Goal: Task Accomplishment & Management: Manage account settings

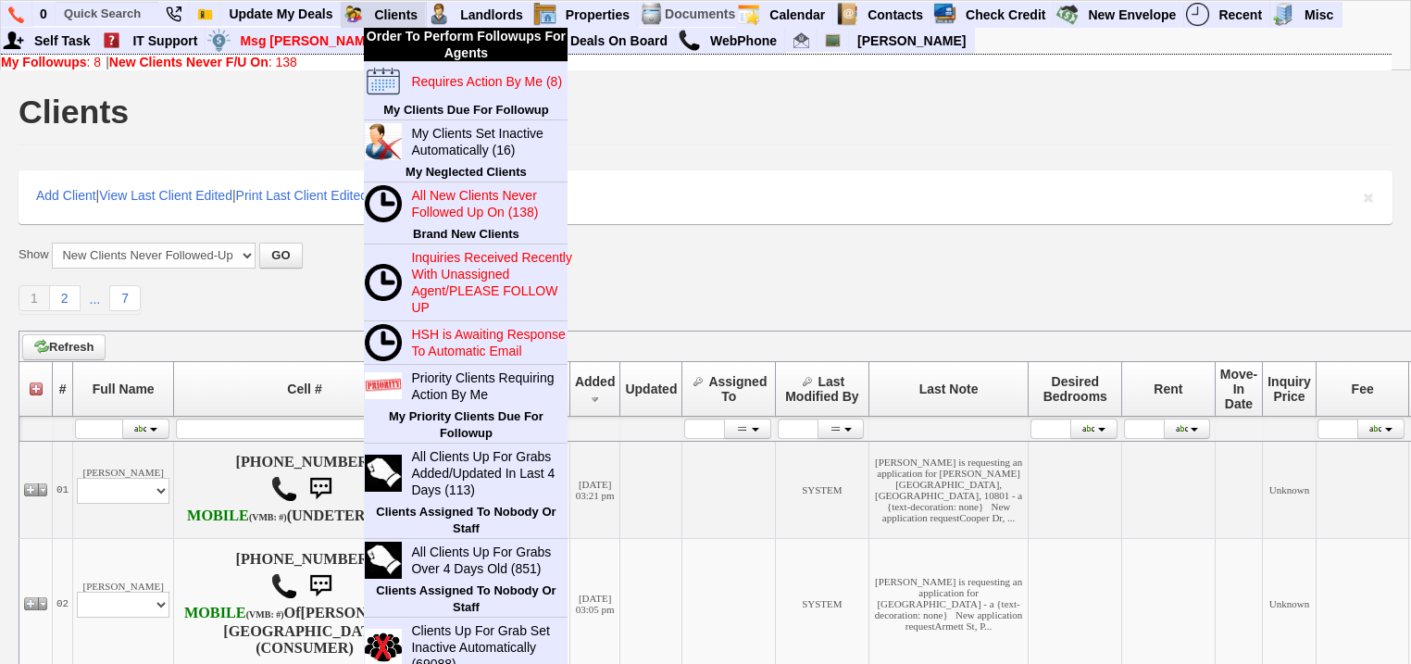
drag, startPoint x: 0, startPoint y: 0, endPoint x: 363, endPoint y: 20, distance: 363.5
click at [363, 20] on img at bounding box center [353, 14] width 23 height 23
click at [394, 19] on link "Clients" at bounding box center [396, 15] width 59 height 24
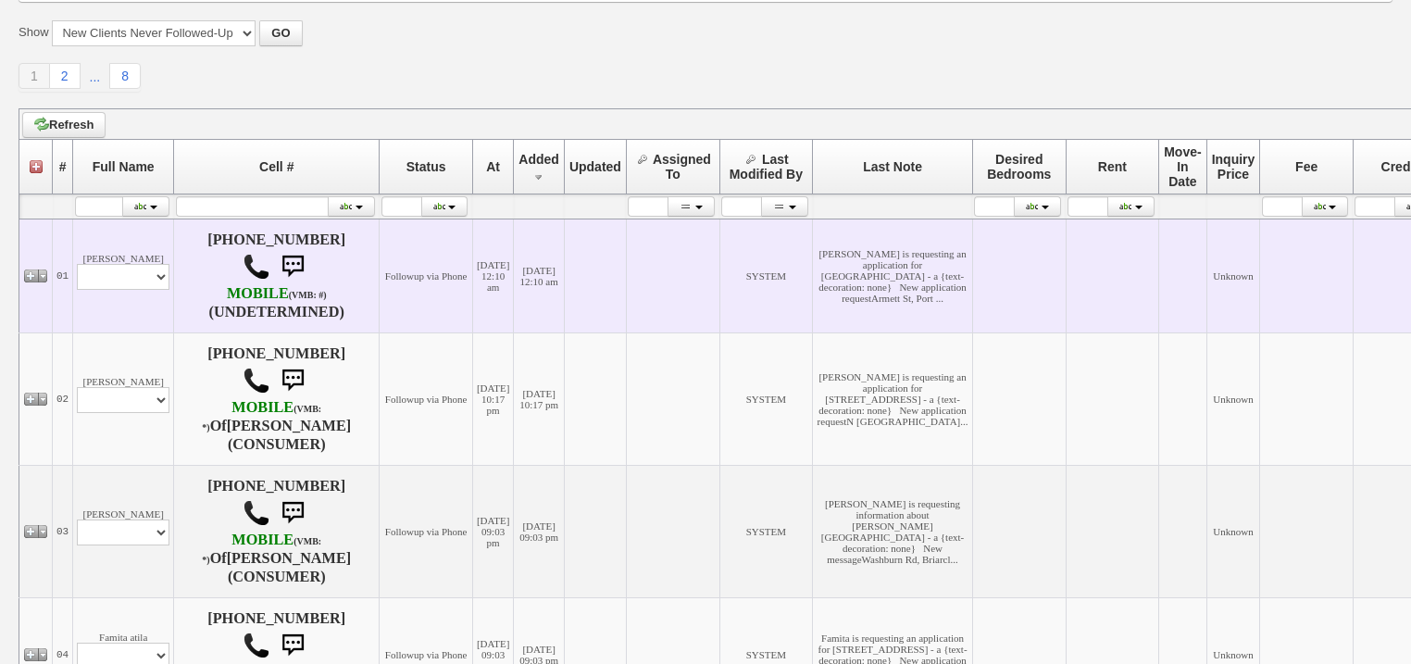
scroll to position [255, 0]
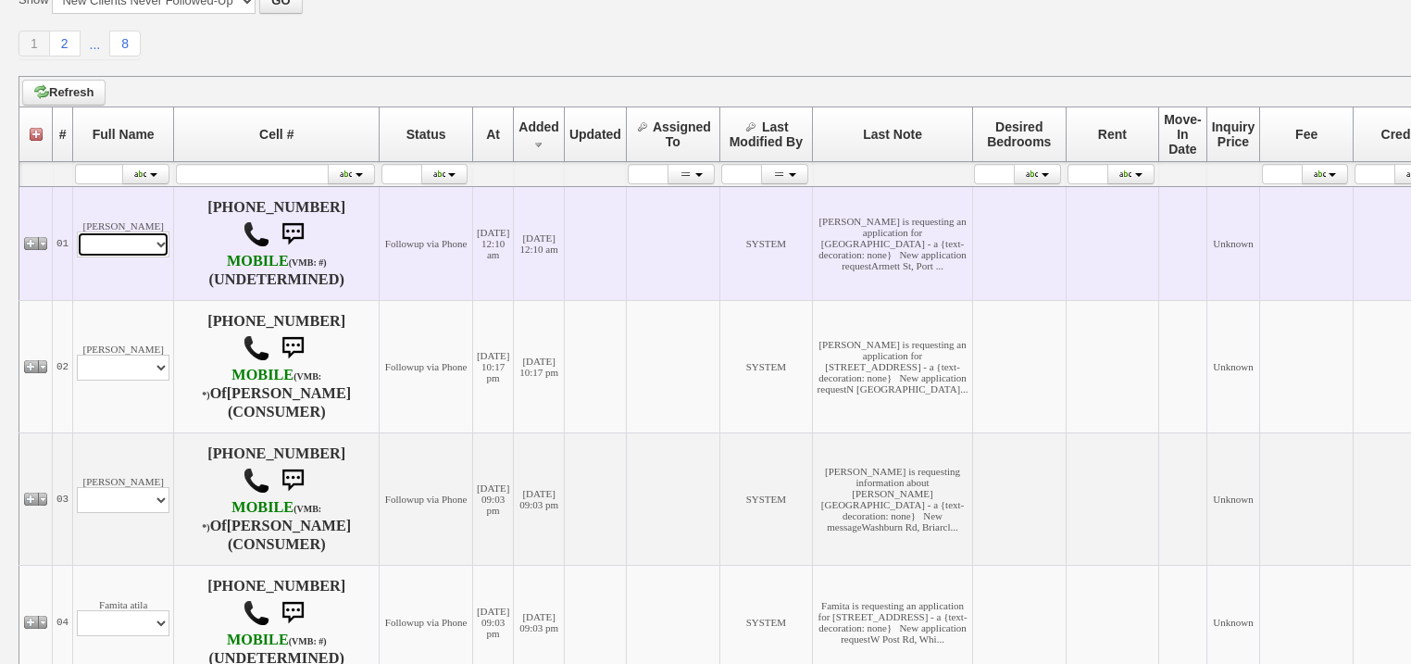
drag, startPoint x: 154, startPoint y: 252, endPoint x: 153, endPoint y: 261, distance: 9.3
click at [154, 252] on select "Profile Edit Print Email Externally (Will Not Be Tracked In CRM) Closed Deals" at bounding box center [123, 244] width 93 height 26
select select "ChangeURL,/crm/custom/edit_client_form.php?redirect=%2Fcrm%2Fclients.php&id=167…"
click at [77, 237] on select "Profile Edit Print Email Externally (Will Not Be Tracked In CRM) Closed Deals" at bounding box center [123, 244] width 93 height 26
select select
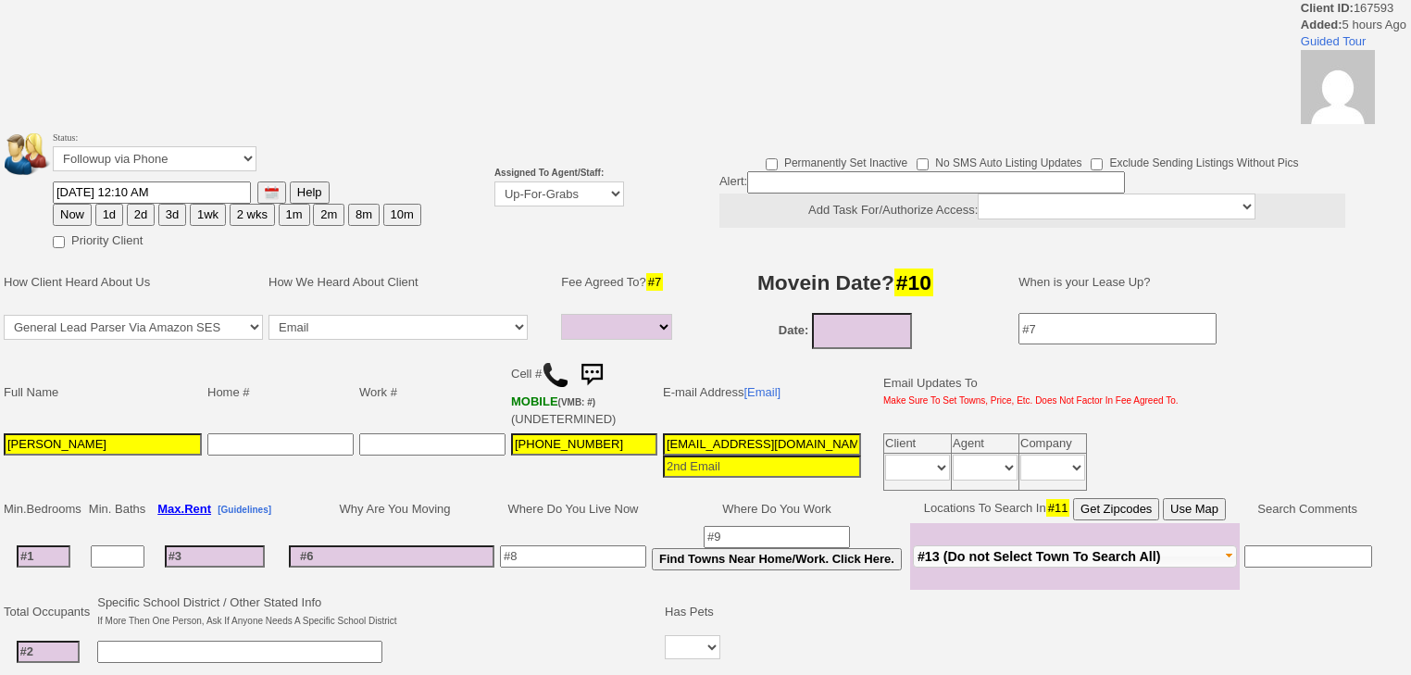
select select
click at [552, 197] on select "Up-For-Grabs ***** STAFF ***** [PERSON_NAME] [PHONE_NUMBER] [PERSON_NAME] [PHON…" at bounding box center [559, 193] width 130 height 25
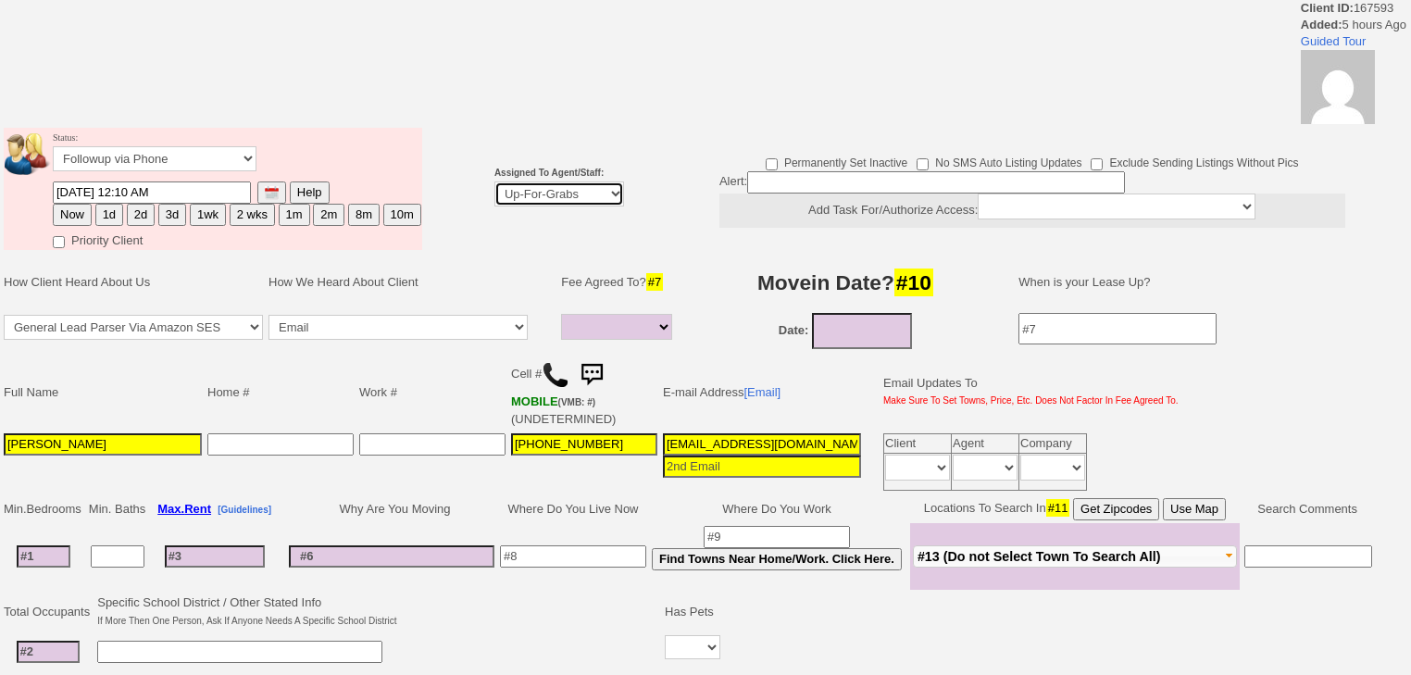
select select "227"
click at [494, 181] on select "Up-For-Grabs ***** STAFF ***** [PERSON_NAME] [PHONE_NUMBER] [PERSON_NAME] [PHON…" at bounding box center [559, 193] width 130 height 25
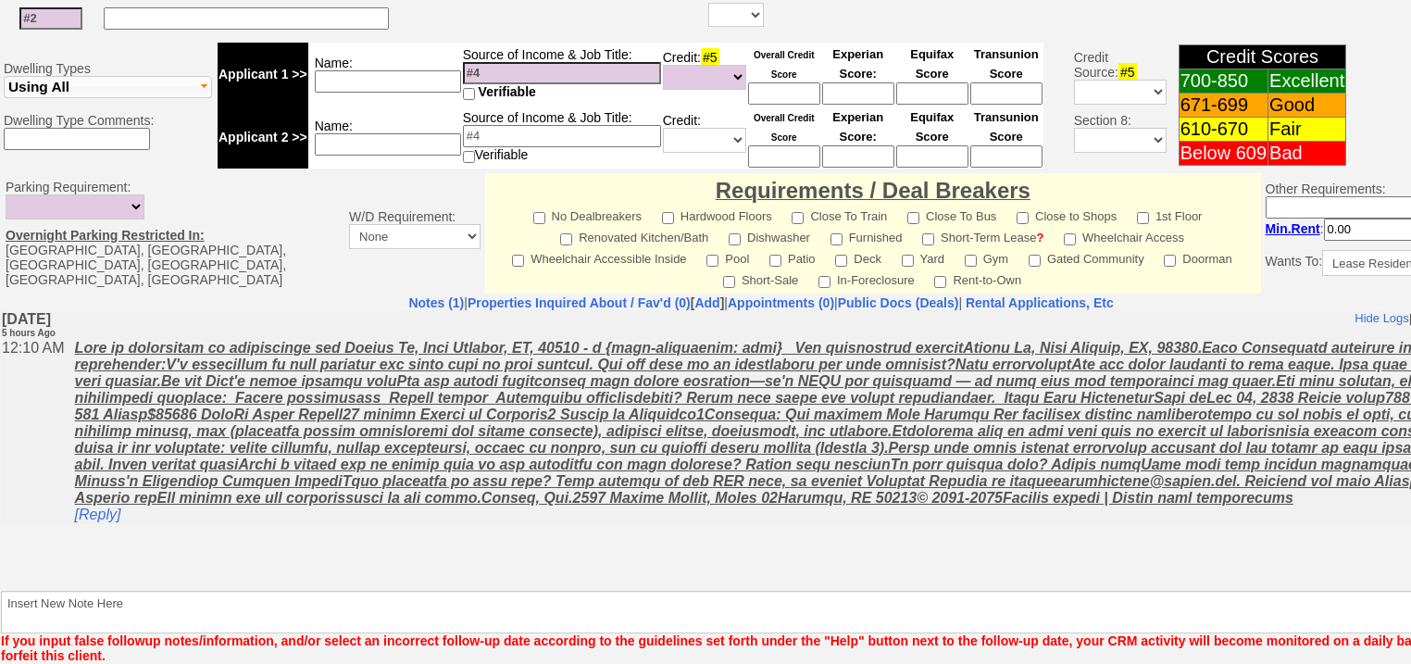
scroll to position [774, 0]
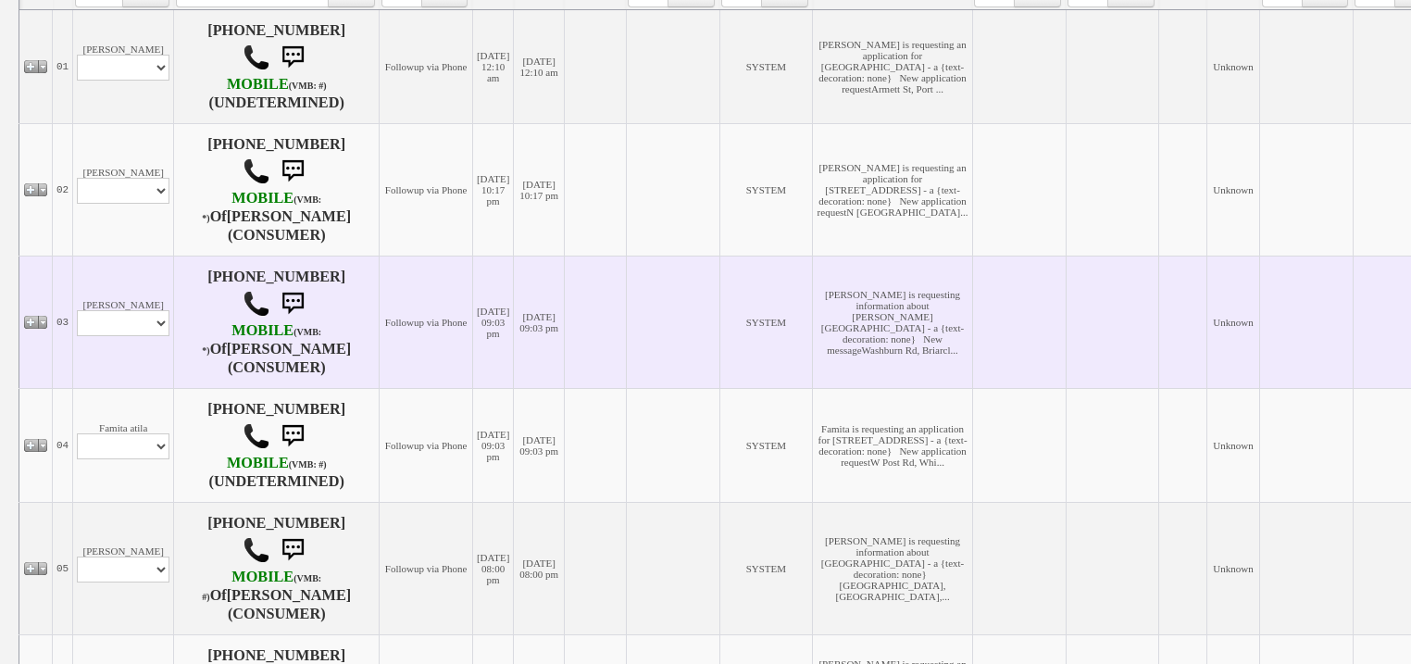
scroll to position [475, 0]
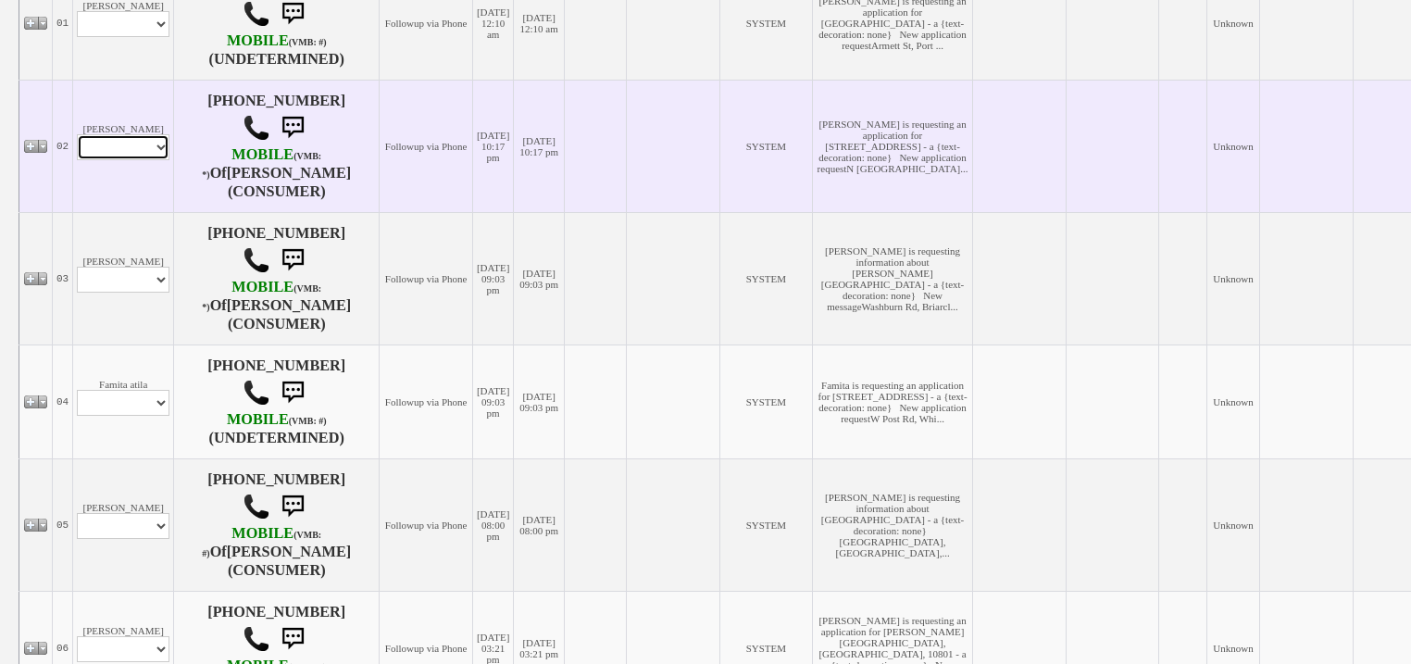
drag, startPoint x: 133, startPoint y: 157, endPoint x: 133, endPoint y: 173, distance: 15.7
click at [133, 157] on select "Profile Edit Print Email Externally (Will Not Be Tracked In CRM) Closed Deals" at bounding box center [123, 147] width 93 height 26
select select "ChangeURL,/crm/custom/edit_client_form.php?redirect=%2Fcrm%2Fclients.php&id=167…"
click at [77, 149] on select "Profile Edit Print Email Externally (Will Not Be Tracked In CRM) Closed Deals" at bounding box center [123, 147] width 93 height 26
select select
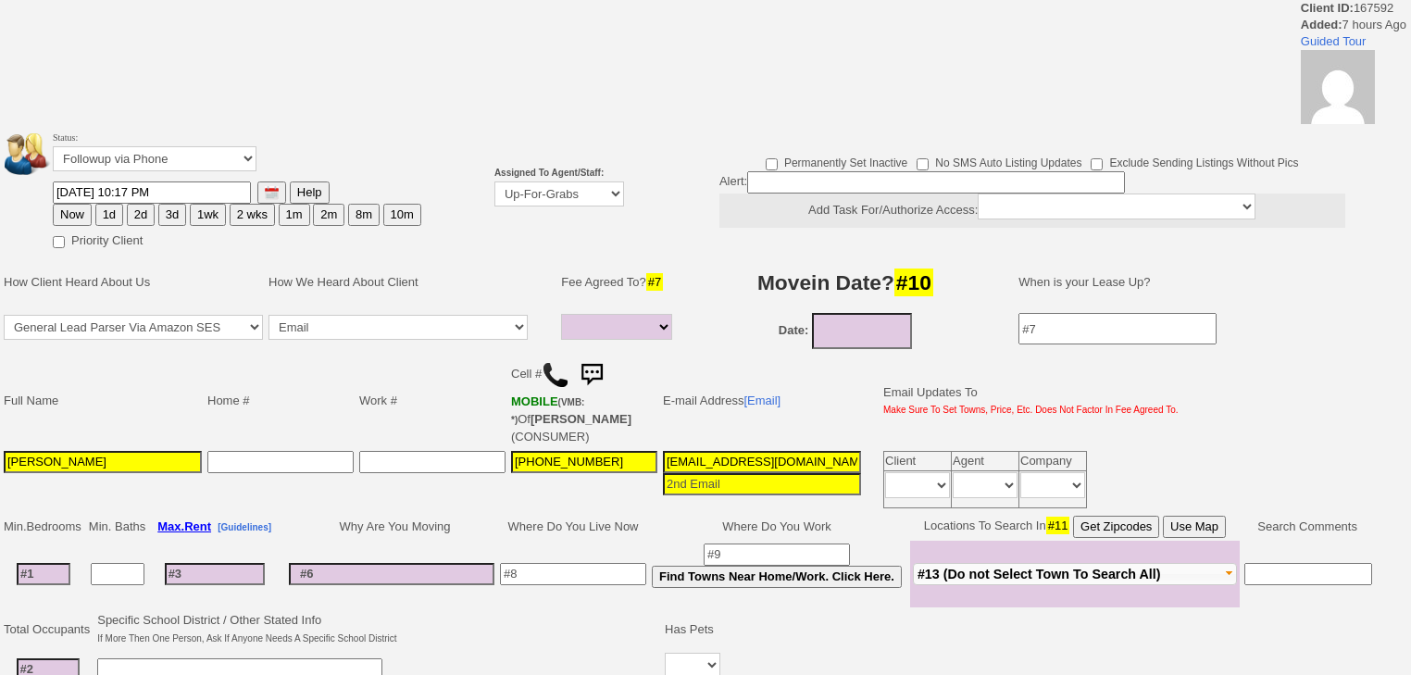
select select
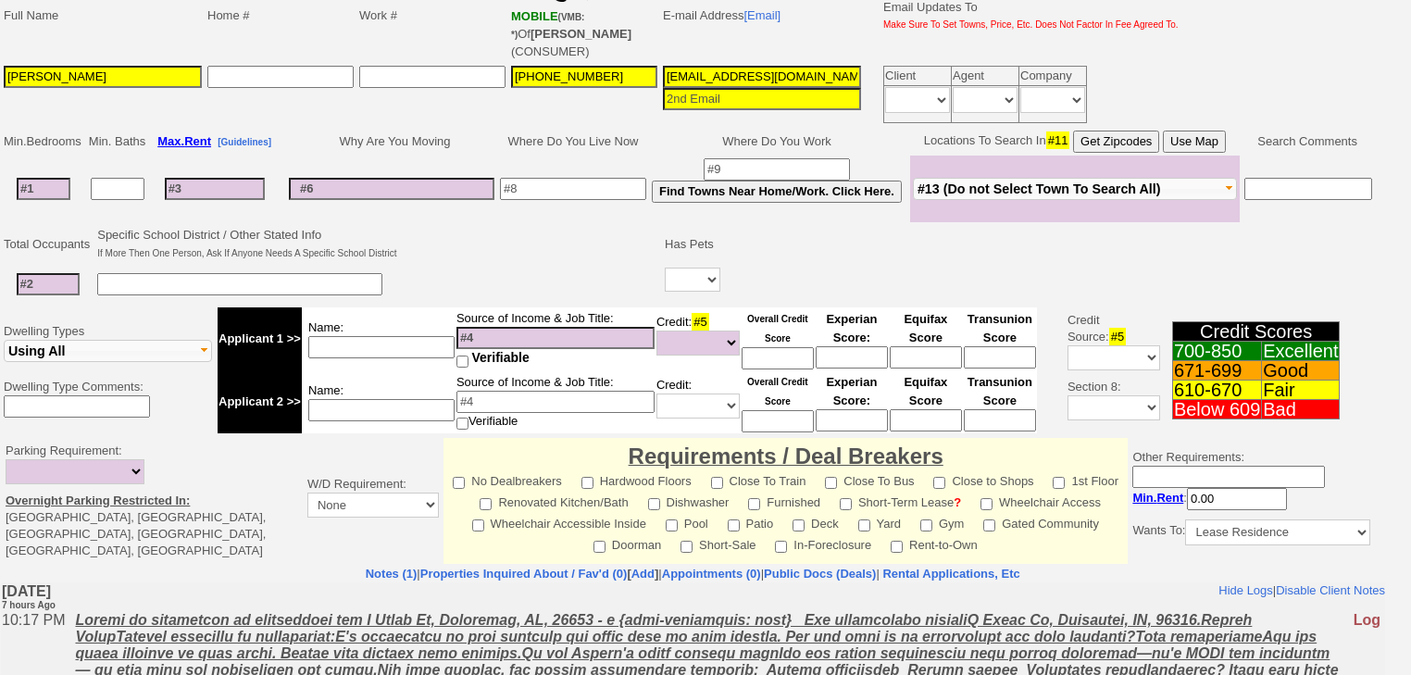
scroll to position [148, 0]
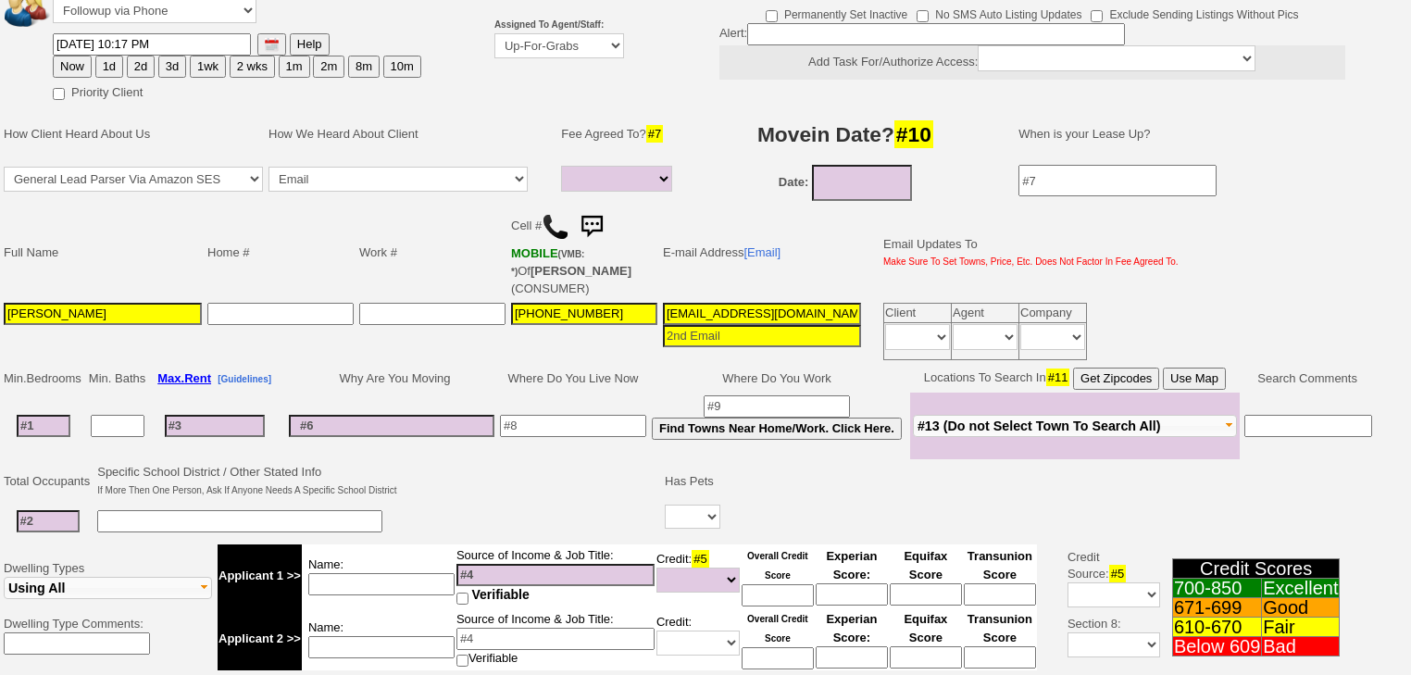
click at [528, 31] on td "Assigned To Agent/Staff: Up-For-Grabs ***** STAFF ***** Bob Bruno 914-419-3579 …" at bounding box center [559, 41] width 135 height 128
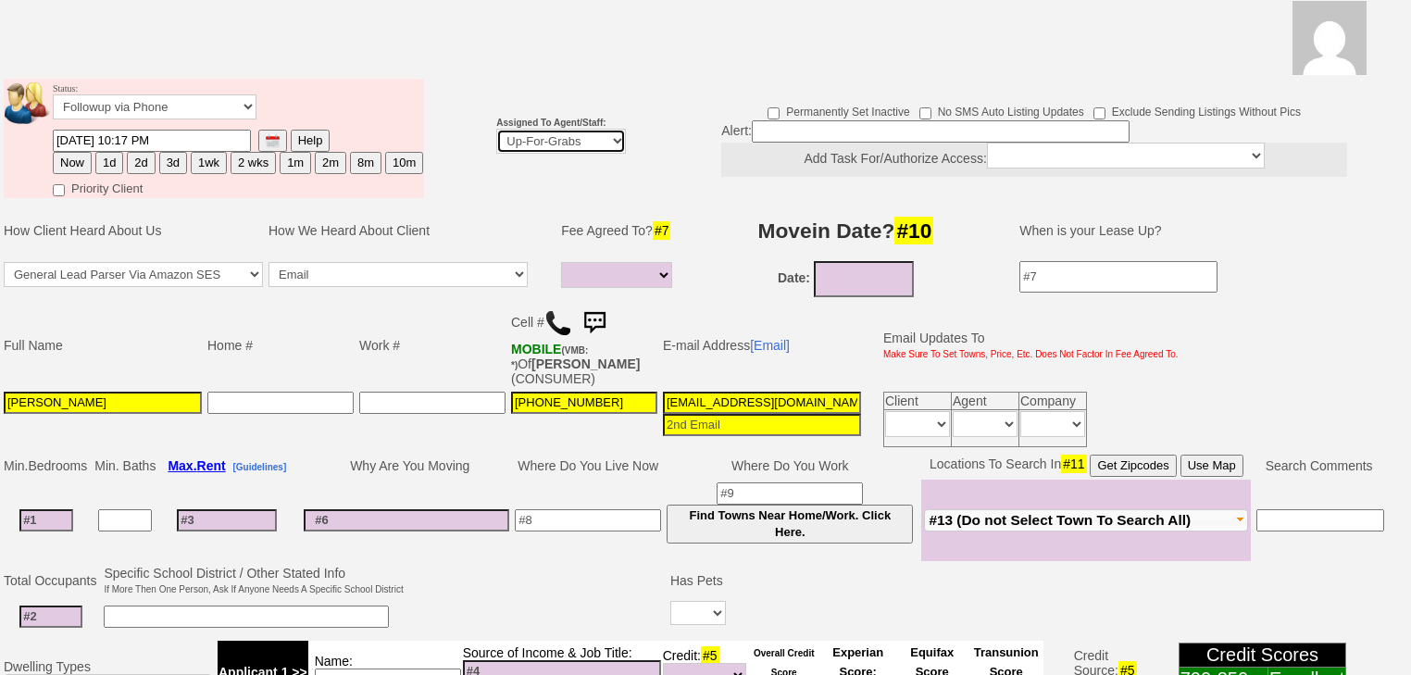
click at [528, 129] on select "Up-For-Grabs ***** STAFF ***** Bob Bruno 914-419-3579 Cristy Liberto 914-486-10…" at bounding box center [561, 141] width 130 height 25
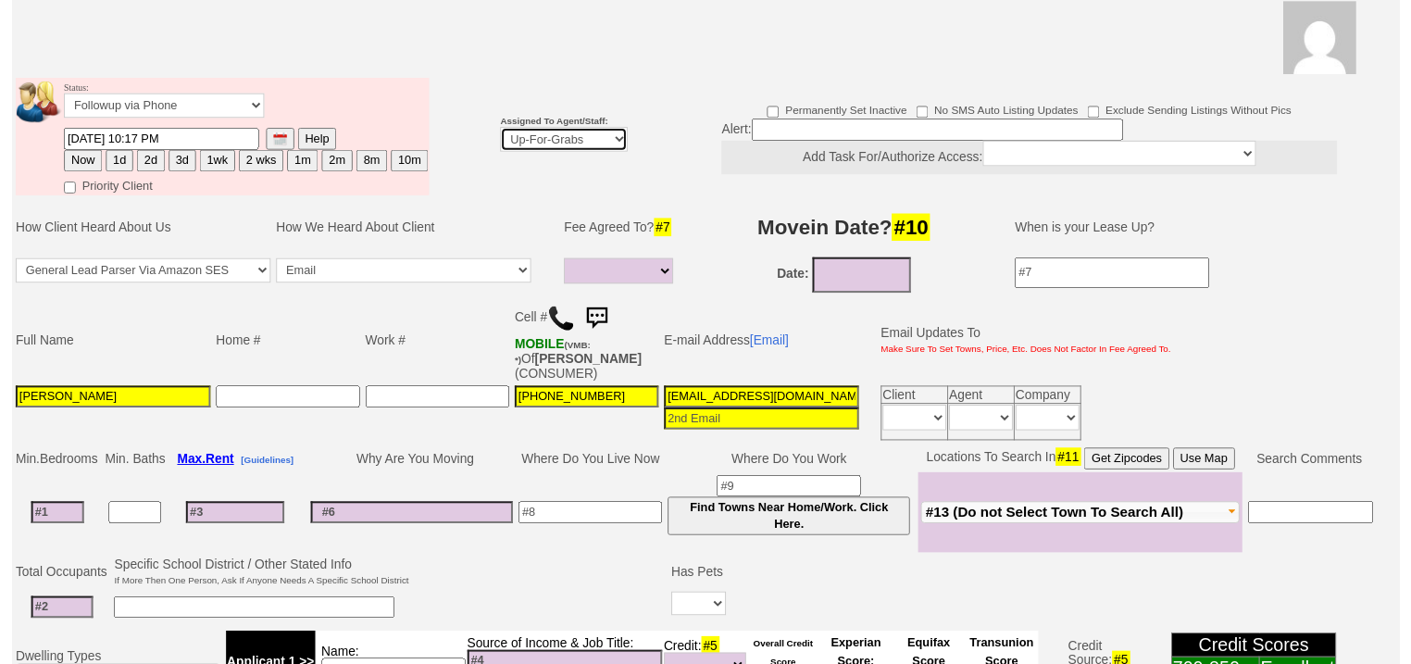
scroll to position [221, 0]
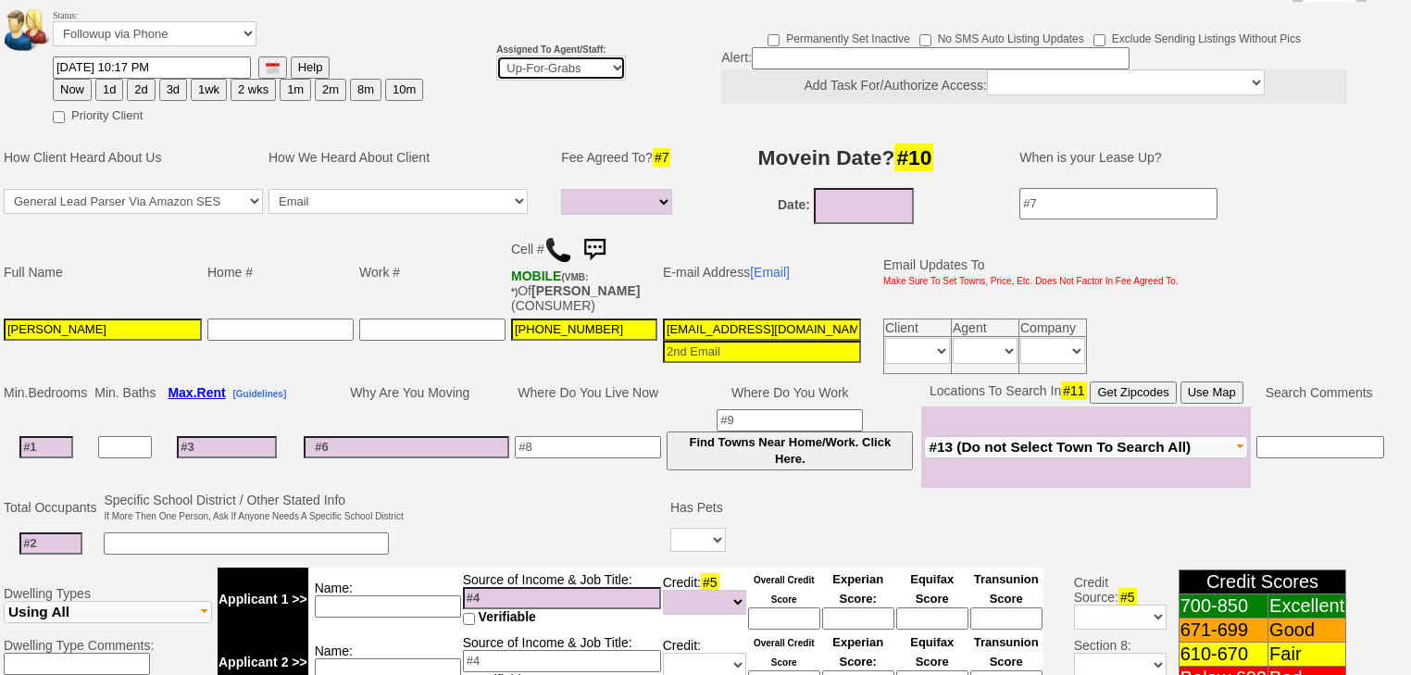
select select "227"
click at [496, 56] on select "Up-For-Grabs ***** STAFF ***** [PERSON_NAME] [PHONE_NUMBER] [PERSON_NAME] [PHON…" at bounding box center [561, 68] width 130 height 25
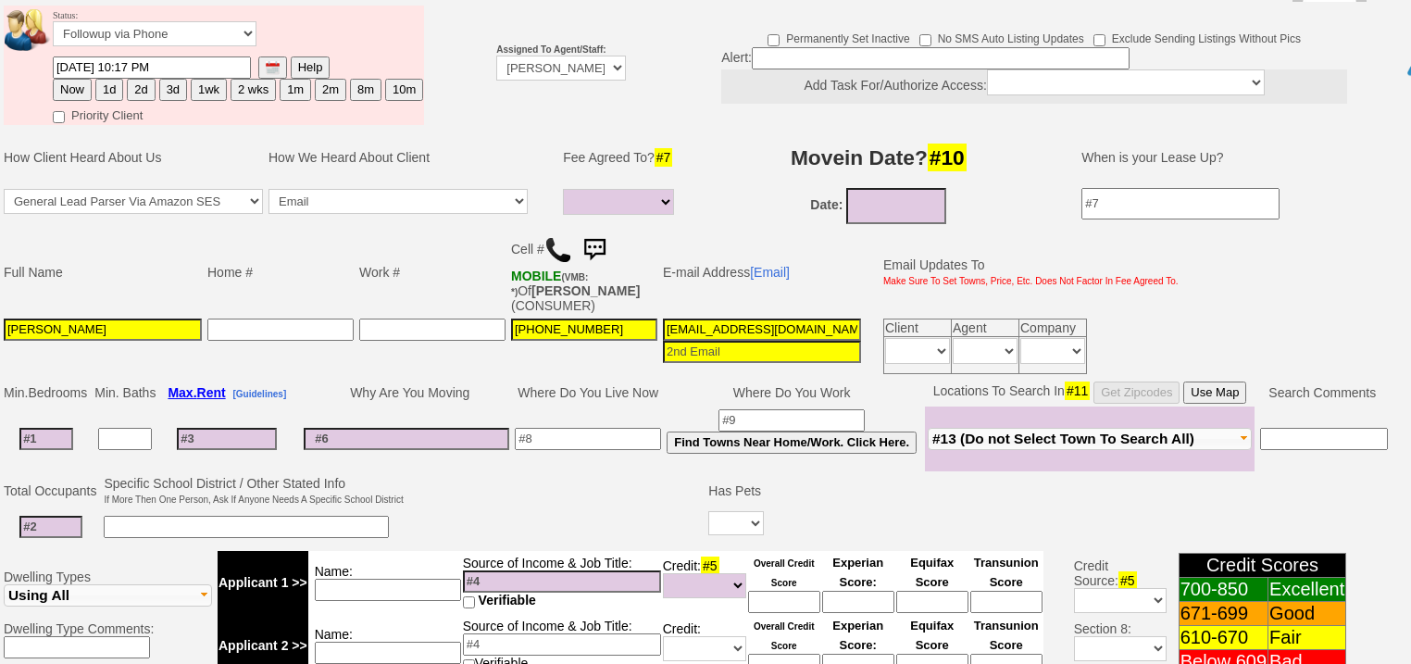
click at [75, 79] on button "Now" at bounding box center [72, 90] width 39 height 22
type input "08/29/2025 05:55 AM"
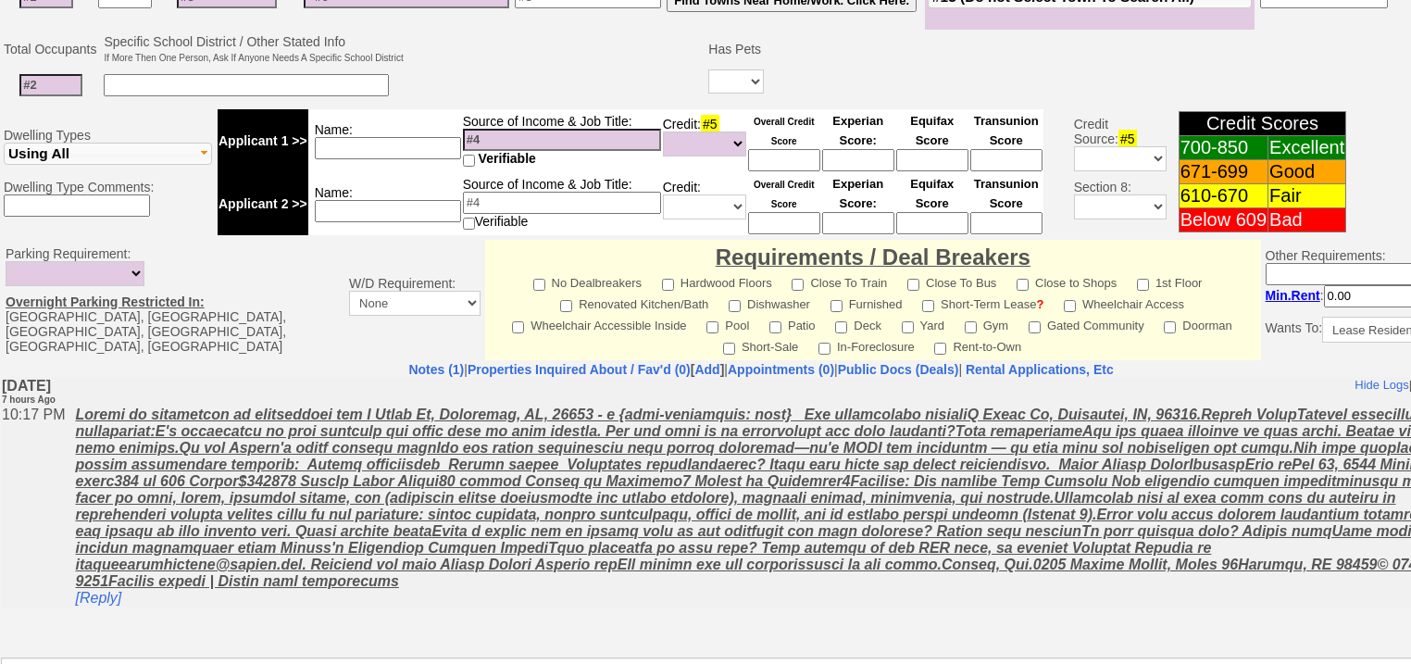
scroll to position [790, 0]
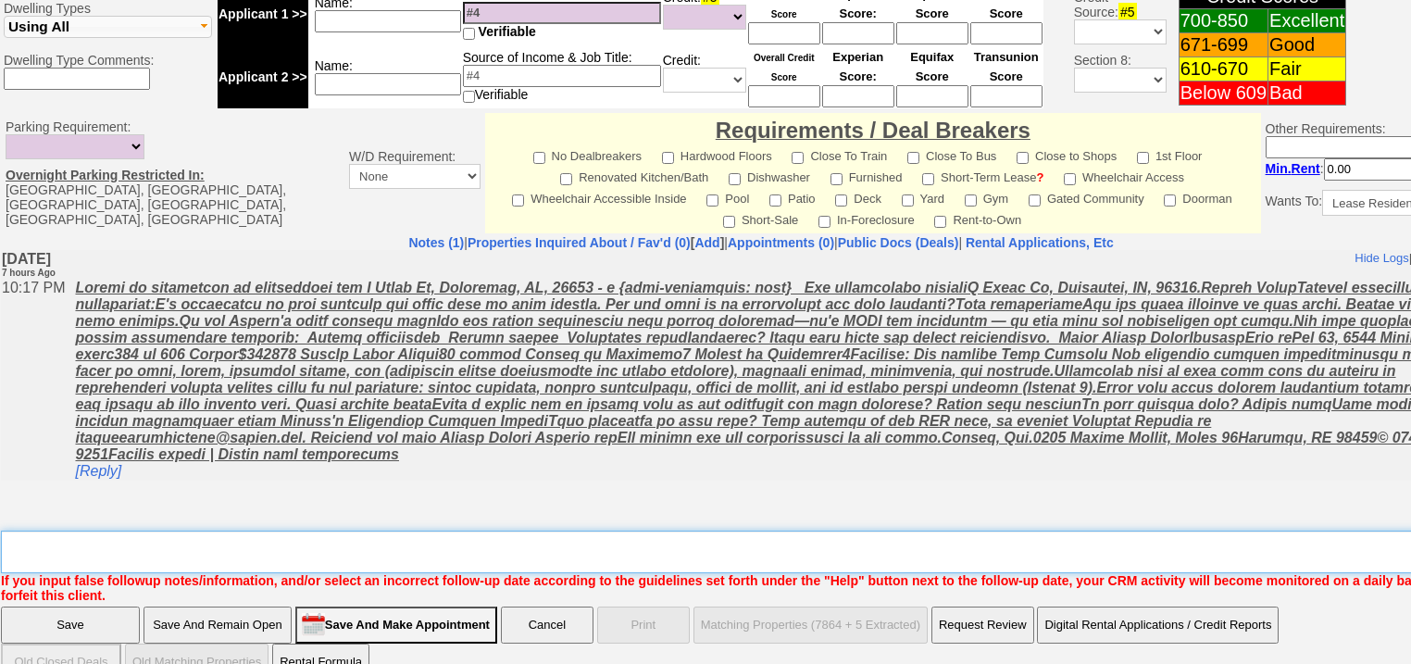
click at [126, 530] on textarea "Insert New Note Here" at bounding box center [767, 551] width 1533 height 43
type textarea "f"
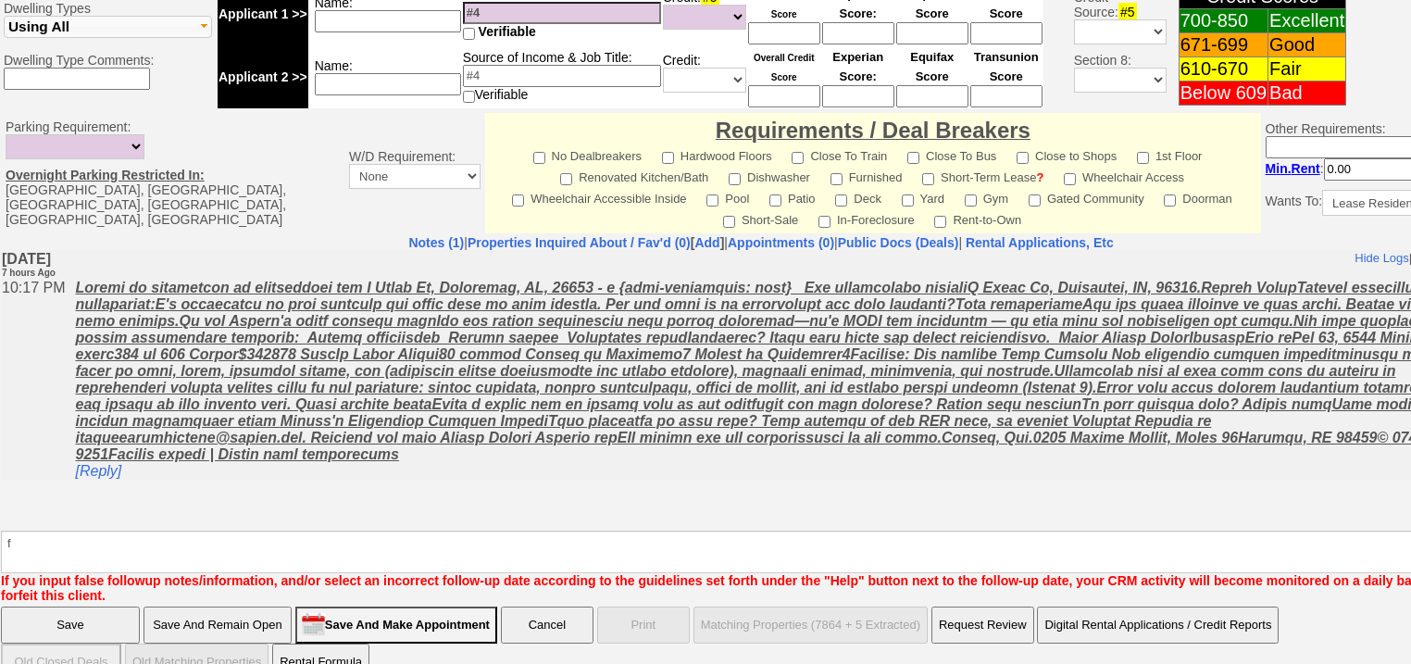
click at [94, 606] on input "Save" at bounding box center [70, 624] width 139 height 37
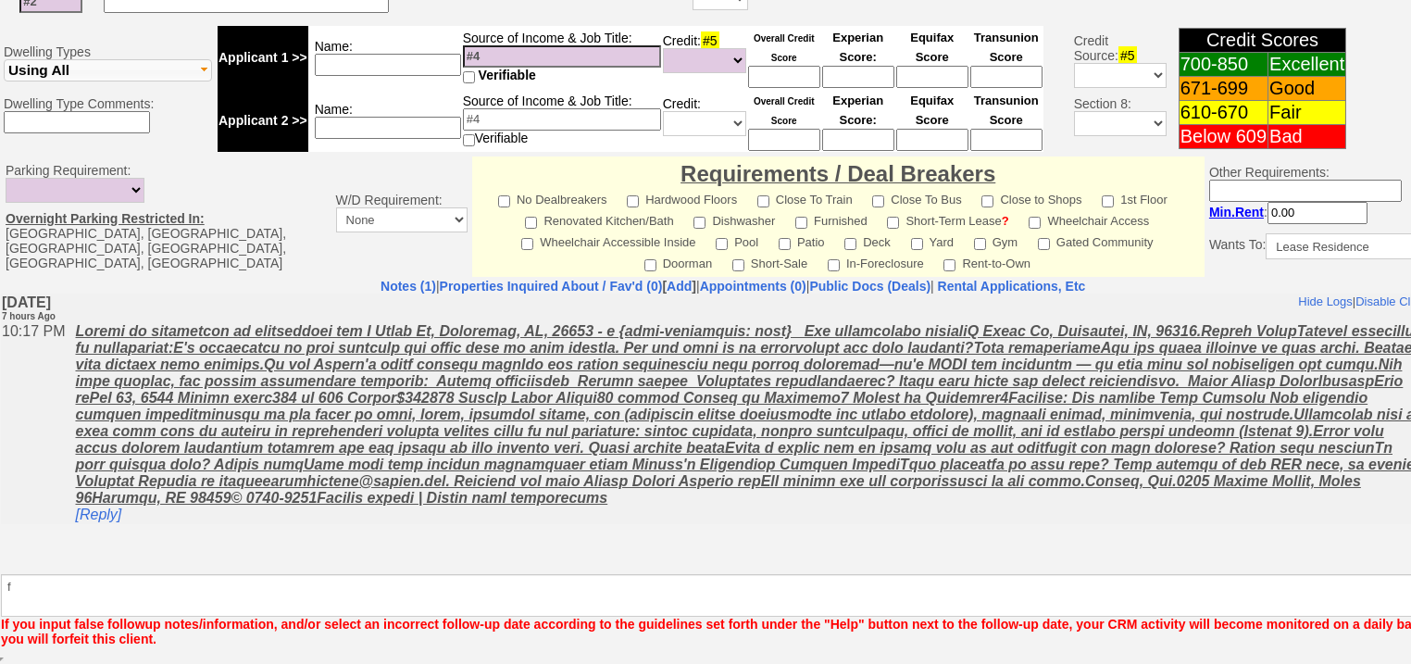
scroll to position [722, 0]
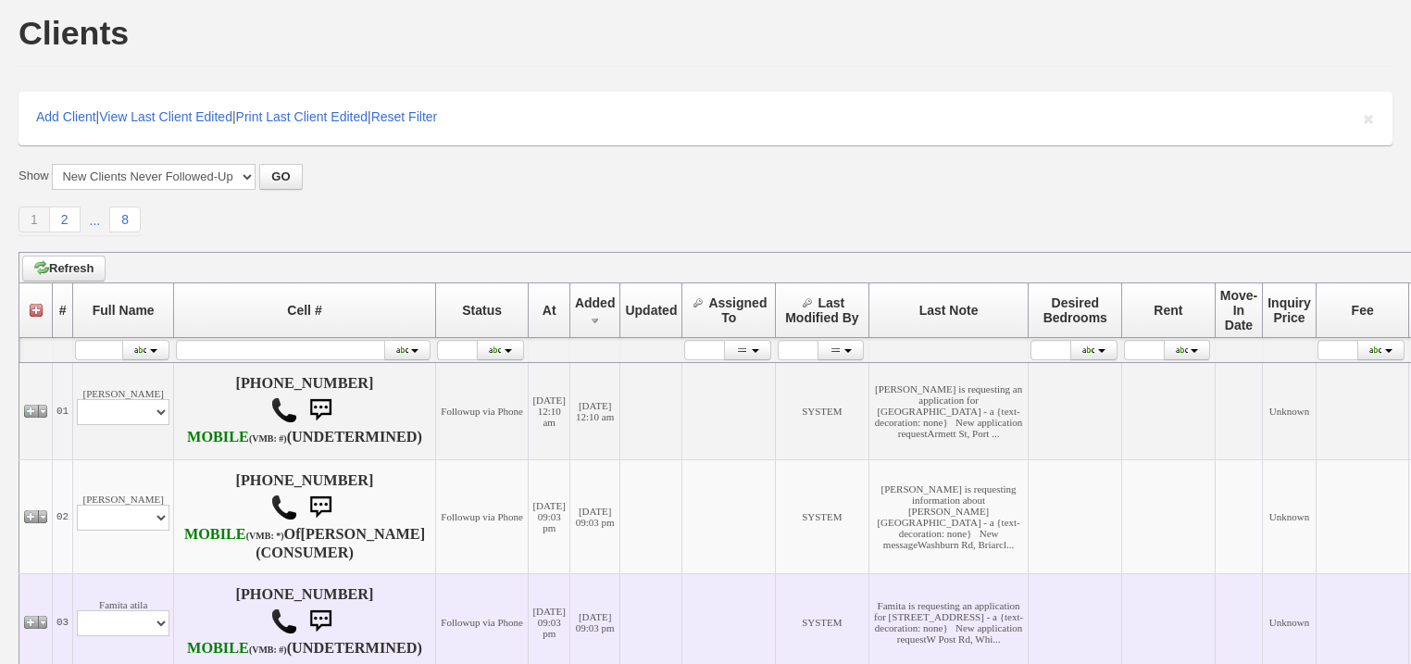
scroll to position [296, 0]
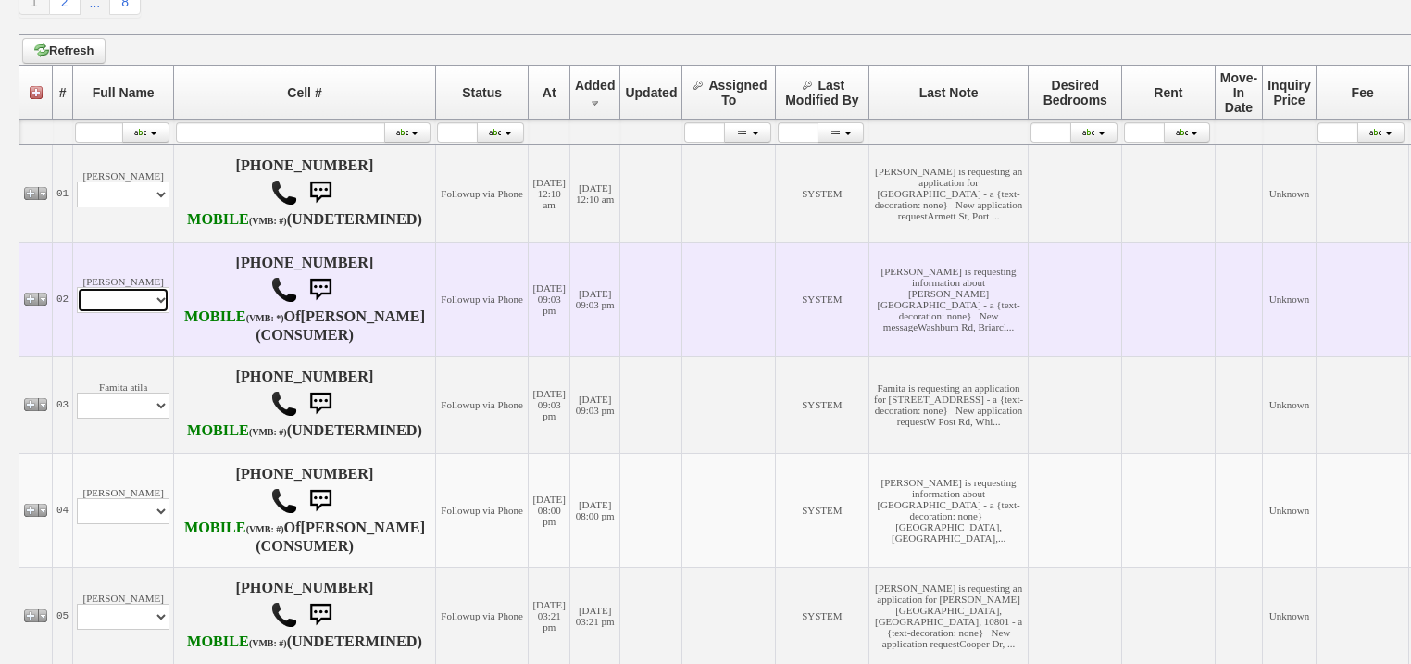
click at [125, 313] on select "Profile Edit Print Email Externally (Will Not Be Tracked In CRM) Closed Deals" at bounding box center [123, 300] width 93 height 26
select select "ChangeURL,/crm/custom/edit_client_form.php?redirect=%2Fcrm%2Fclients.php&id=167…"
click at [77, 313] on select "Profile Edit Print Email Externally (Will Not Be Tracked In CRM) Closed Deals" at bounding box center [123, 300] width 93 height 26
select select
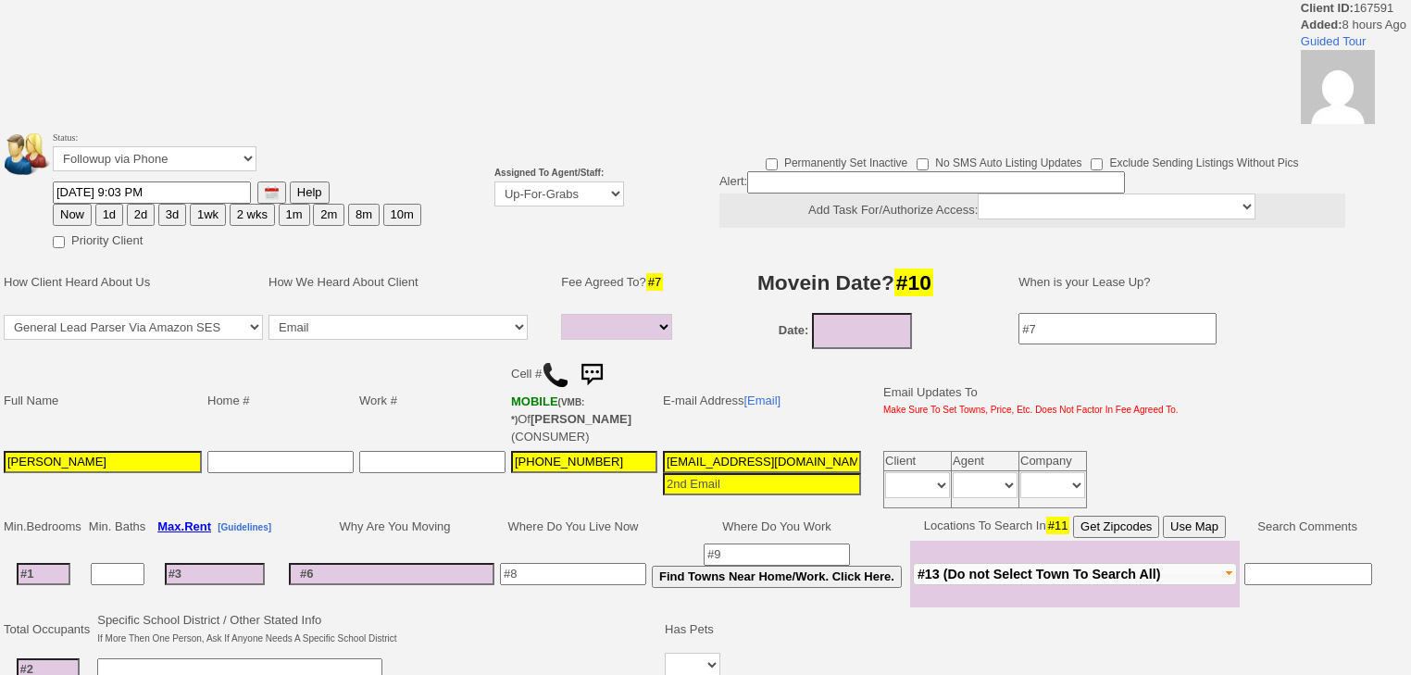
select select
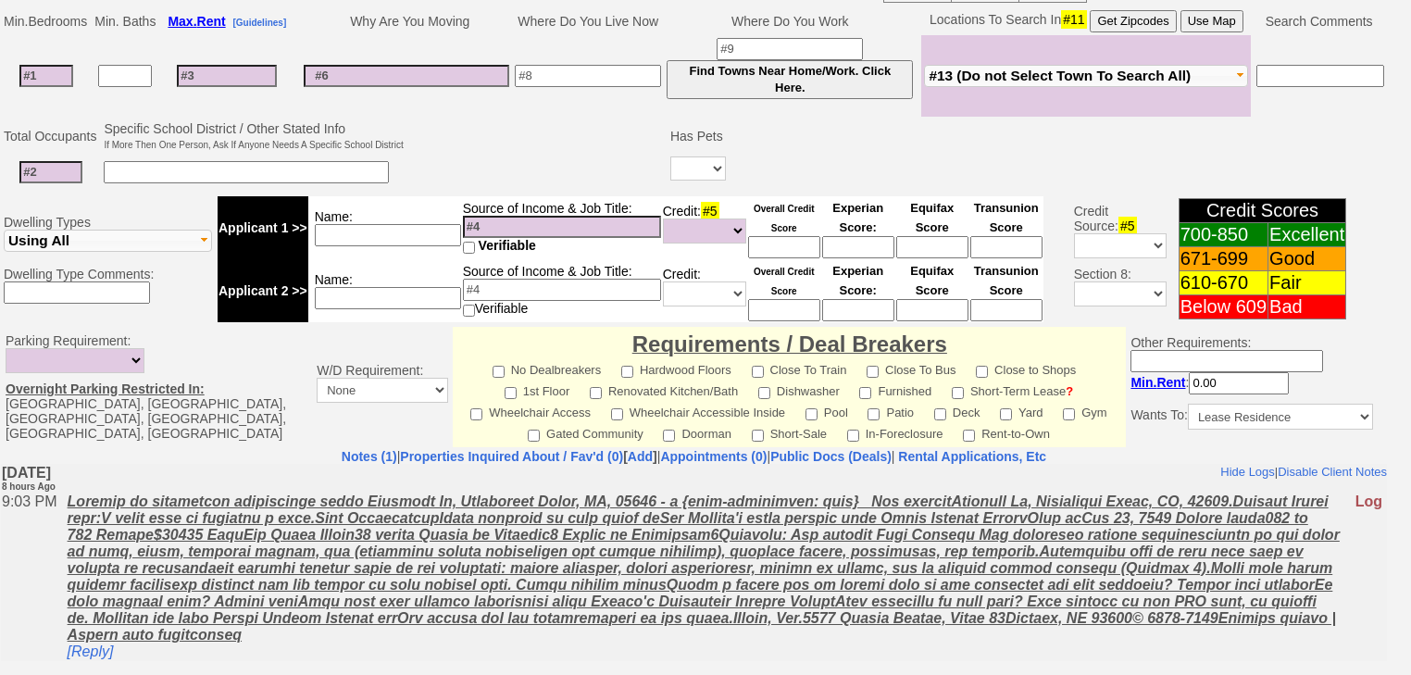
scroll to position [659, 0]
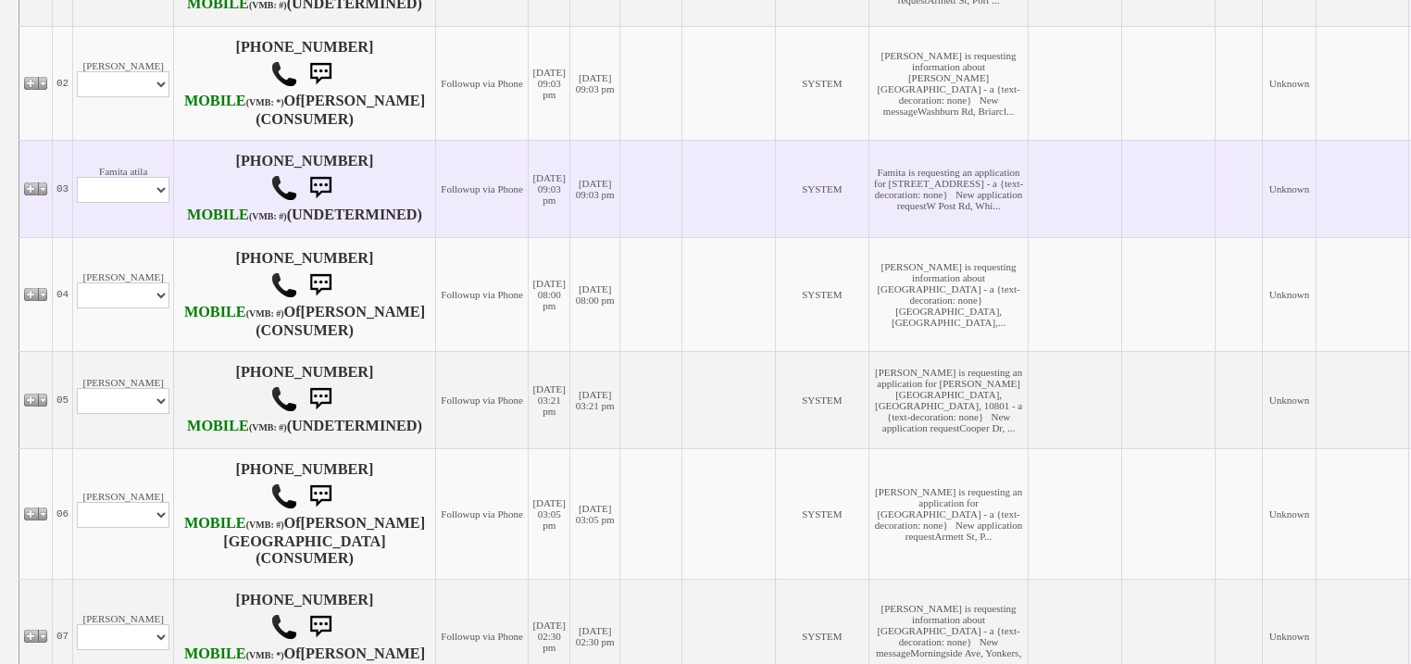
scroll to position [513, 0]
drag, startPoint x: 132, startPoint y: 241, endPoint x: 137, endPoint y: 259, distance: 19.1
click at [132, 202] on select "Profile Edit Print Email Externally (Will Not Be Tracked In CRM) Closed Deals" at bounding box center [123, 189] width 93 height 26
select select "ChangeURL,/crm/custom/edit_client_form.php?redirect=%2Fcrm%2Fclients.php&id=167…"
click at [77, 202] on select "Profile Edit Print Email Externally (Will Not Be Tracked In CRM) Closed Deals" at bounding box center [123, 189] width 93 height 26
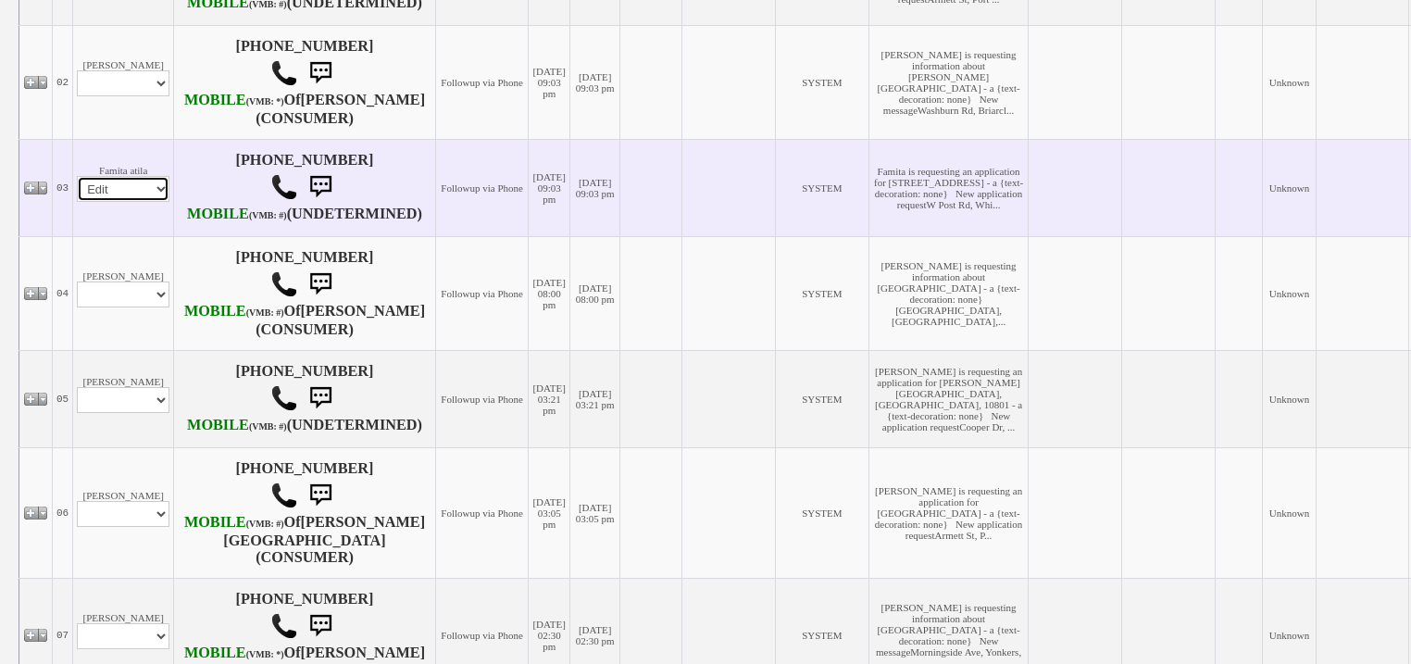
select select
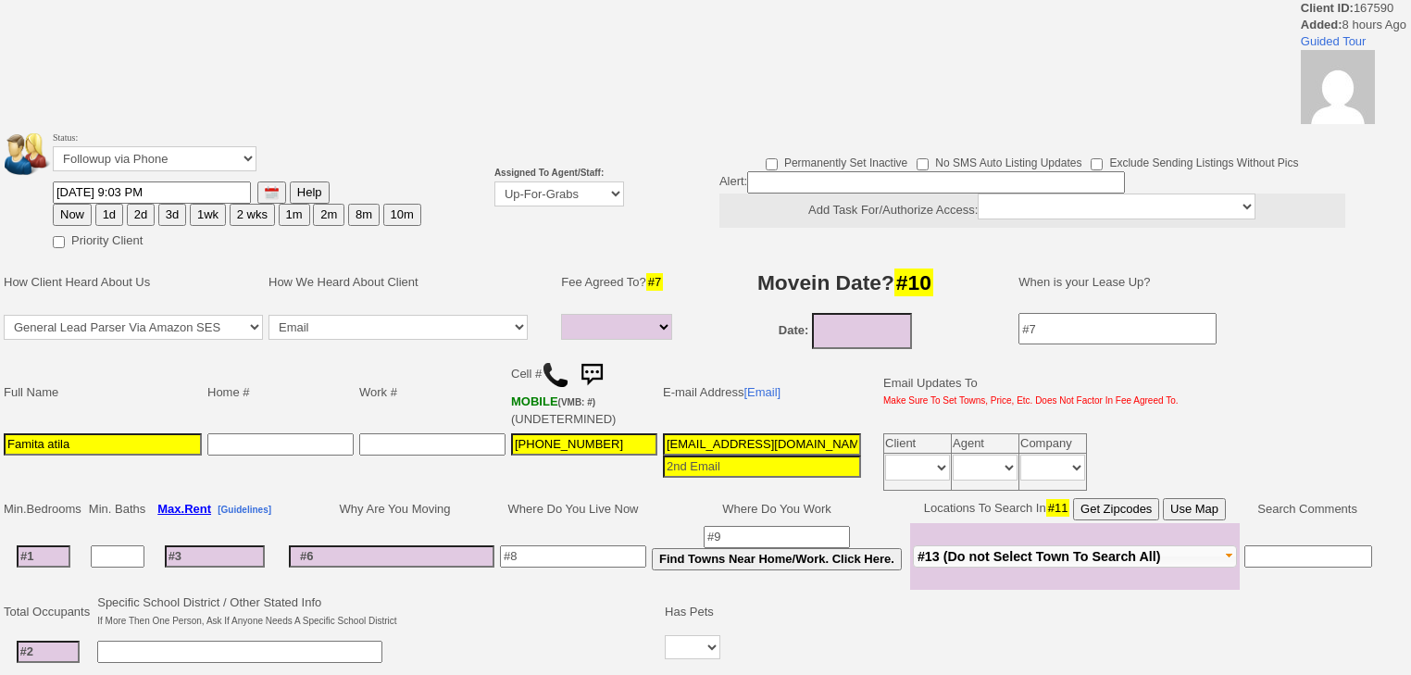
select select
click at [565, 126] on td "Assigned To Agent/Staff: Up-For-Grabs ***** STAFF ***** [PERSON_NAME] [PHONE_NU…" at bounding box center [559, 189] width 135 height 128
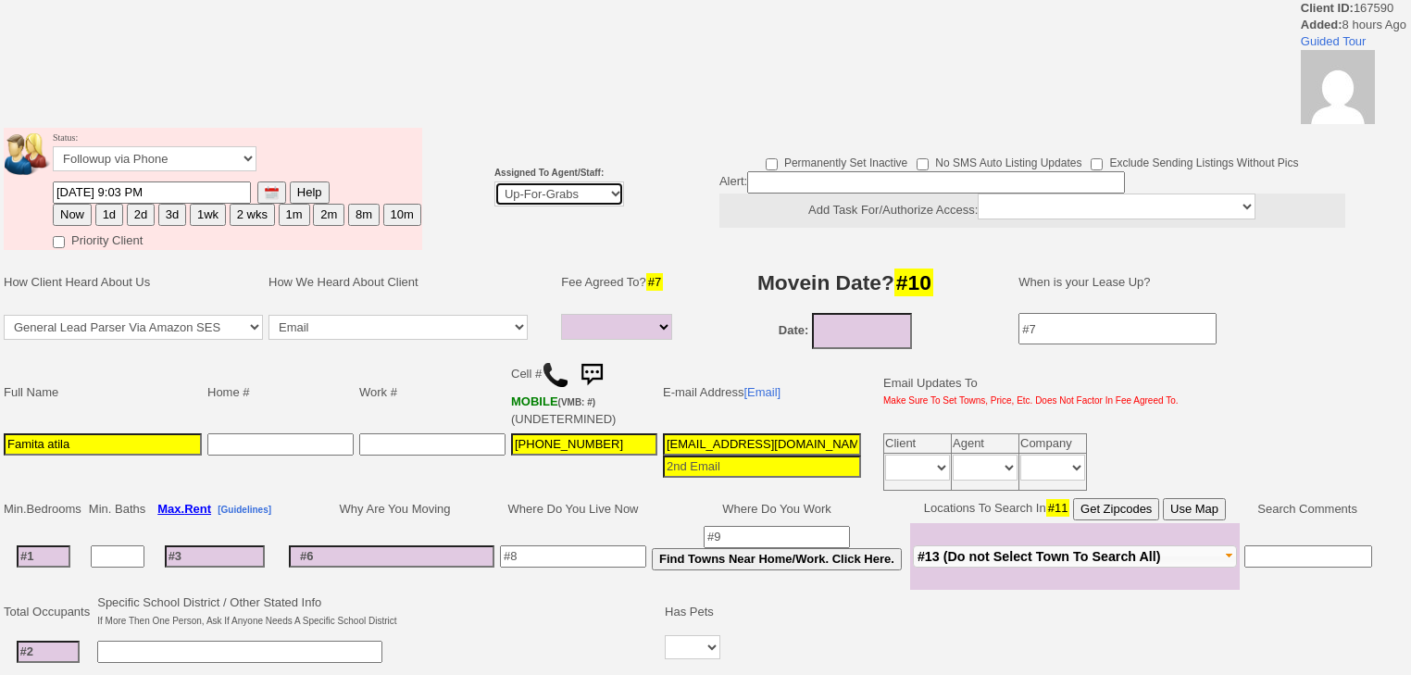
drag, startPoint x: 571, startPoint y: 186, endPoint x: 573, endPoint y: 200, distance: 14.0
click at [572, 195] on select "Up-For-Grabs ***** STAFF ***** [PERSON_NAME] [PHONE_NUMBER] [PERSON_NAME] [PHON…" at bounding box center [559, 193] width 130 height 25
select select "227"
click at [494, 181] on select "Up-For-Grabs ***** STAFF ***** [PERSON_NAME] [PHONE_NUMBER] [PERSON_NAME] [PHON…" at bounding box center [559, 193] width 130 height 25
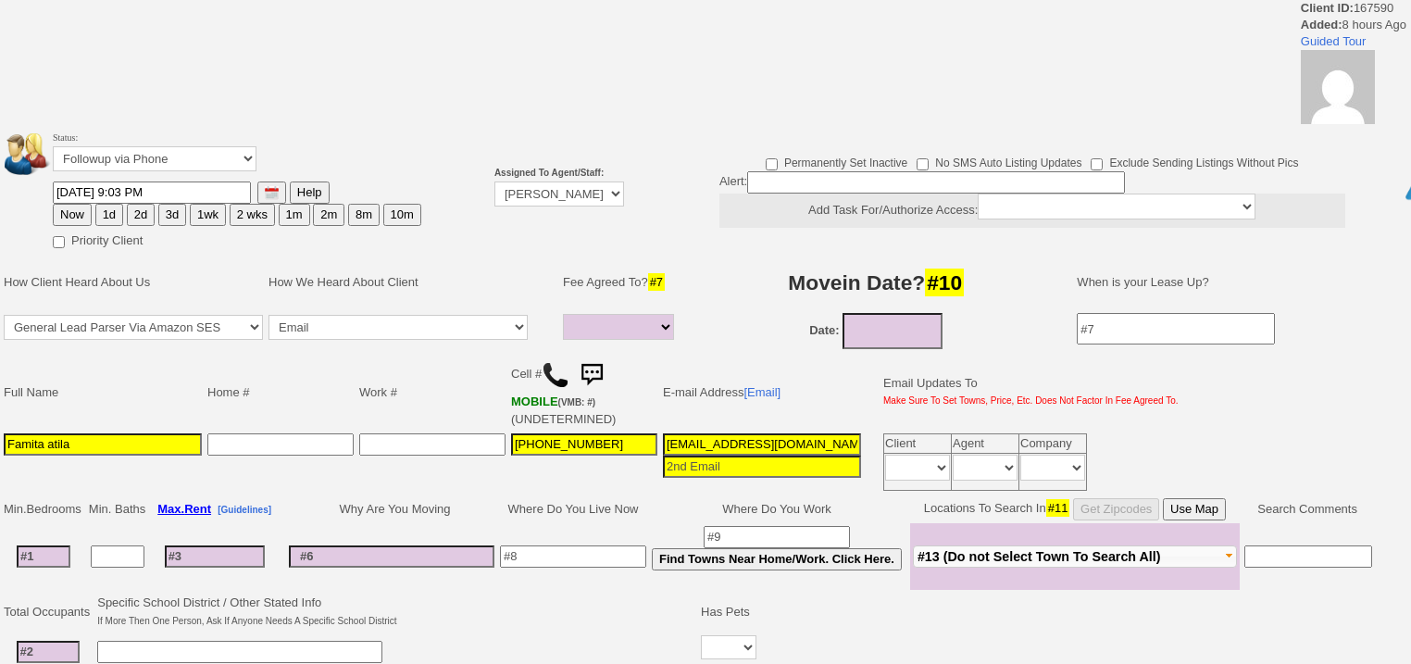
drag, startPoint x: 81, startPoint y: 208, endPoint x: 93, endPoint y: 257, distance: 50.5
click at [81, 214] on button "Now" at bounding box center [72, 215] width 39 height 22
type input "08/29/2025 05:55 AM"
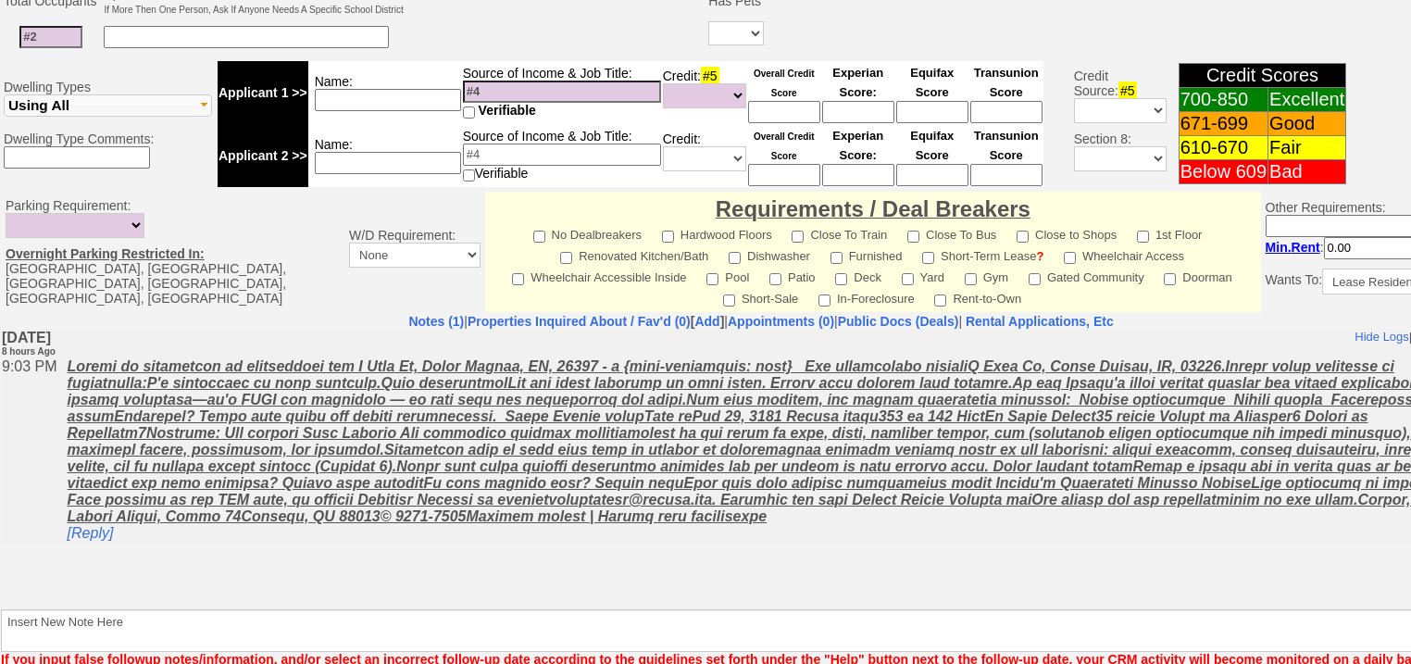
scroll to position [774, 0]
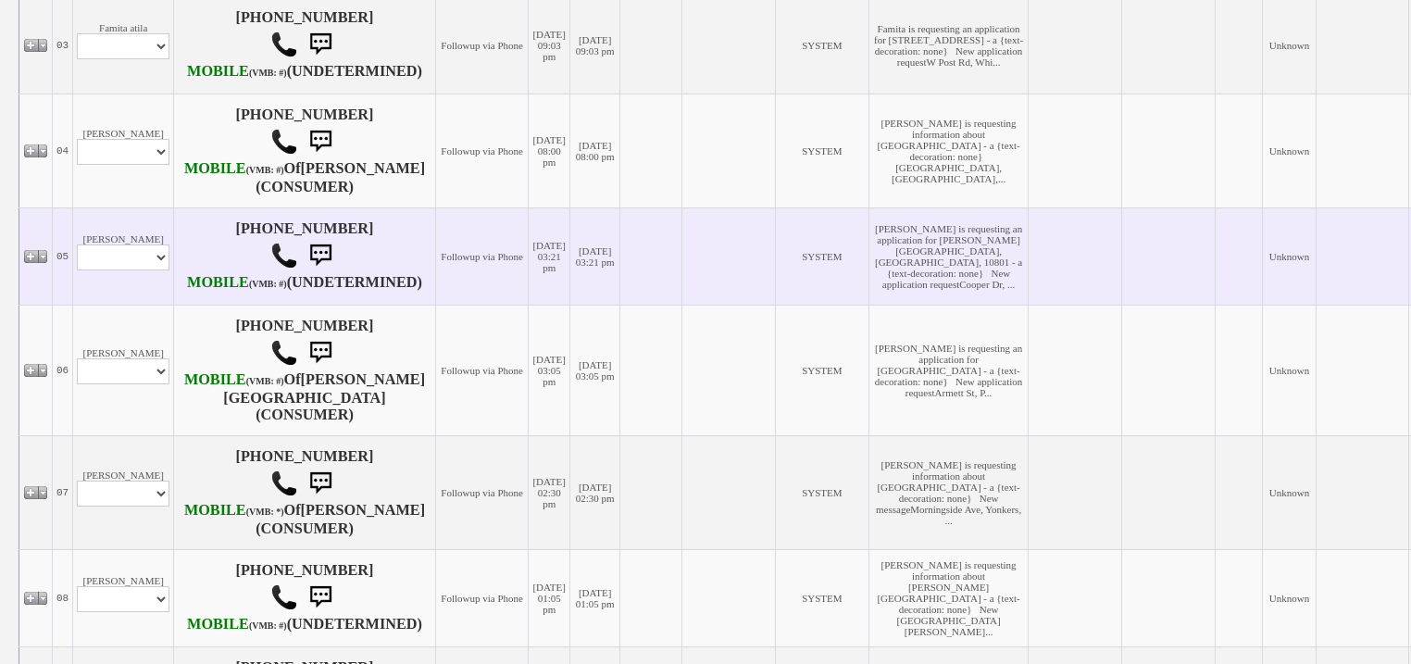
scroll to position [661, 0]
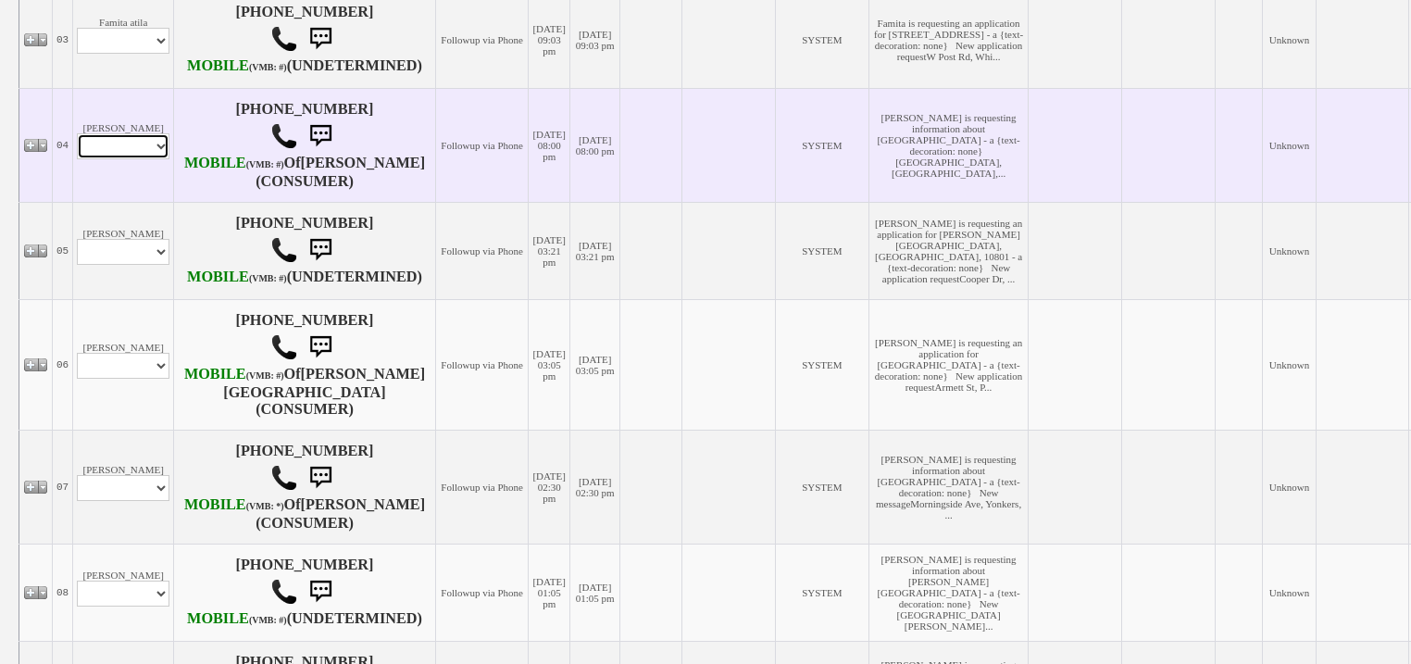
click at [165, 159] on select "Profile Edit Print Email Externally (Will Not Be Tracked In CRM) Closed Deals" at bounding box center [123, 146] width 93 height 26
select select "ChangeURL,/crm/custom/edit_client_form.php?redirect=%2Fcrm%2Fclients.php&id=167…"
click at [77, 159] on select "Profile Edit Print Email Externally (Will Not Be Tracked In CRM) Closed Deals" at bounding box center [123, 146] width 93 height 26
select select
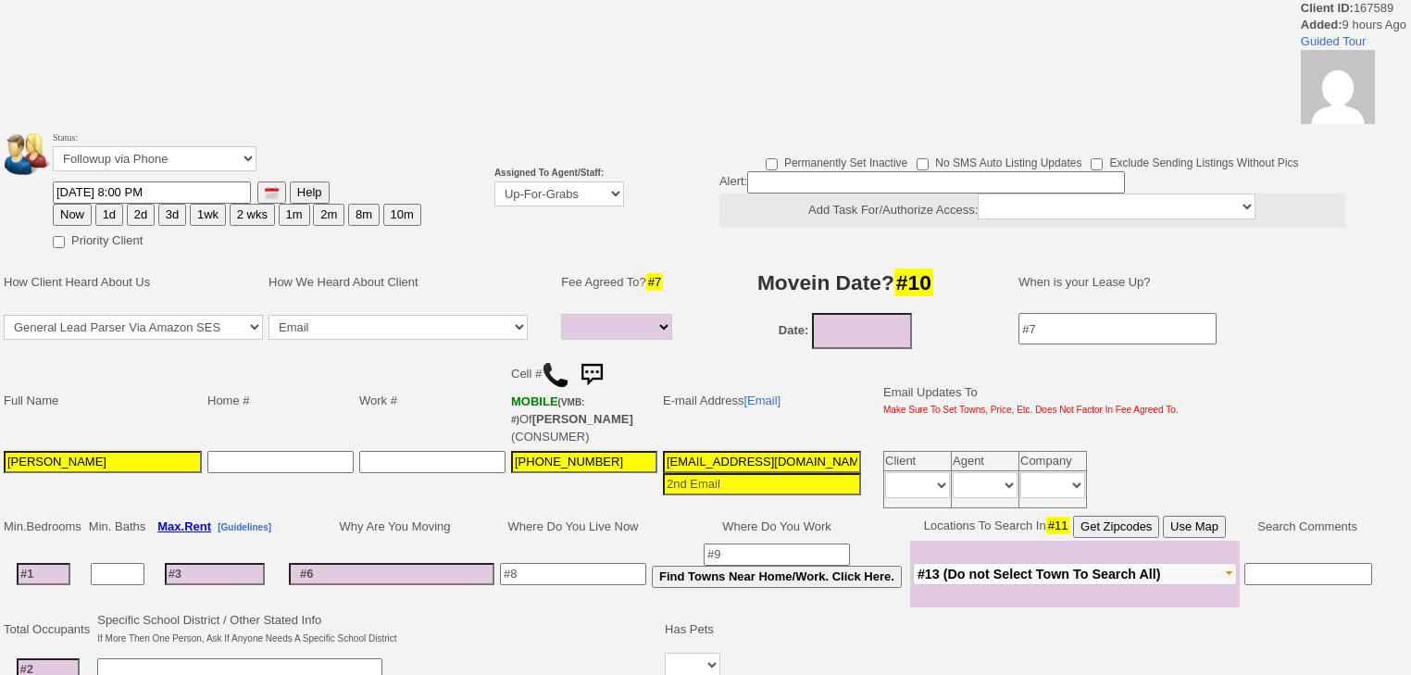
select select
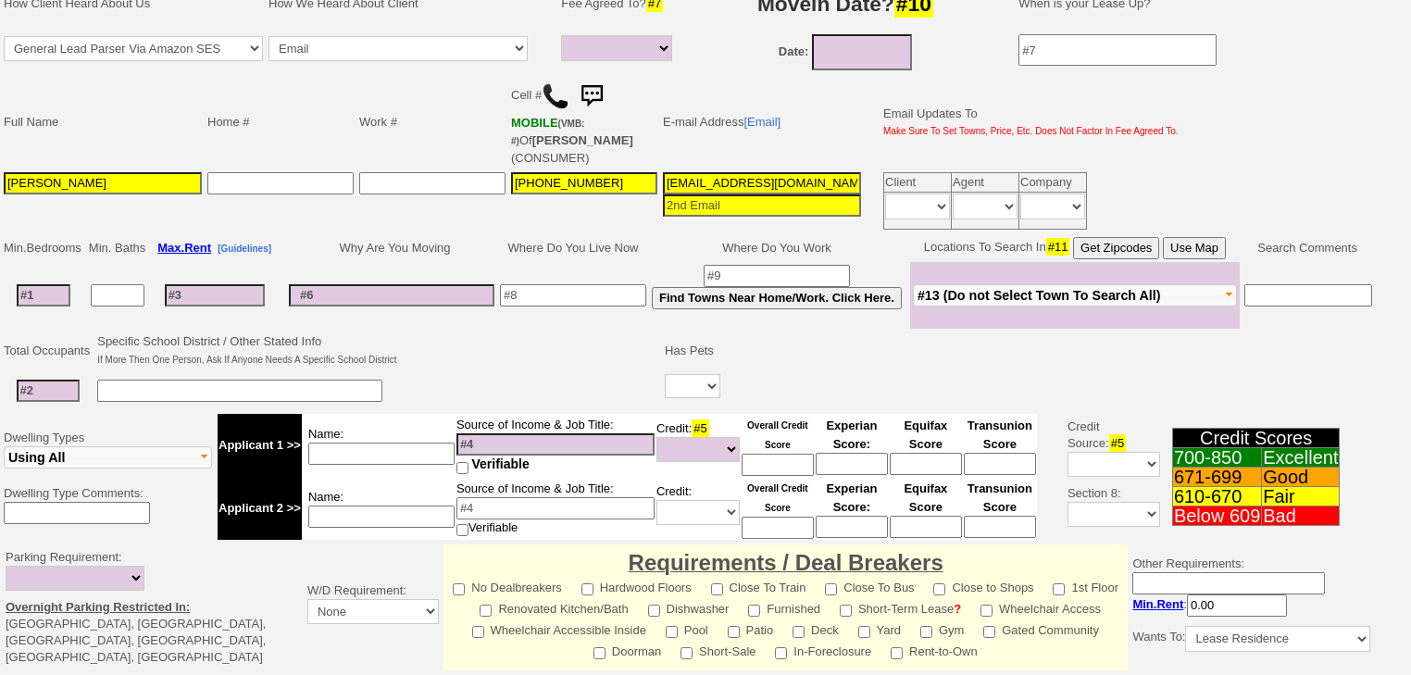
scroll to position [148, 0]
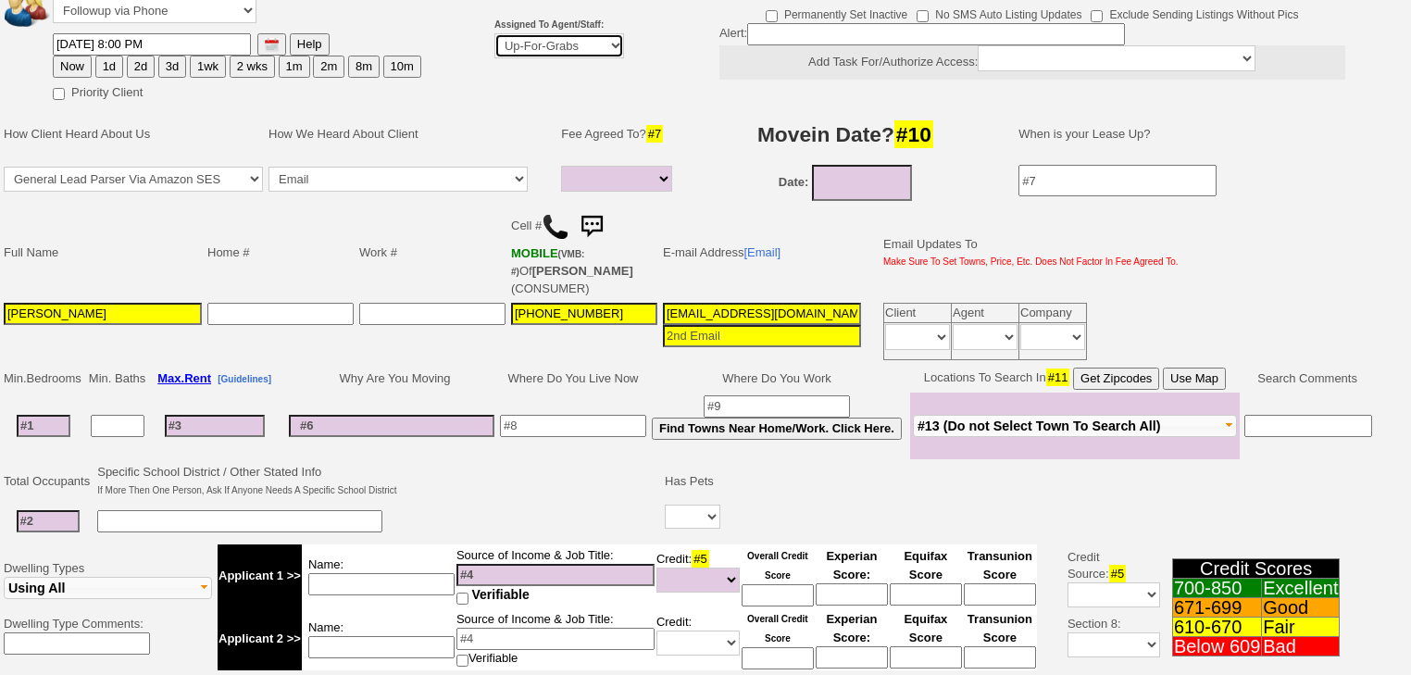
drag, startPoint x: 522, startPoint y: 41, endPoint x: 526, endPoint y: 52, distance: 11.7
click at [525, 49] on select "Up-For-Grabs ***** STAFF ***** [PERSON_NAME] [PHONE_NUMBER] [PERSON_NAME] [PHON…" at bounding box center [559, 45] width 130 height 25
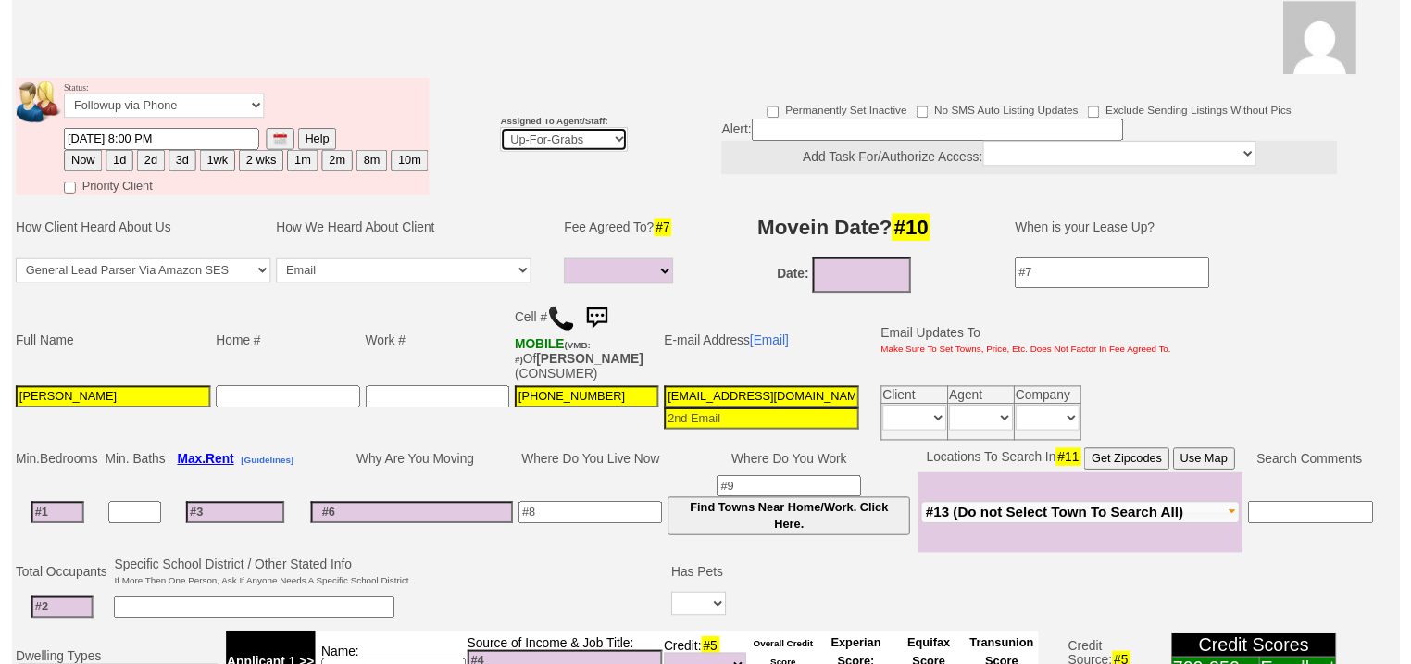
scroll to position [221, 0]
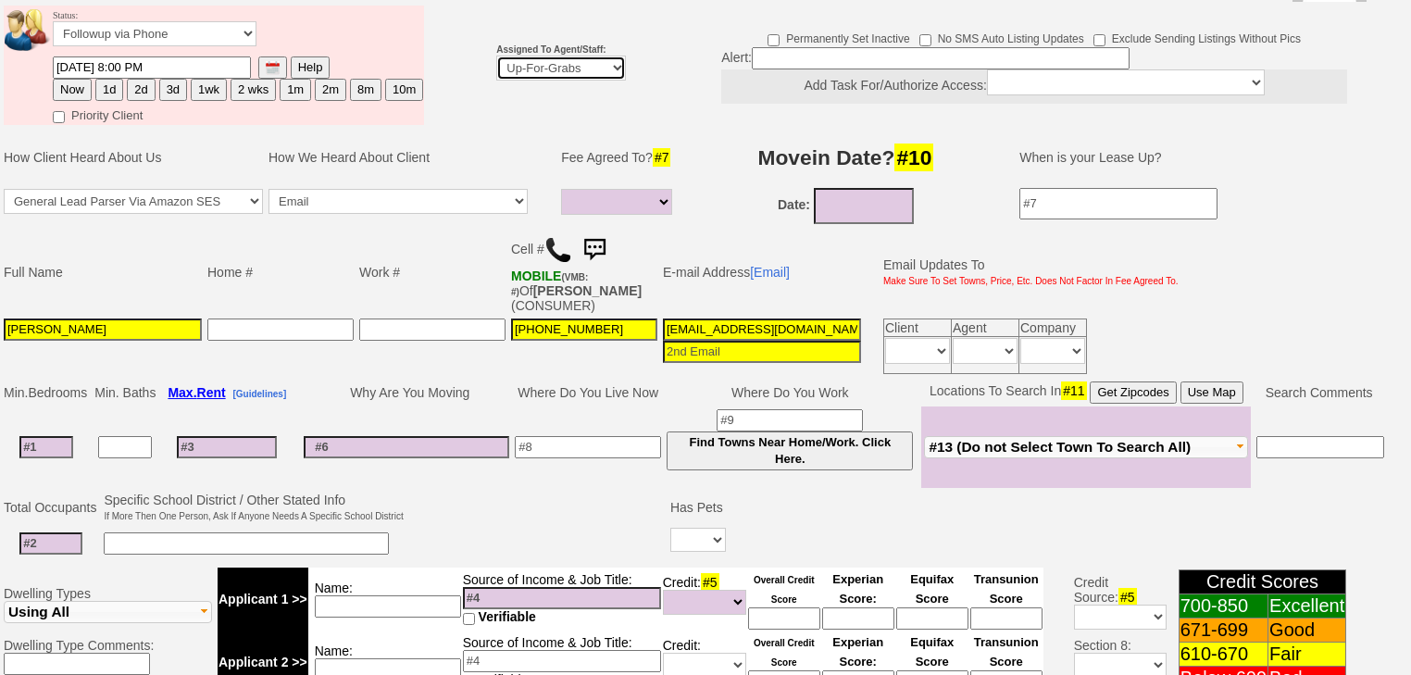
select select "227"
click at [496, 56] on select "Up-For-Grabs ***** STAFF ***** Bob Bruno 914-419-3579 Cristy Liberto 914-486-10…" at bounding box center [561, 68] width 130 height 25
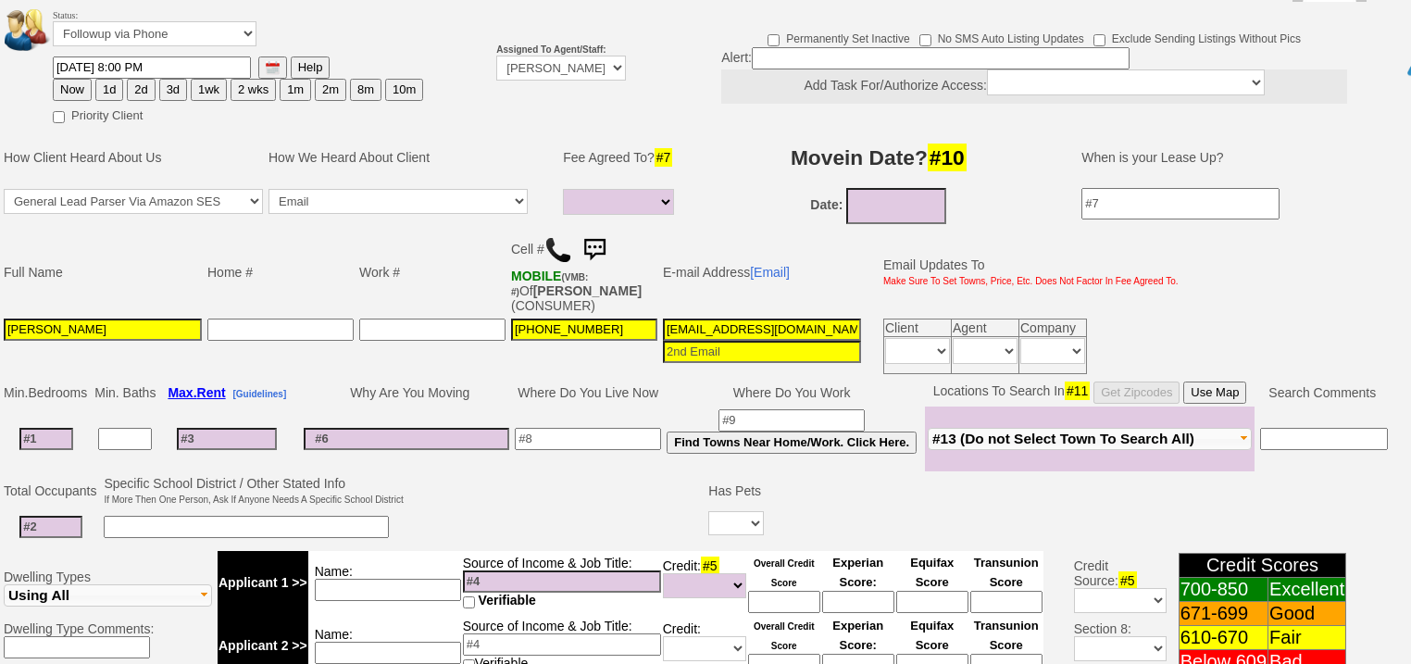
click at [71, 79] on button "Now" at bounding box center [72, 90] width 39 height 22
type input "08/29/2025 05:56 AM"
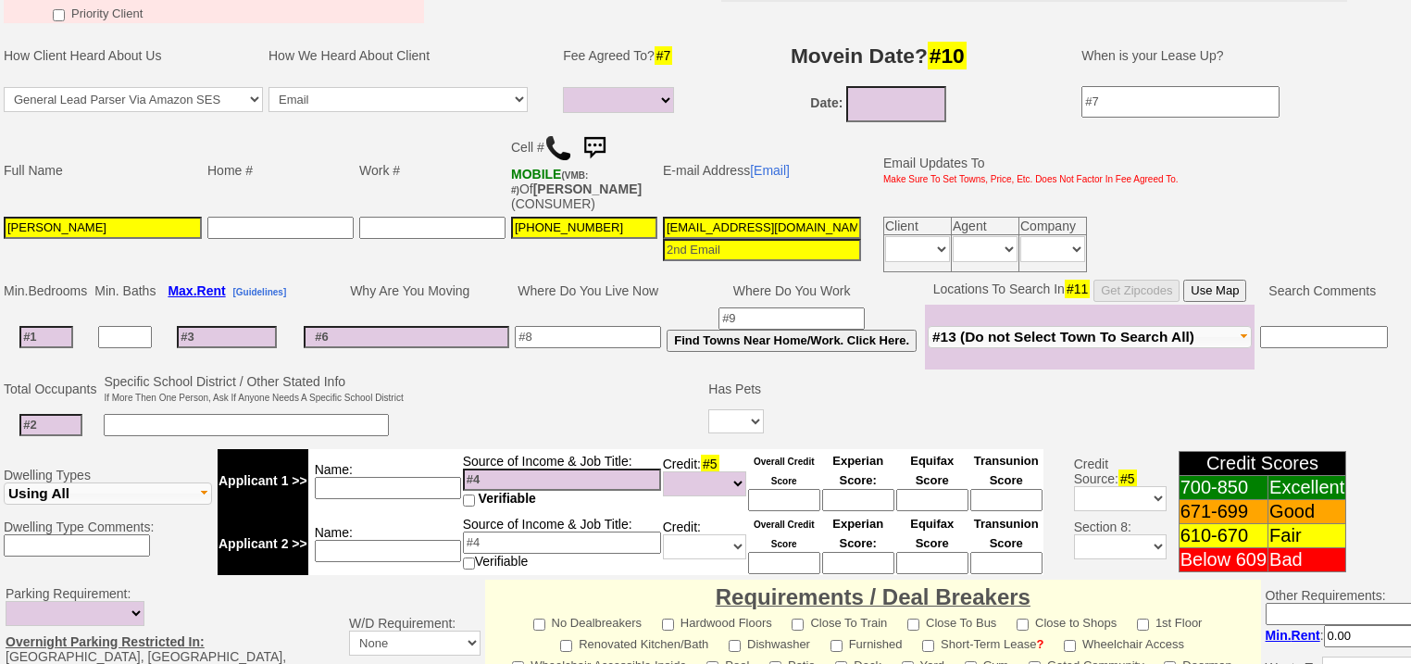
scroll to position [790, 0]
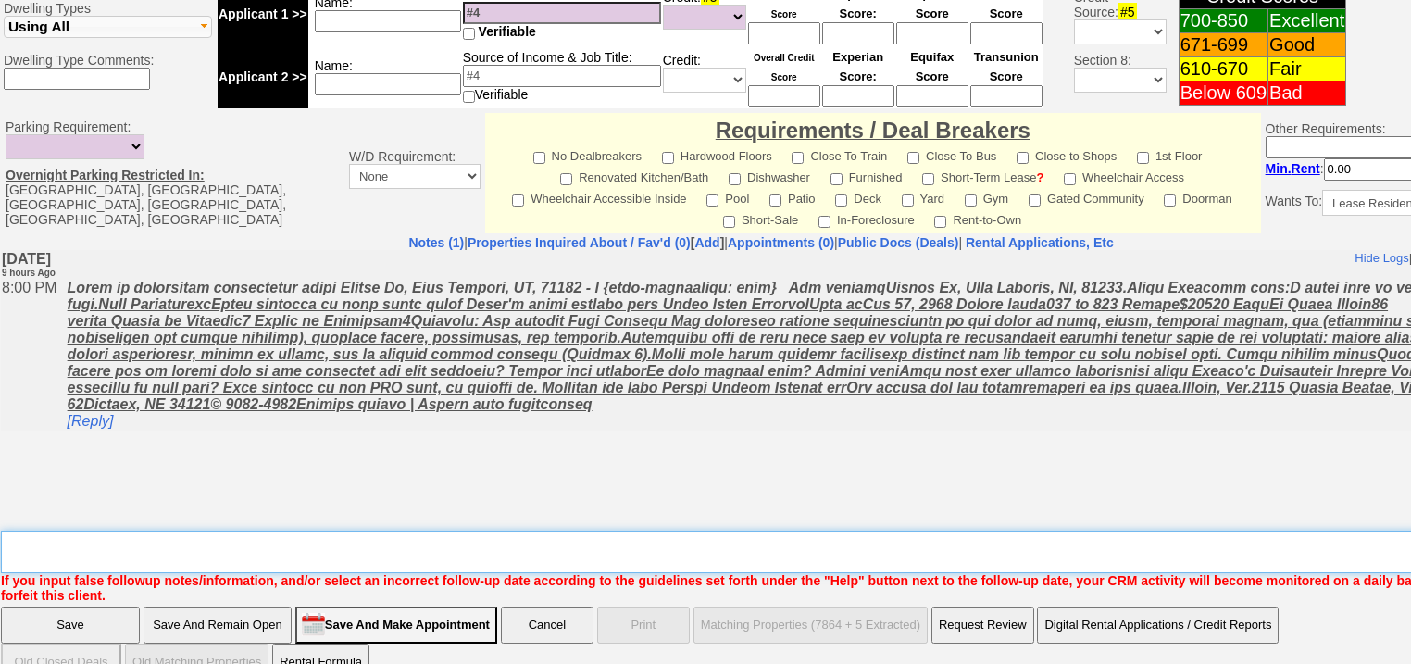
click at [257, 530] on textarea "Insert New Note Here" at bounding box center [767, 551] width 1533 height 43
type textarea "f"
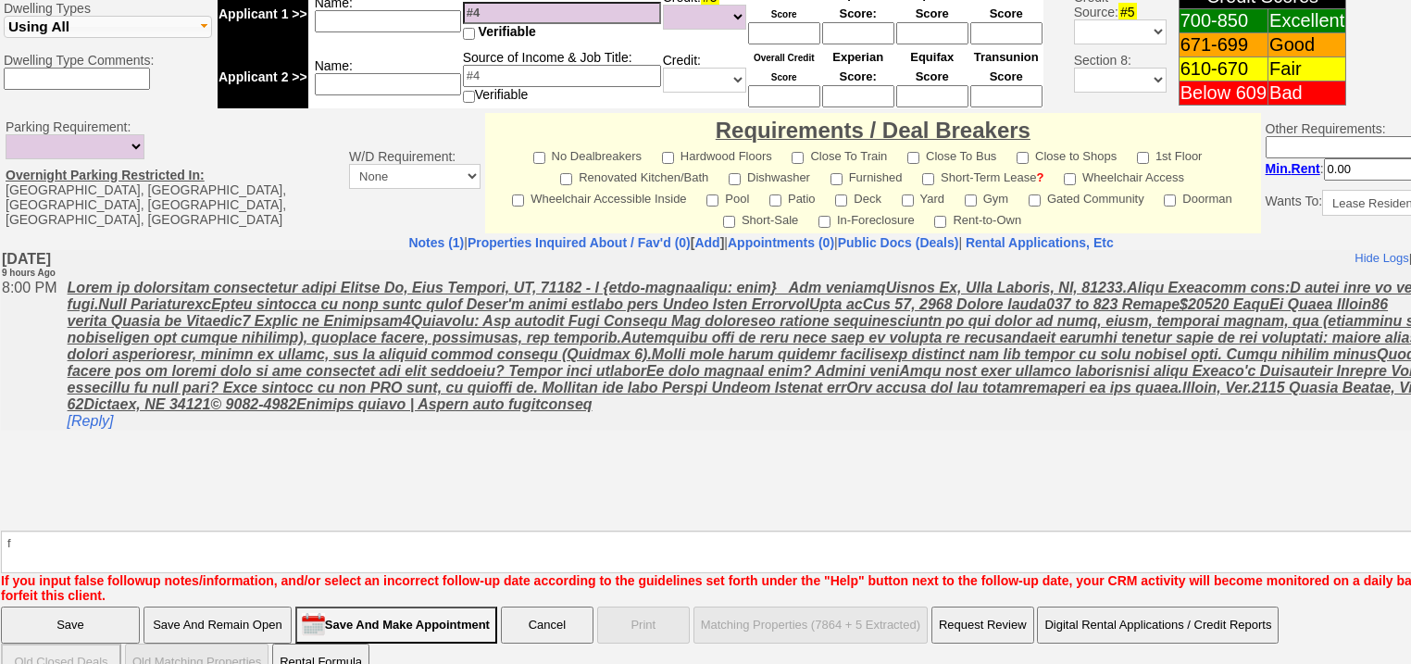
click at [125, 606] on input "Save" at bounding box center [70, 624] width 139 height 37
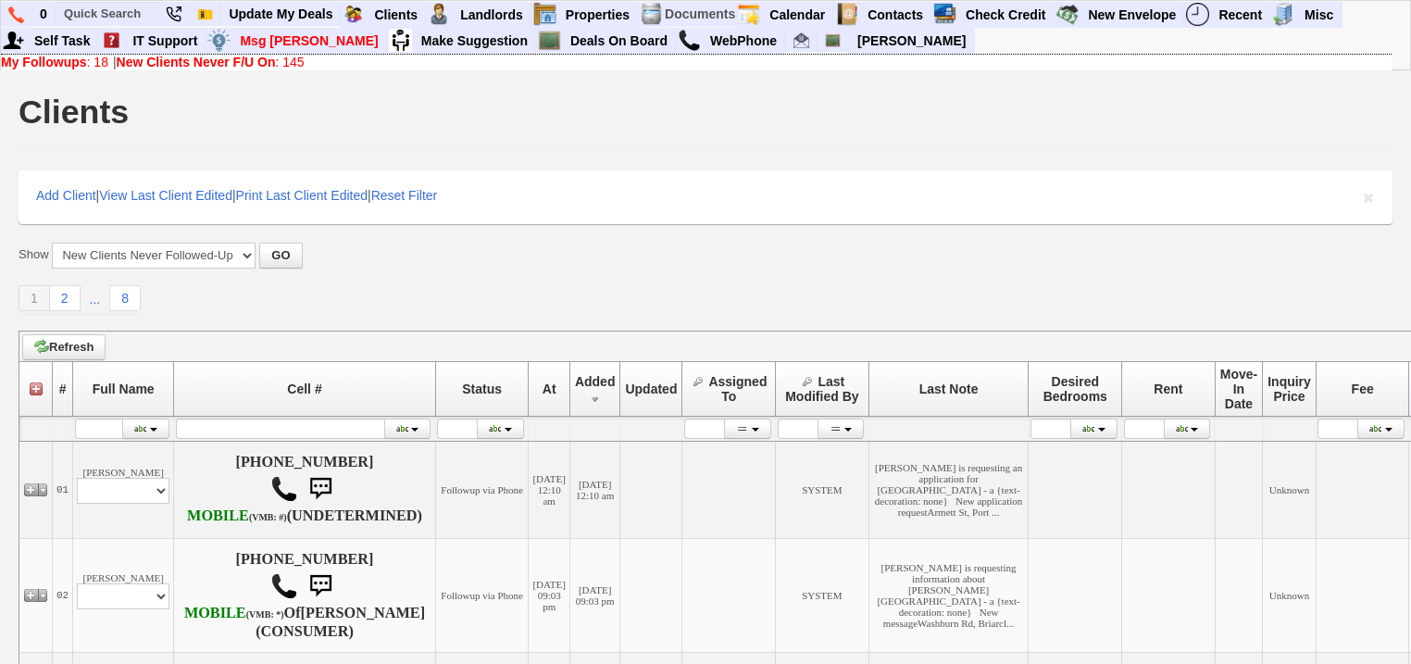
click at [80, 66] on b "My Followups" at bounding box center [44, 62] width 86 height 15
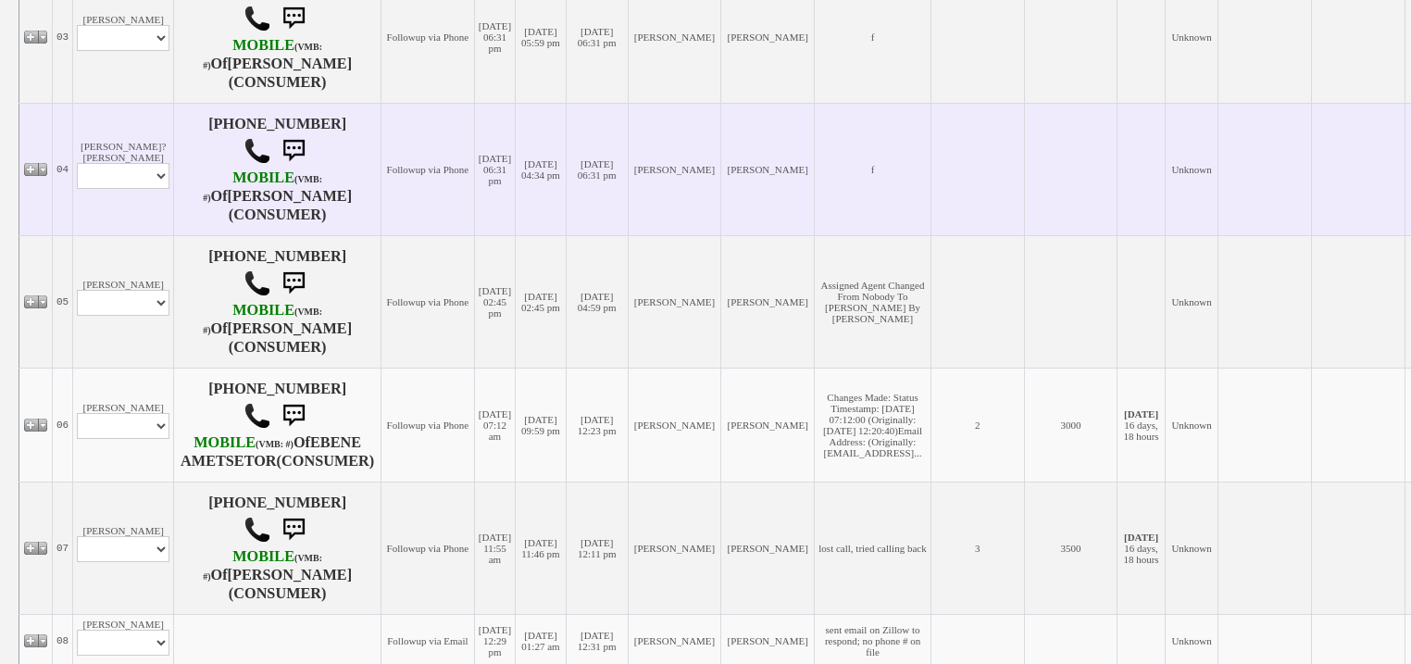
scroll to position [889, 0]
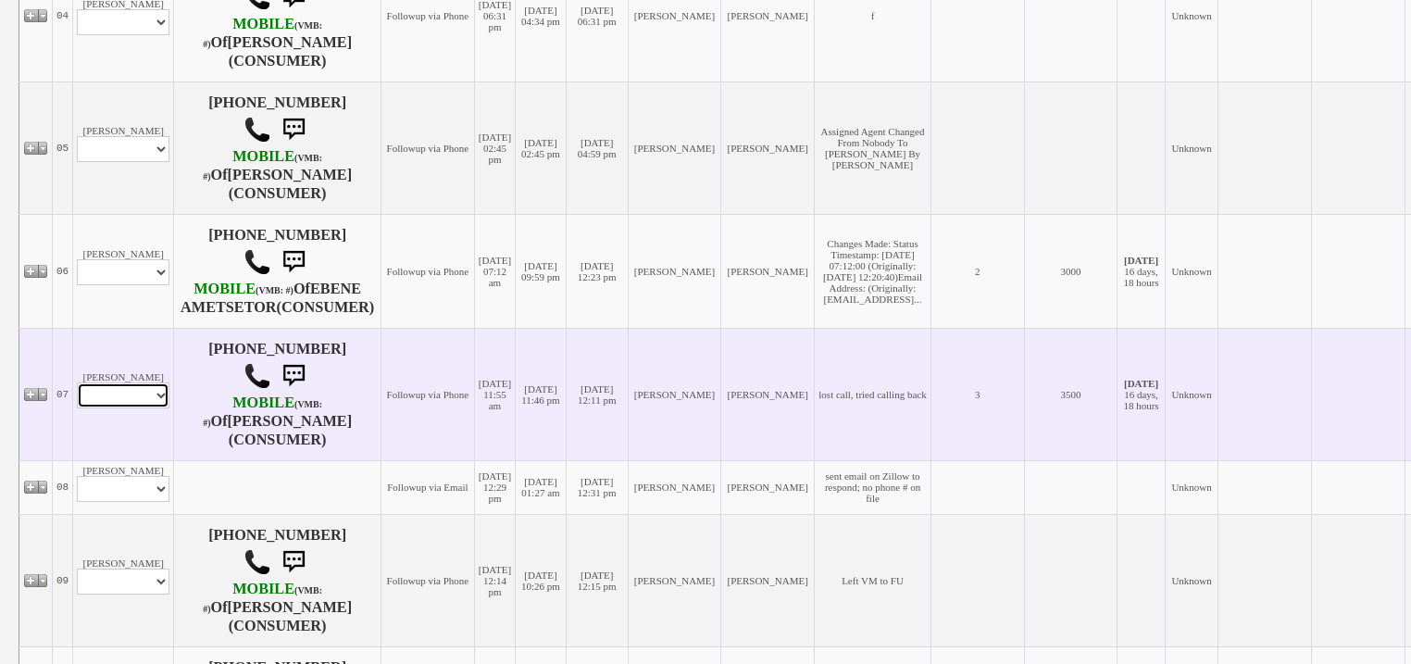
click at [153, 408] on select "Profile Edit Print Closed Deals" at bounding box center [123, 395] width 93 height 26
select select "ChangeURL,/crm/custom/edit_client_form.php?redirect=%2Fcrm%2Fclients.php&id=167…"
click at [77, 408] on select "Profile Edit Print Closed Deals" at bounding box center [123, 395] width 93 height 26
select select
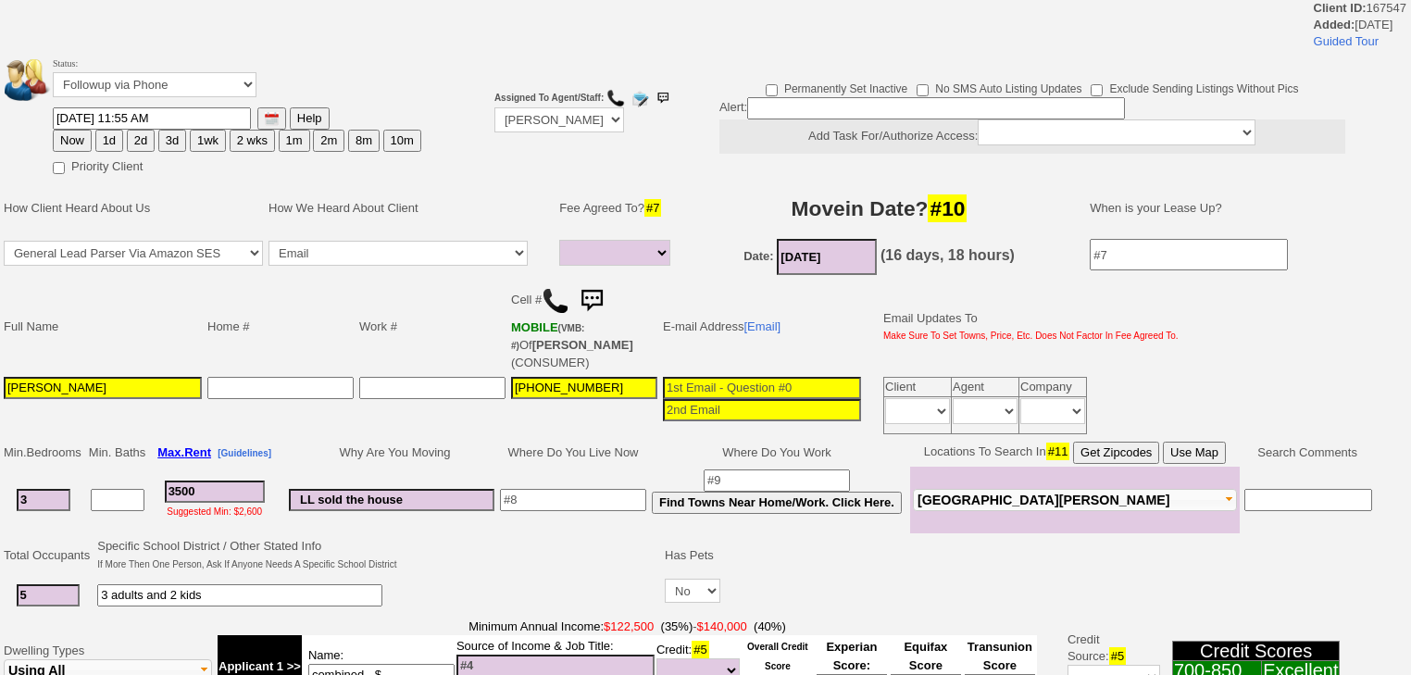
select select
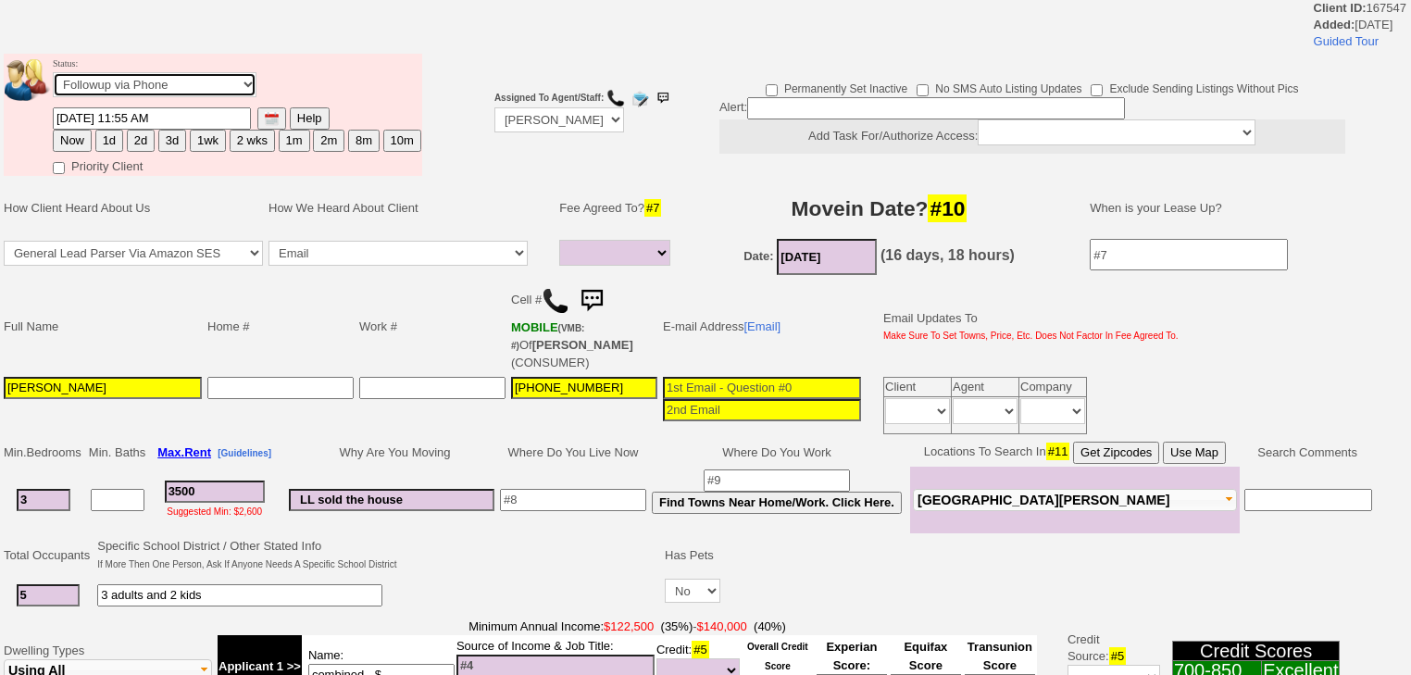
drag, startPoint x: 167, startPoint y: 89, endPoint x: 167, endPoint y: 99, distance: 10.2
click at [167, 99] on td "Status: Followup via Phone Followup via Email Followup When Section 8 Property …" at bounding box center [237, 80] width 370 height 53
select select "Inactive"
click at [53, 78] on select "Followup via Phone Followup via Email Followup When Section 8 Property Found De…" at bounding box center [155, 84] width 204 height 25
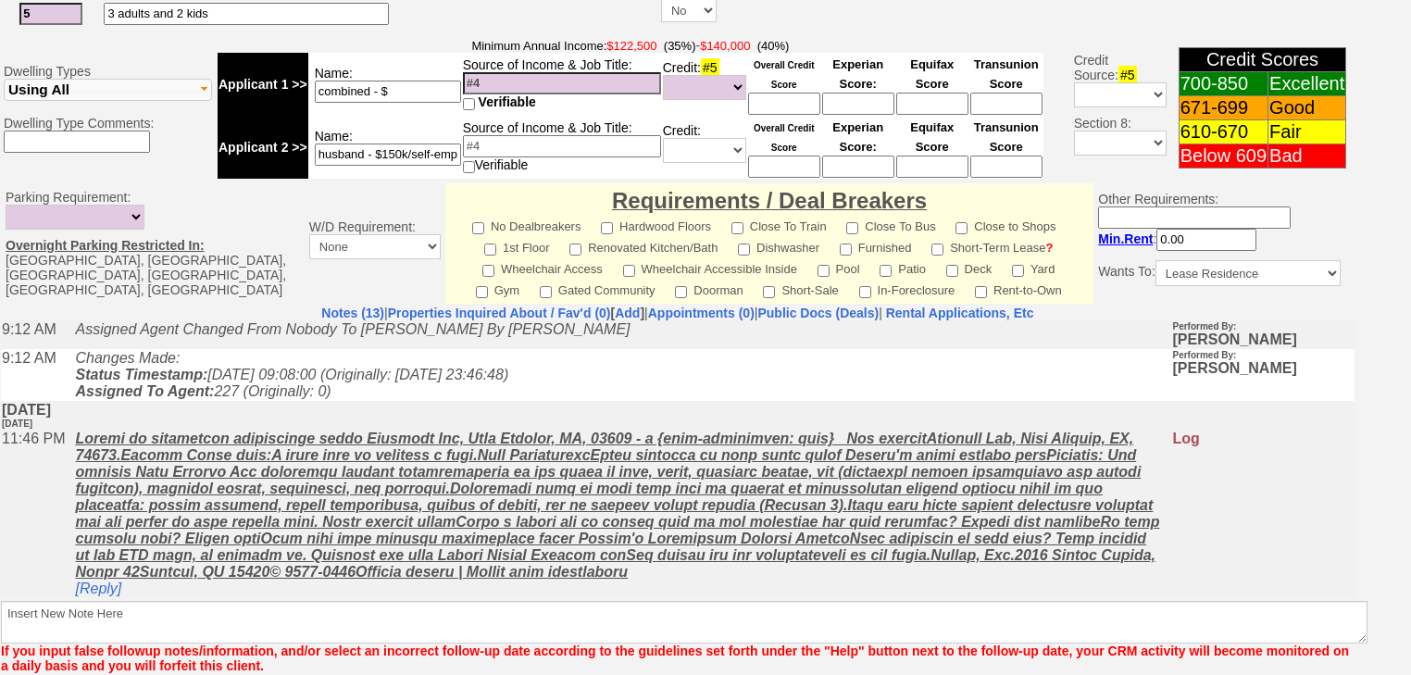
scroll to position [715, 0]
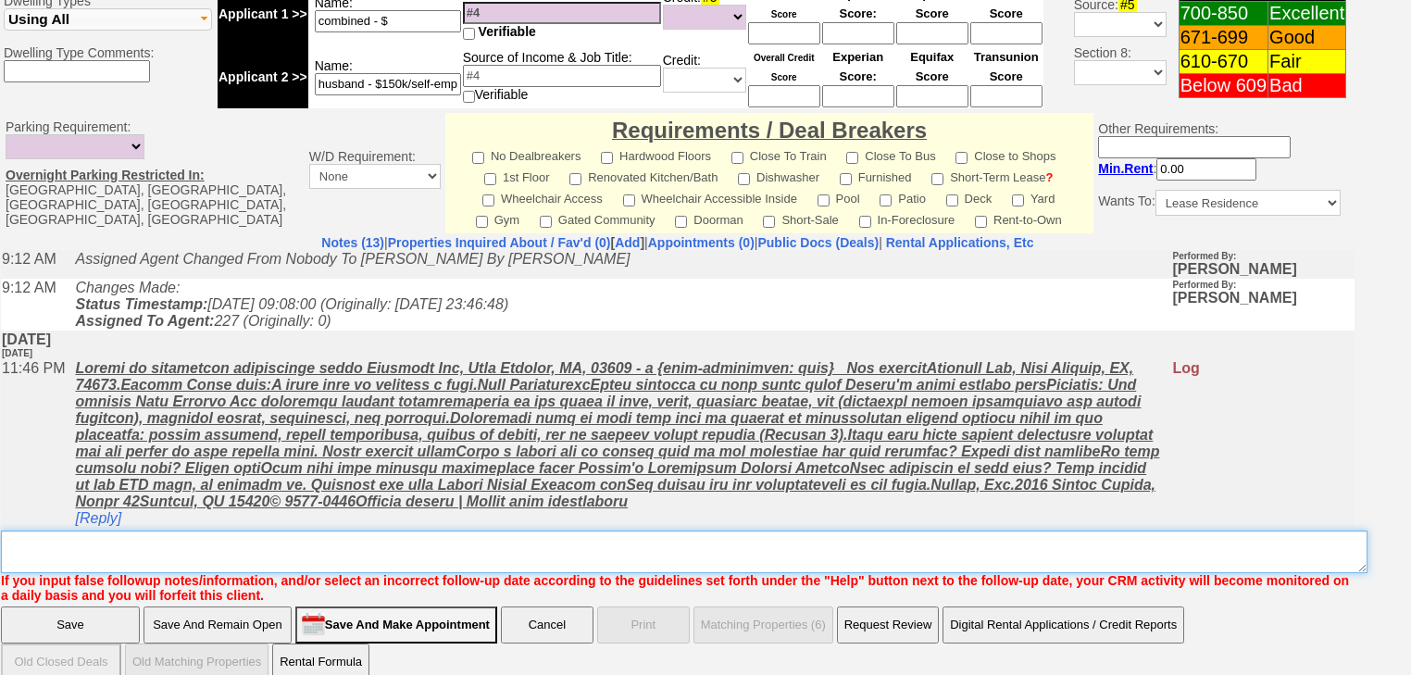
click at [545, 530] on textarea "Insert New Note Here" at bounding box center [684, 551] width 1366 height 43
drag, startPoint x: 163, startPoint y: 530, endPoint x: 0, endPoint y: 530, distance: 162.9
click at [0, 530] on td "Notes (13) | Properties Inquired About / Fav'd (0) [ Add ] | Appointments (0) |…" at bounding box center [677, 418] width 1355 height 369
type textarea "never heard back from client"
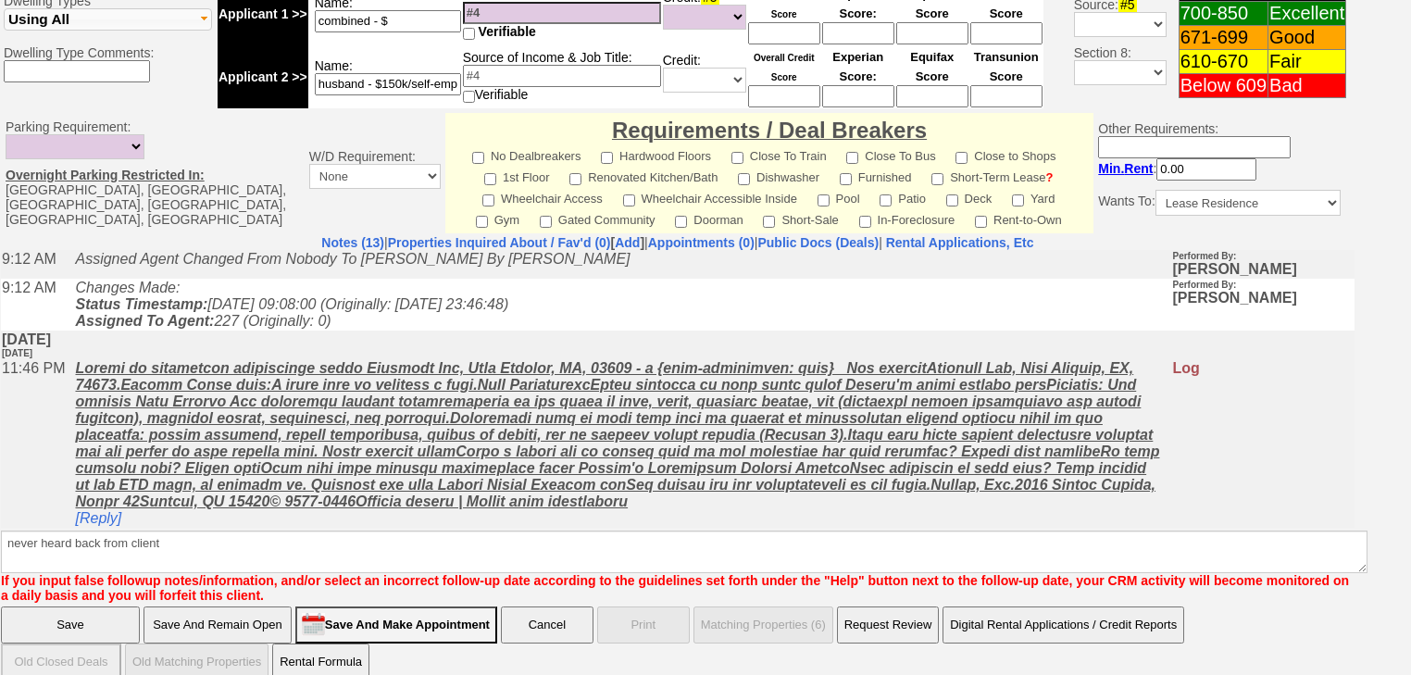
click at [44, 606] on input "Save" at bounding box center [70, 624] width 139 height 37
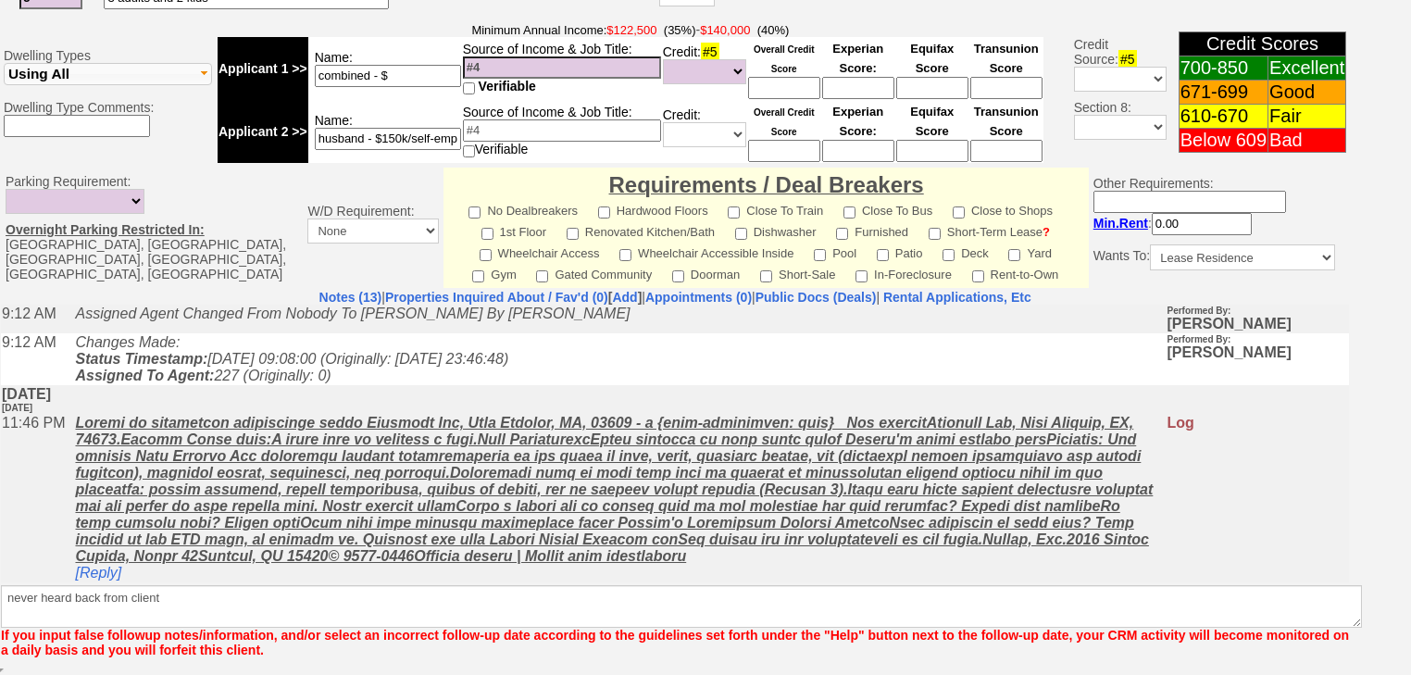
scroll to position [638, 0]
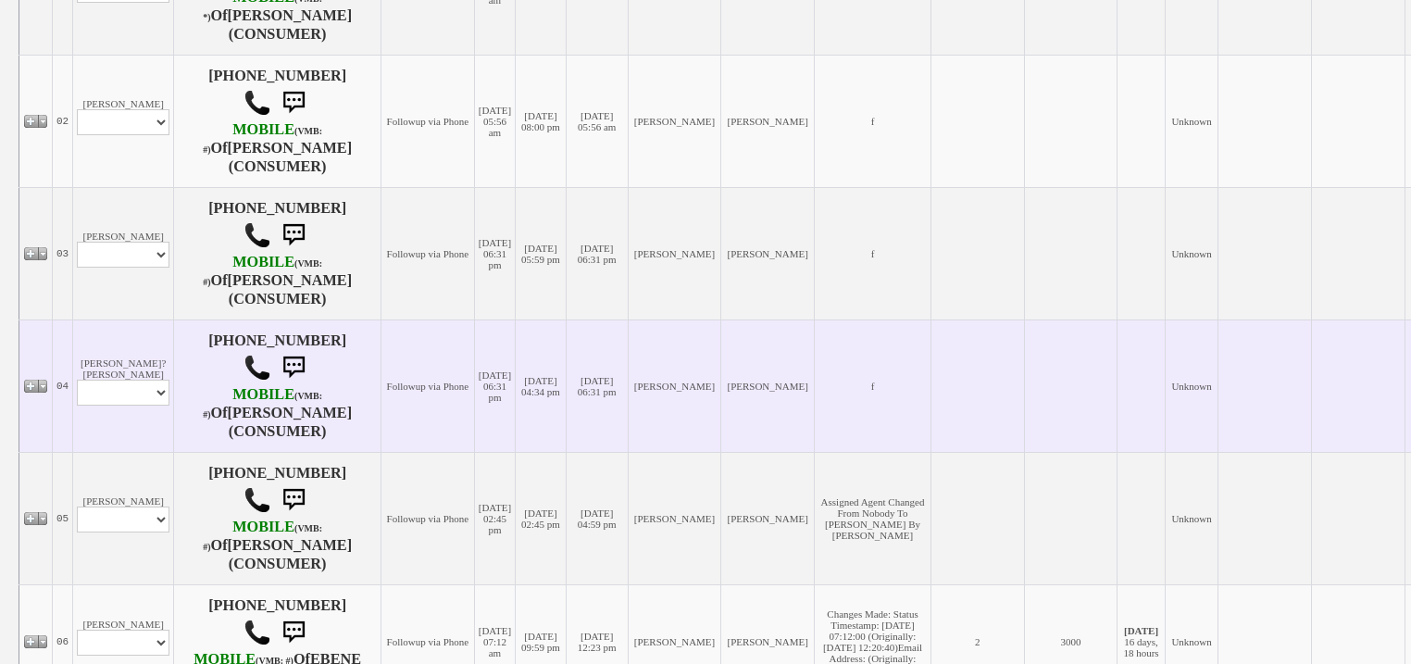
scroll to position [963, 0]
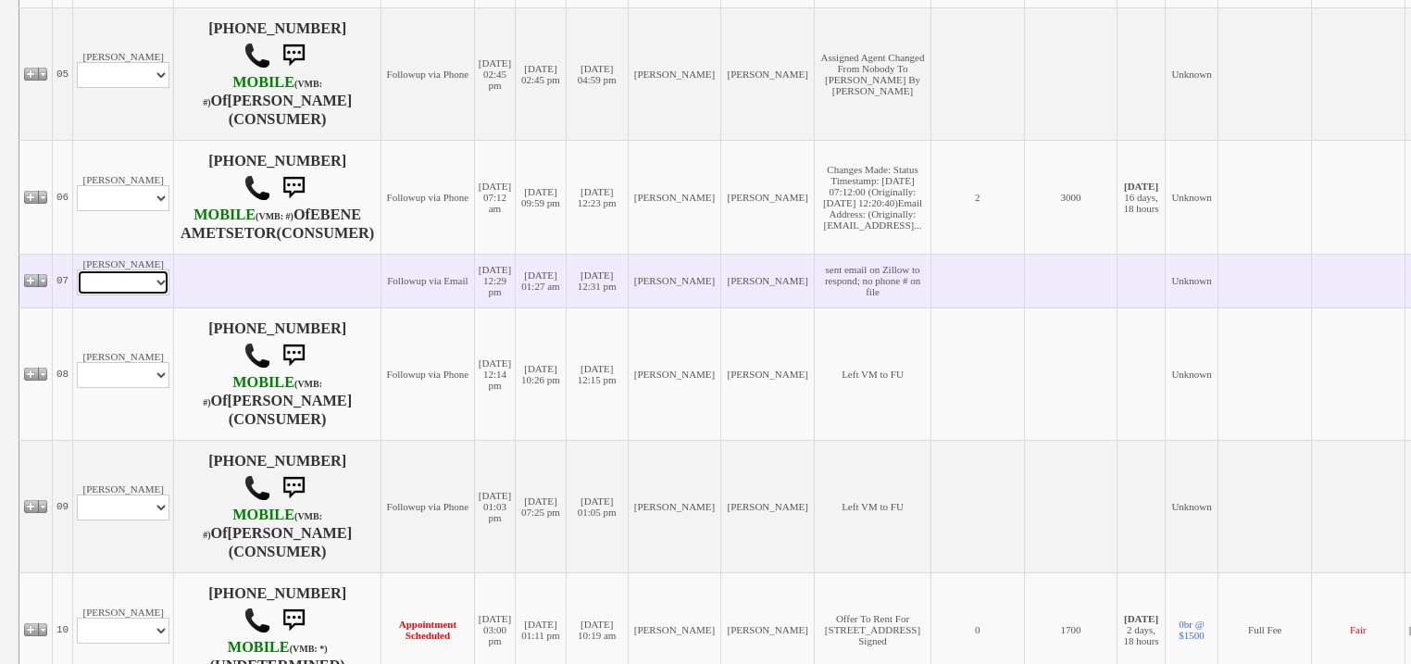
drag, startPoint x: 96, startPoint y: 322, endPoint x: 96, endPoint y: 333, distance: 11.1
click at [96, 295] on select "Profile Edit Print Email Externally (Will Not Be Tracked In CRM) Closed Deals" at bounding box center [123, 282] width 93 height 26
select select "ChangeURL,/crm/custom/edit_client_form.php?redirect=%2Fcrm%2Fclients.php&id=167…"
click at [77, 295] on select "Profile Edit Print Email Externally (Will Not Be Tracked In CRM) Closed Deals" at bounding box center [123, 282] width 93 height 26
select select
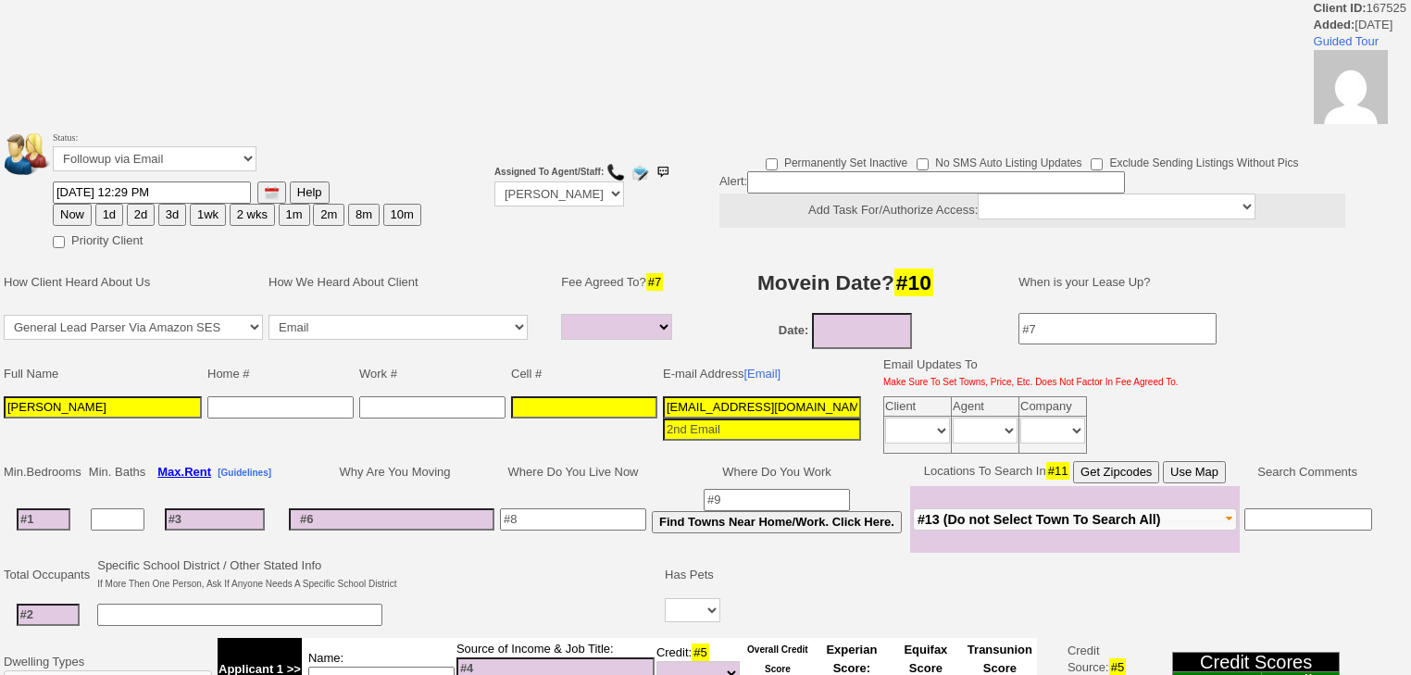
select select
click at [115, 167] on select "Followup via Phone Followup via Email Followup When Section 8 Property Found De…" at bounding box center [155, 158] width 204 height 25
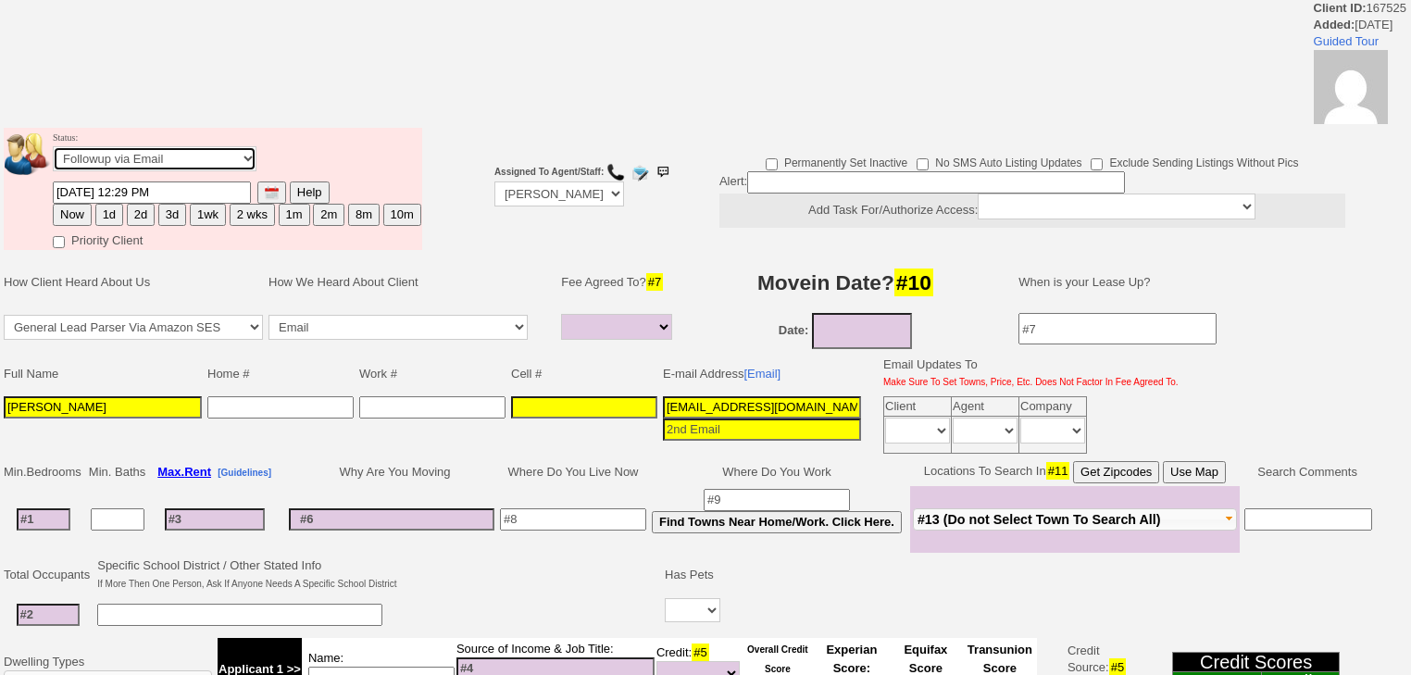
select select "Inactive"
click at [53, 152] on select "Followup via Phone Followup via Email Followup When Section 8 Property Found De…" at bounding box center [155, 158] width 204 height 25
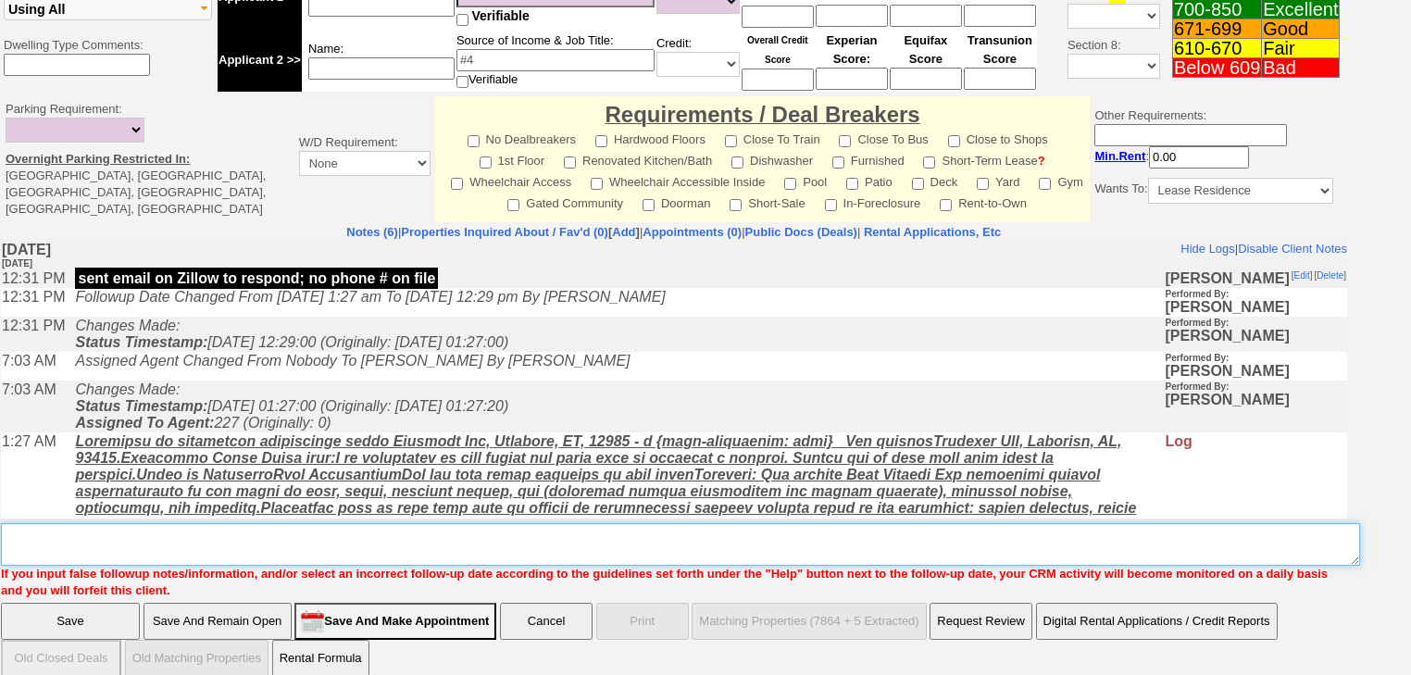
click at [90, 523] on textarea "Insert New Note Here" at bounding box center [680, 544] width 1359 height 43
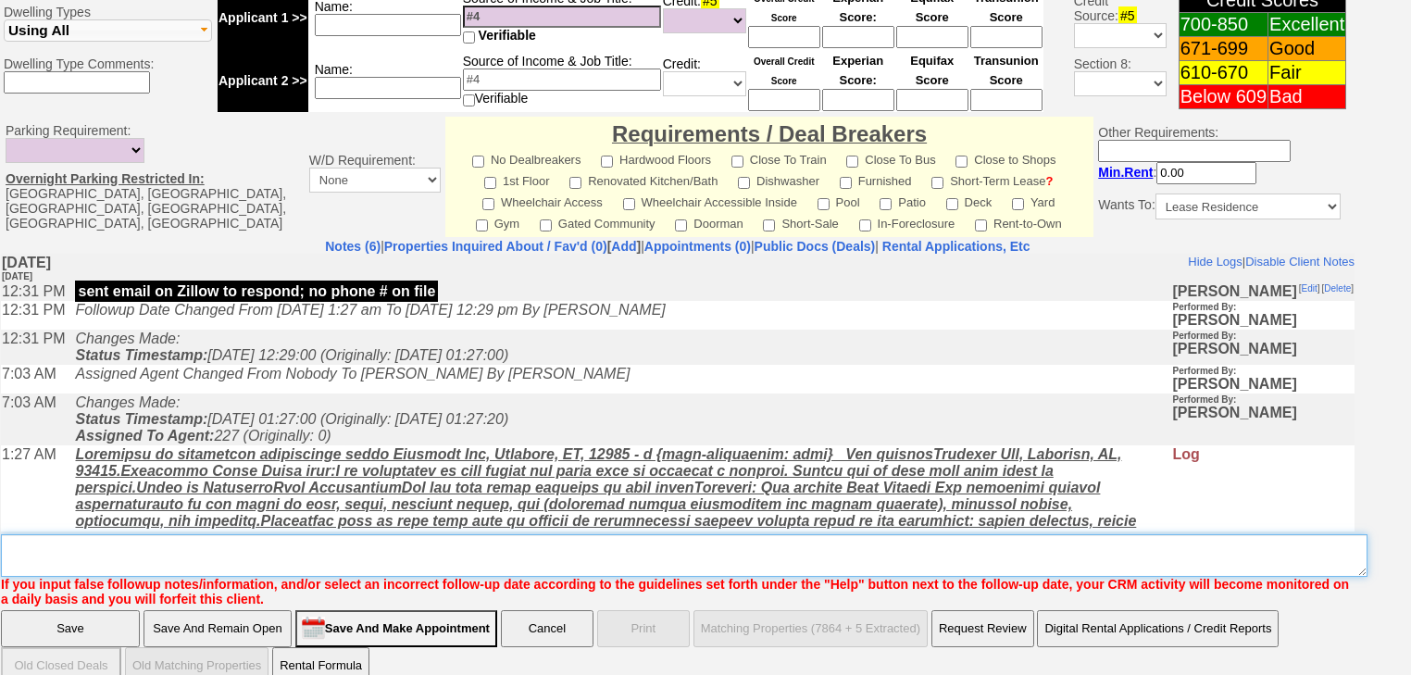
paste textarea "never heard back from client"
type textarea "never heard back from client"
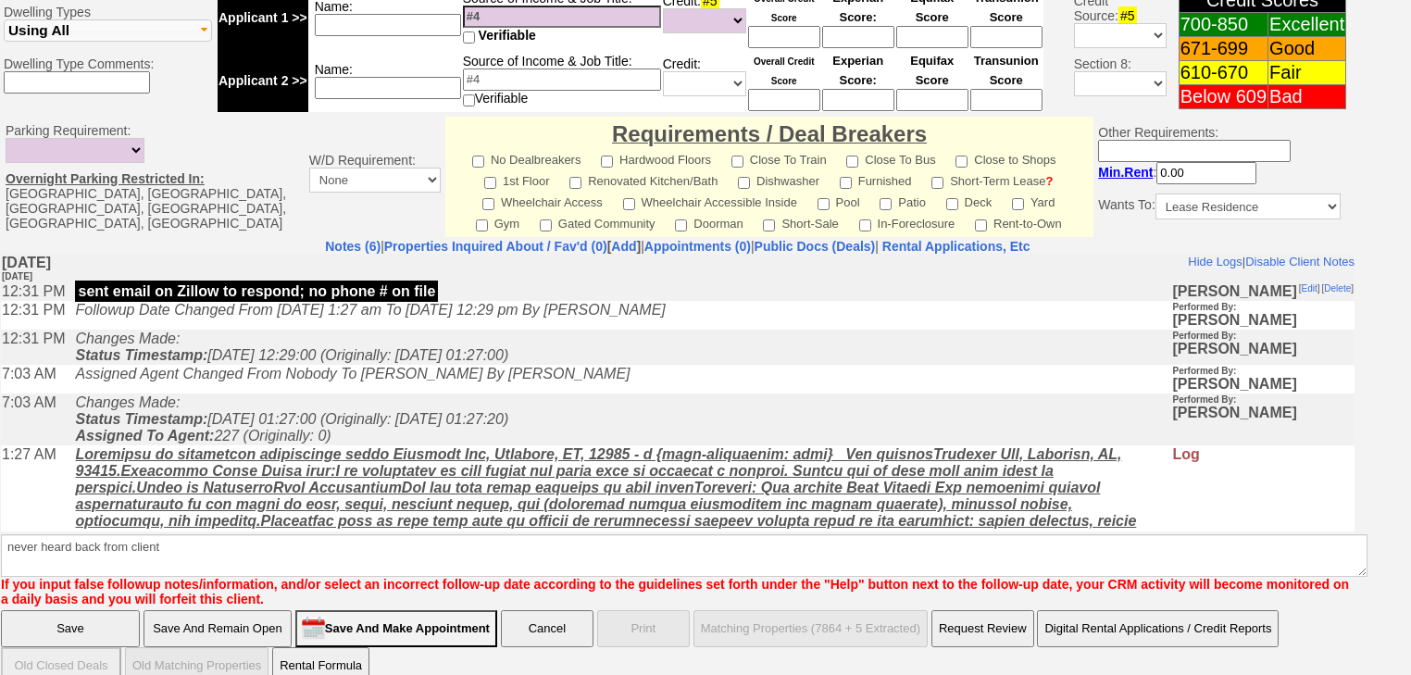
click at [75, 610] on input "Save" at bounding box center [70, 628] width 139 height 37
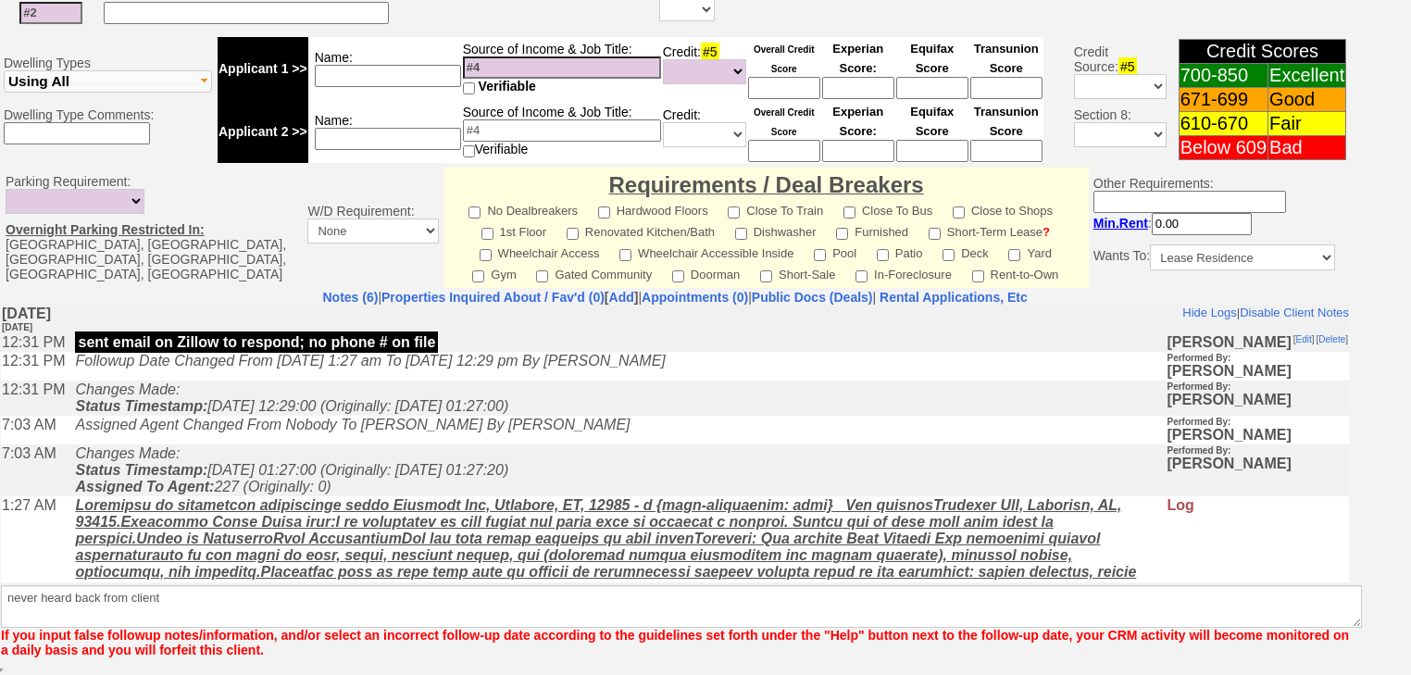
scroll to position [644, 0]
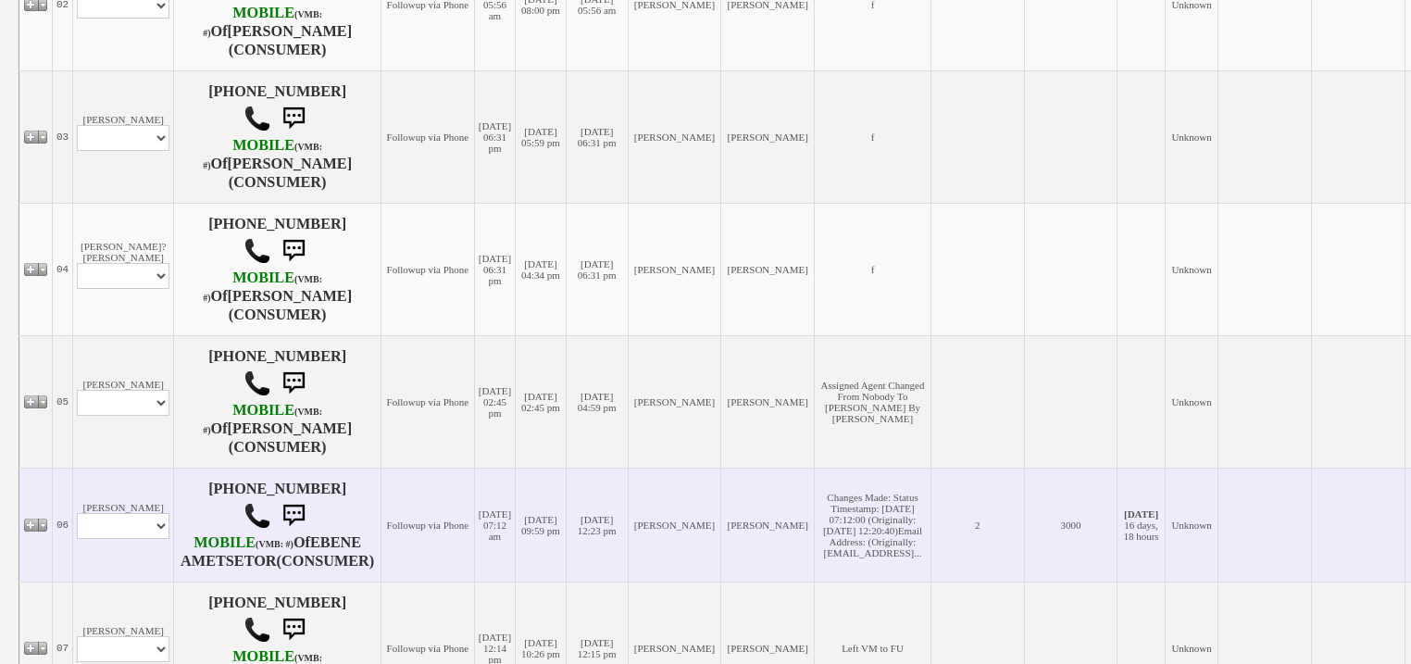
scroll to position [815, 0]
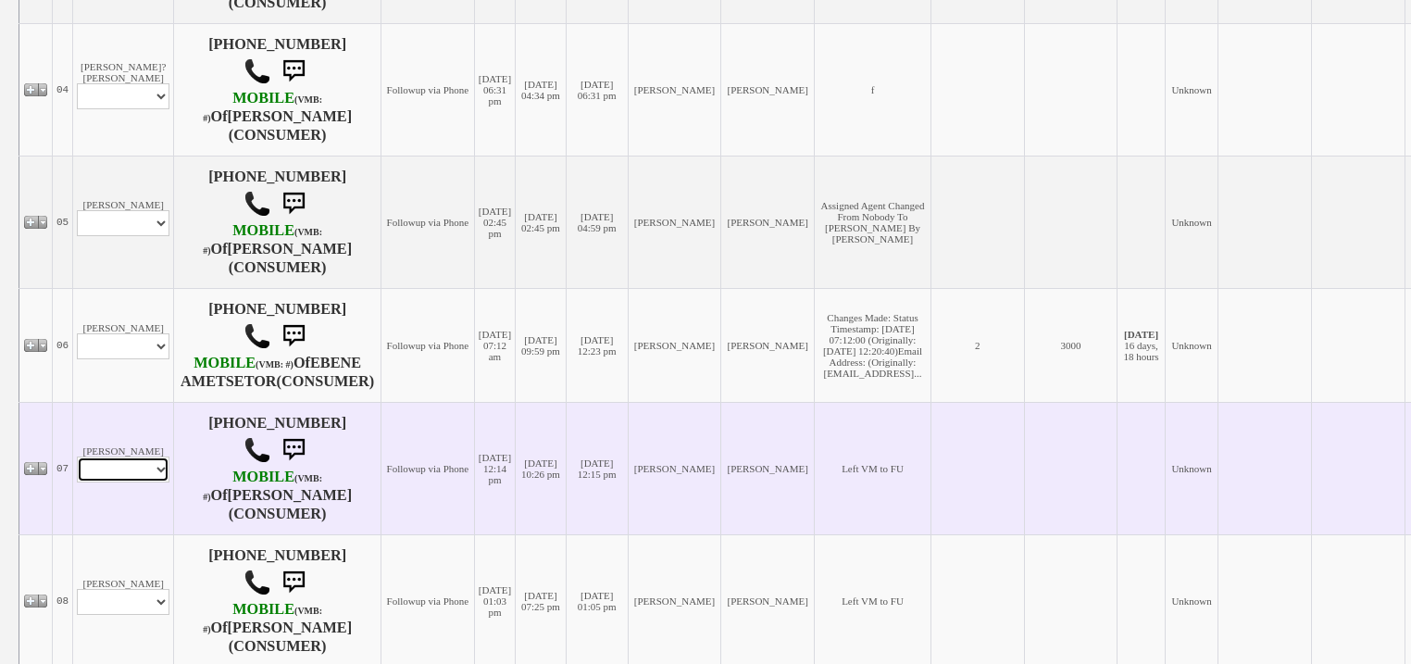
drag, startPoint x: 135, startPoint y: 490, endPoint x: 135, endPoint y: 507, distance: 17.6
click at [135, 482] on select "Profile Edit Print Email Externally (Will Not Be Tracked In CRM) Closed Deals" at bounding box center [123, 469] width 93 height 26
select select "ChangeURL,/crm/custom/edit_client_form.php?redirect=%2Fcrm%2Fclients.php&id=167…"
click at [77, 482] on select "Profile Edit Print Email Externally (Will Not Be Tracked In CRM) Closed Deals" at bounding box center [123, 469] width 93 height 26
select select
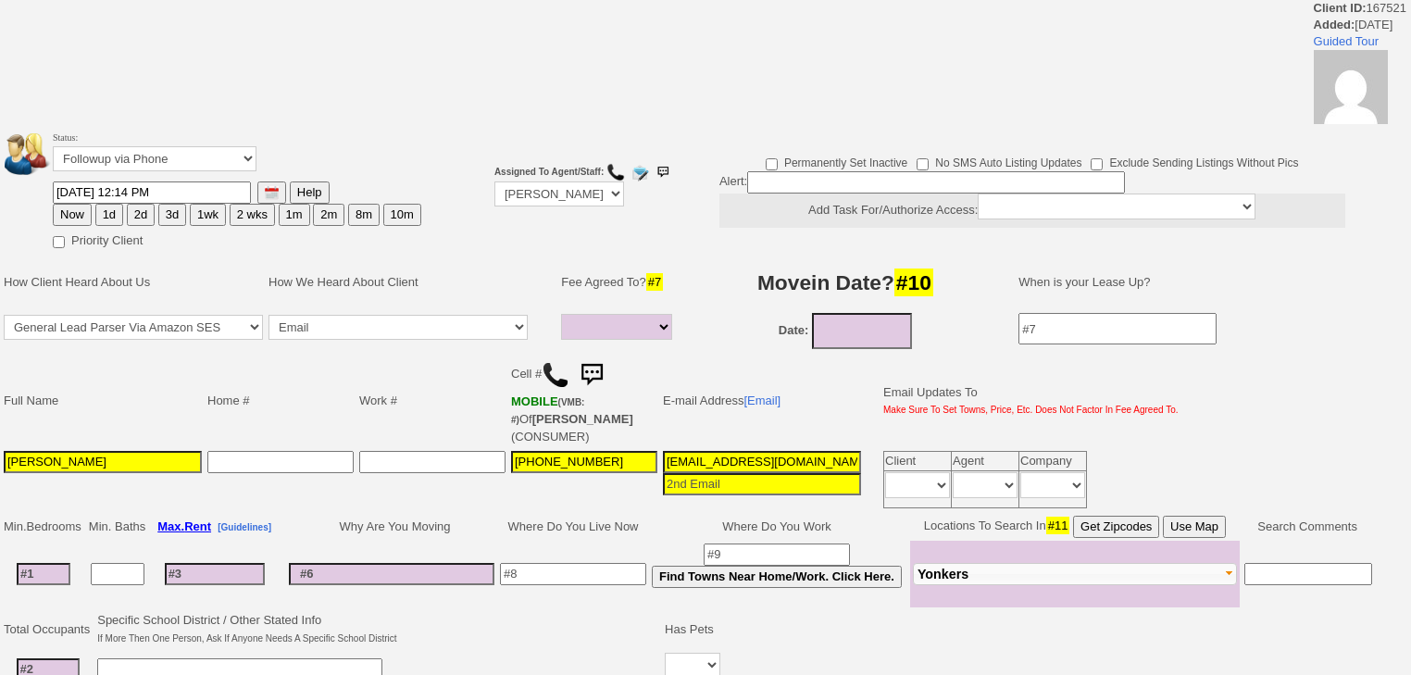
select select
drag, startPoint x: 152, startPoint y: 157, endPoint x: 151, endPoint y: 167, distance: 9.3
click at [152, 157] on select "Followup via Phone Followup via Email Followup When Section 8 Property Found De…" at bounding box center [155, 158] width 204 height 25
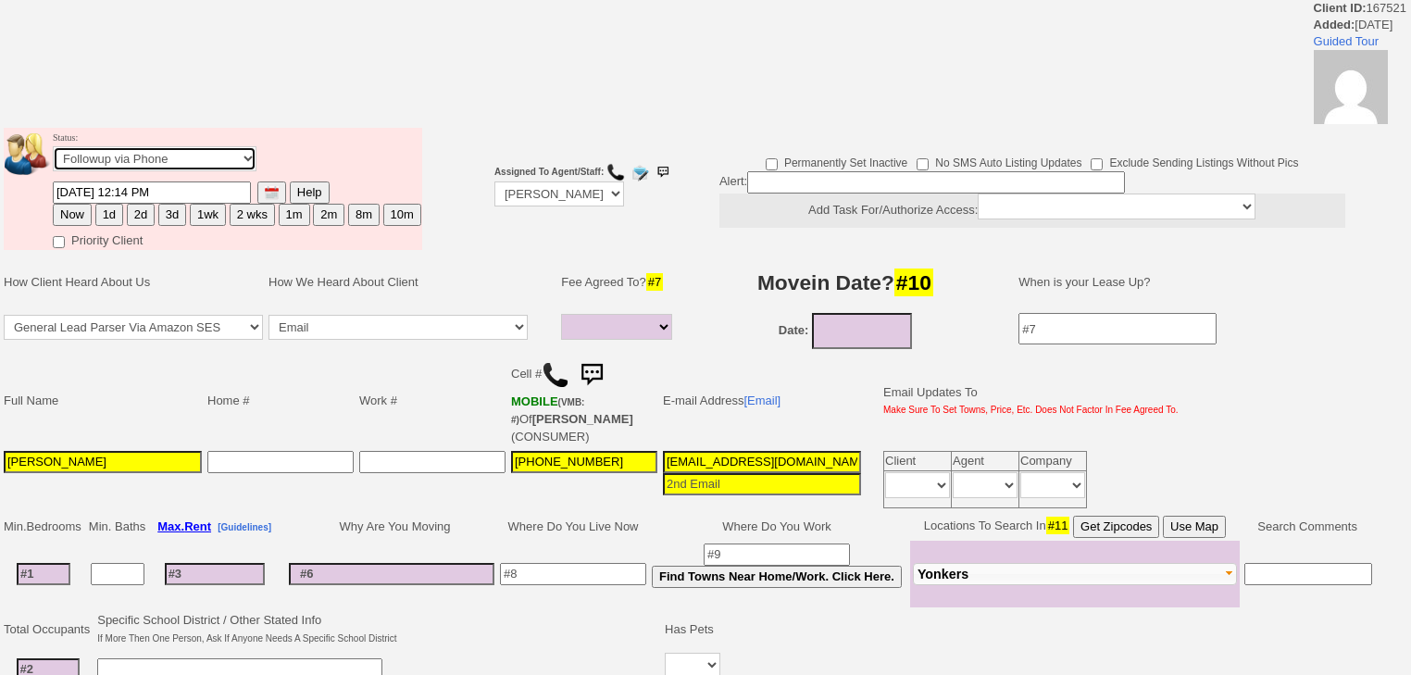
select select "Inactive"
click at [53, 152] on select "Followup via Phone Followup via Email Followup When Section 8 Property Found De…" at bounding box center [155, 158] width 204 height 25
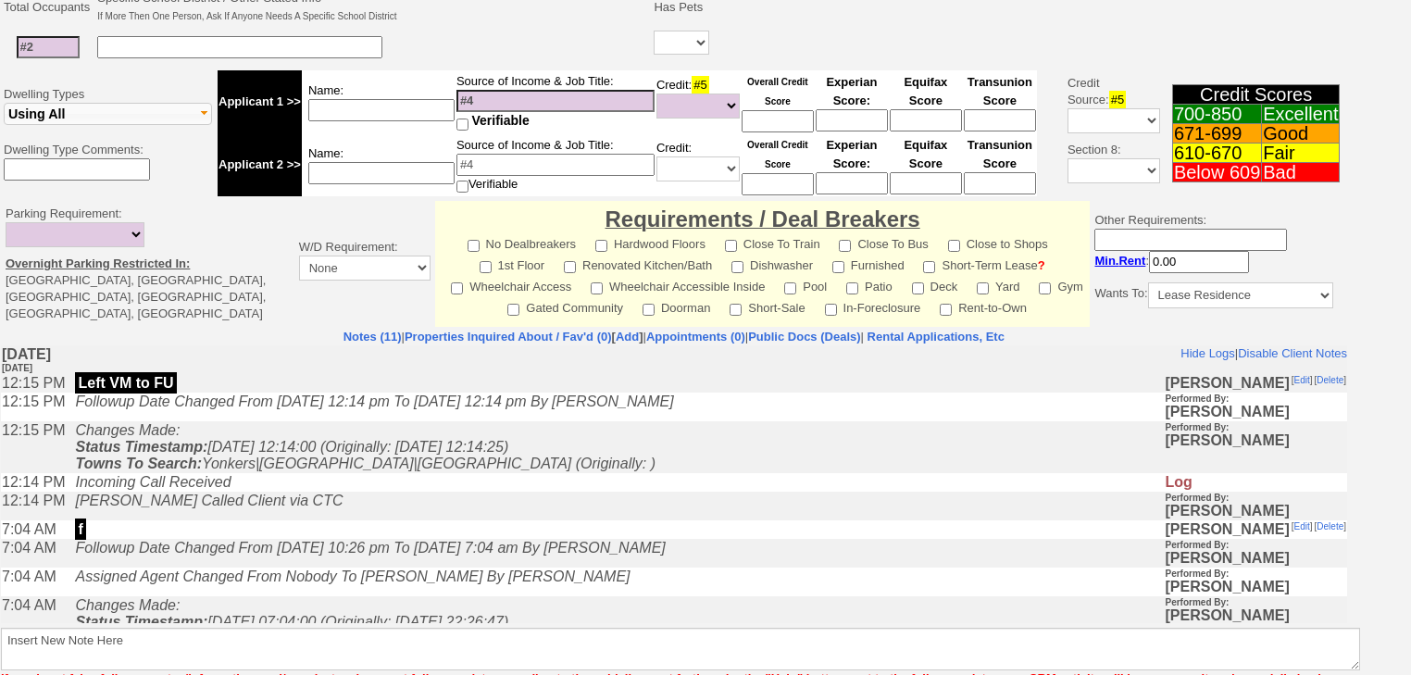
scroll to position [707, 0]
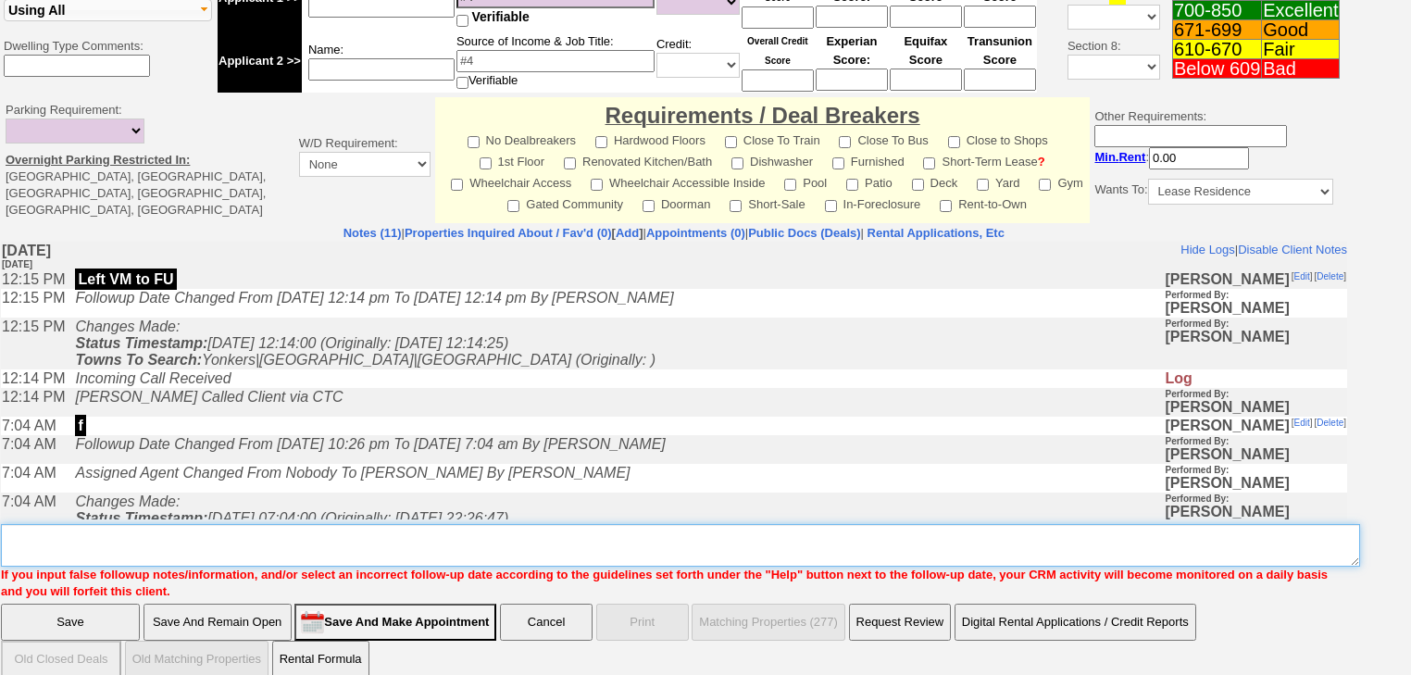
click at [115, 536] on textarea "Insert New Note Here" at bounding box center [680, 545] width 1359 height 43
paste textarea "never heard back from client"
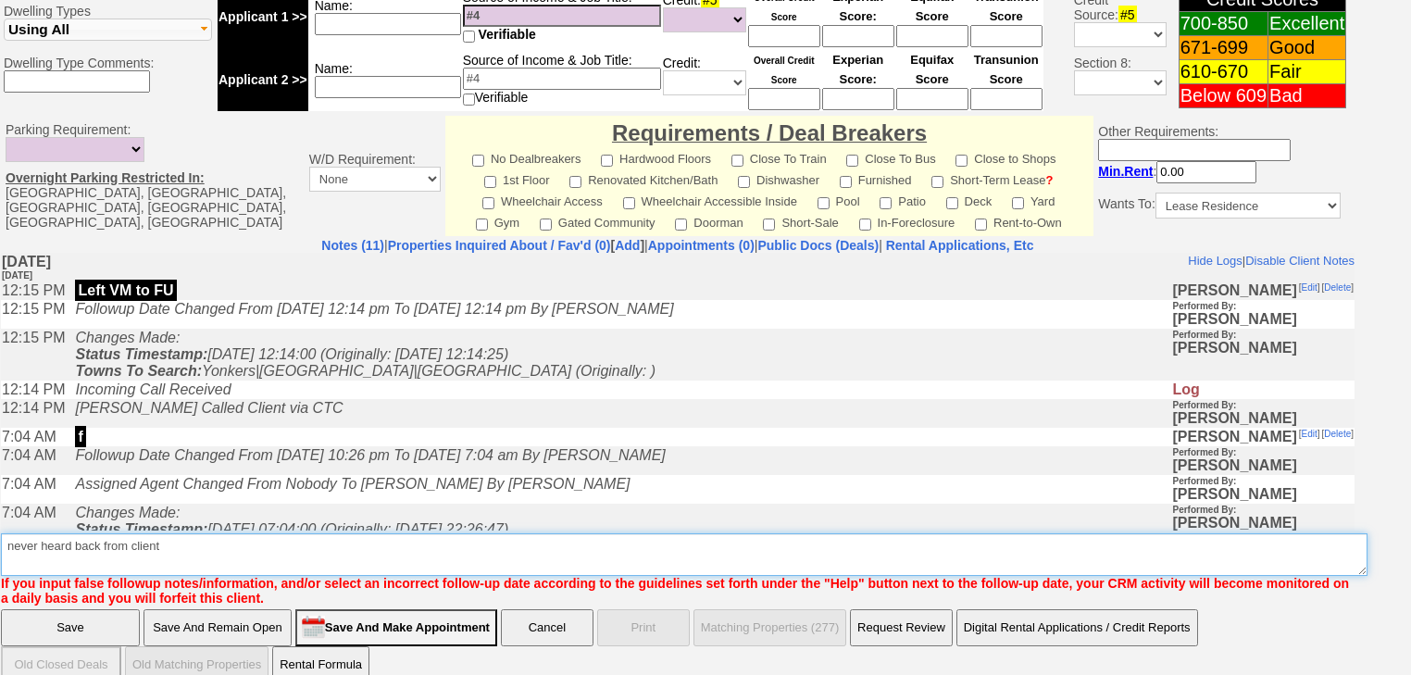
type textarea "never heard back from client"
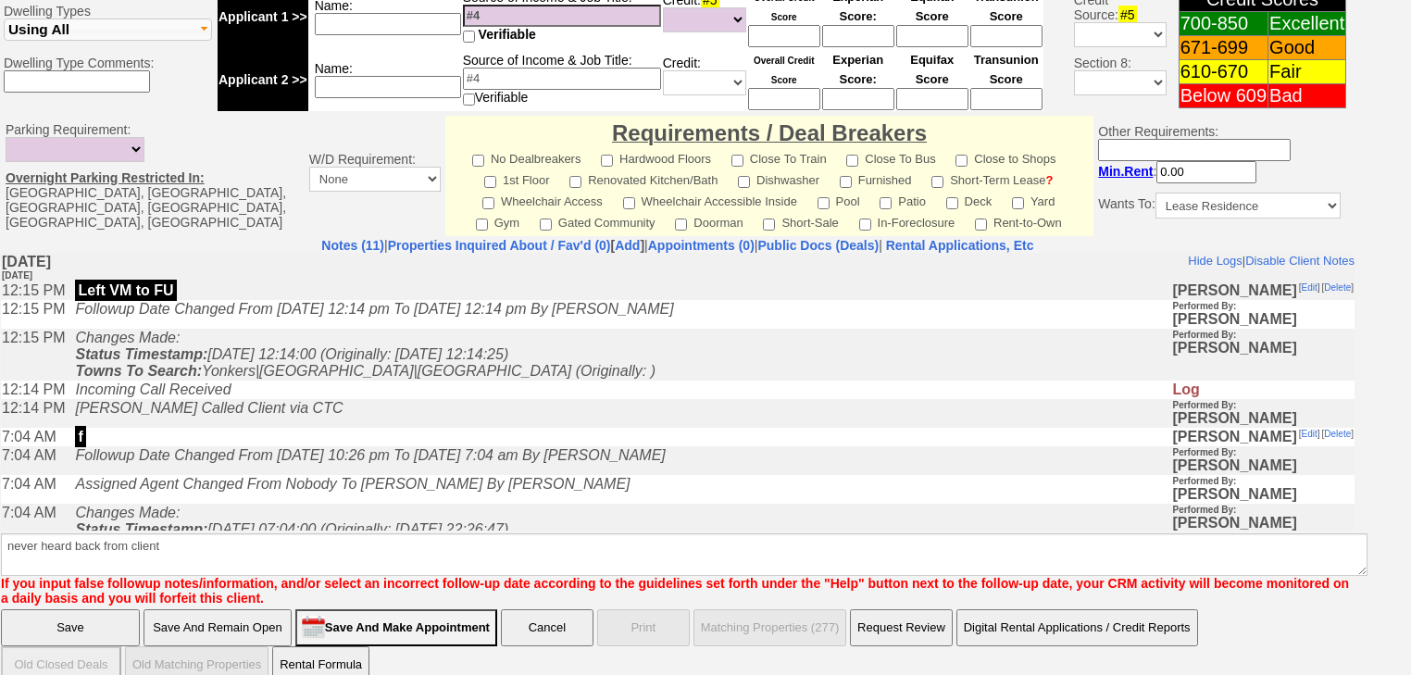
click at [107, 609] on input "Save" at bounding box center [70, 627] width 139 height 37
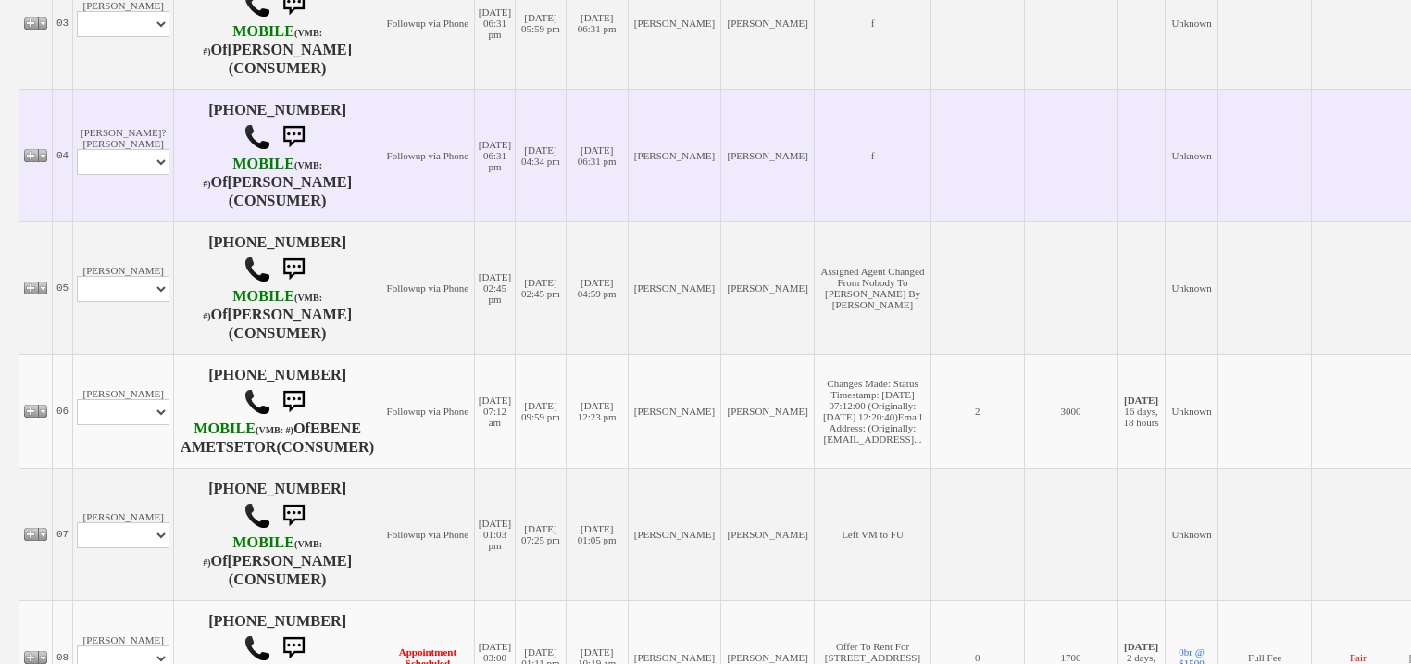
scroll to position [889, 0]
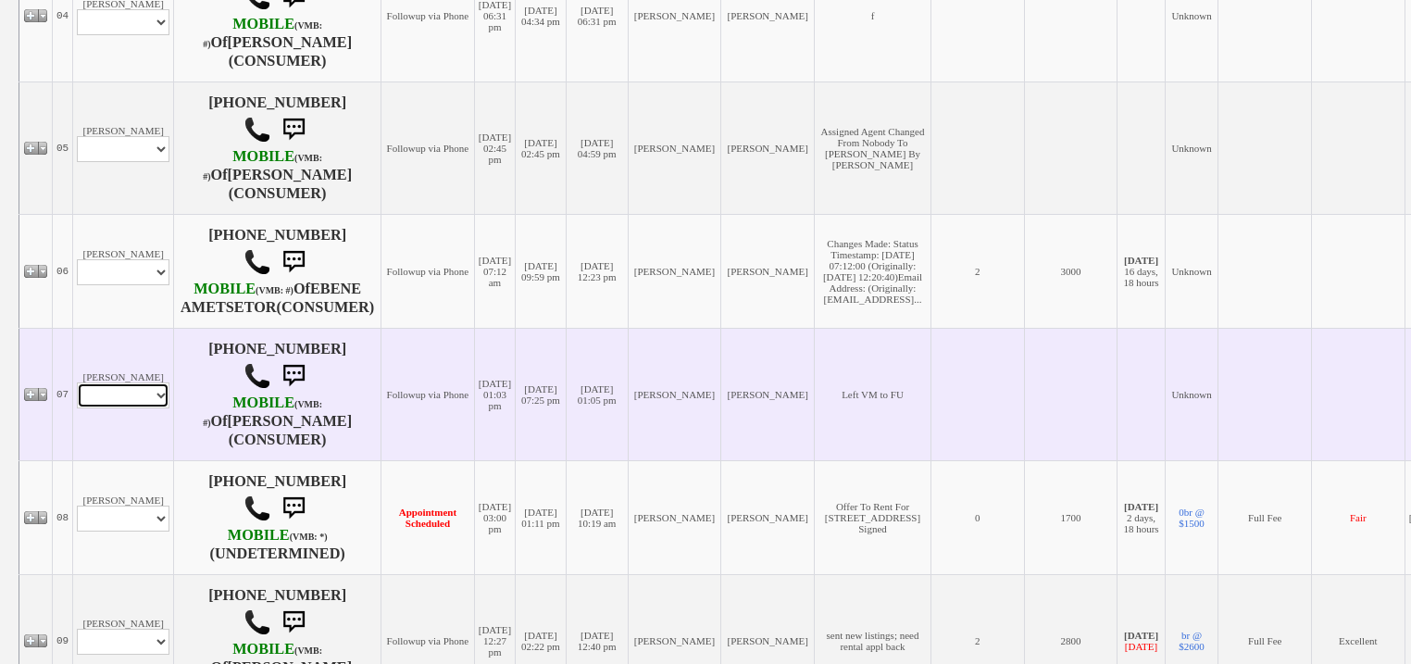
click at [154, 408] on select "Profile Edit Print Email Externally (Will Not Be Tracked In CRM) Closed Deals" at bounding box center [123, 395] width 93 height 26
select select "ChangeURL,/crm/custom/edit_client_form.php?redirect=%2Fcrm%2Fclients.php&id=167…"
click at [77, 408] on select "Profile Edit Print Email Externally (Will Not Be Tracked In CRM) Closed Deals" at bounding box center [123, 395] width 93 height 26
select select
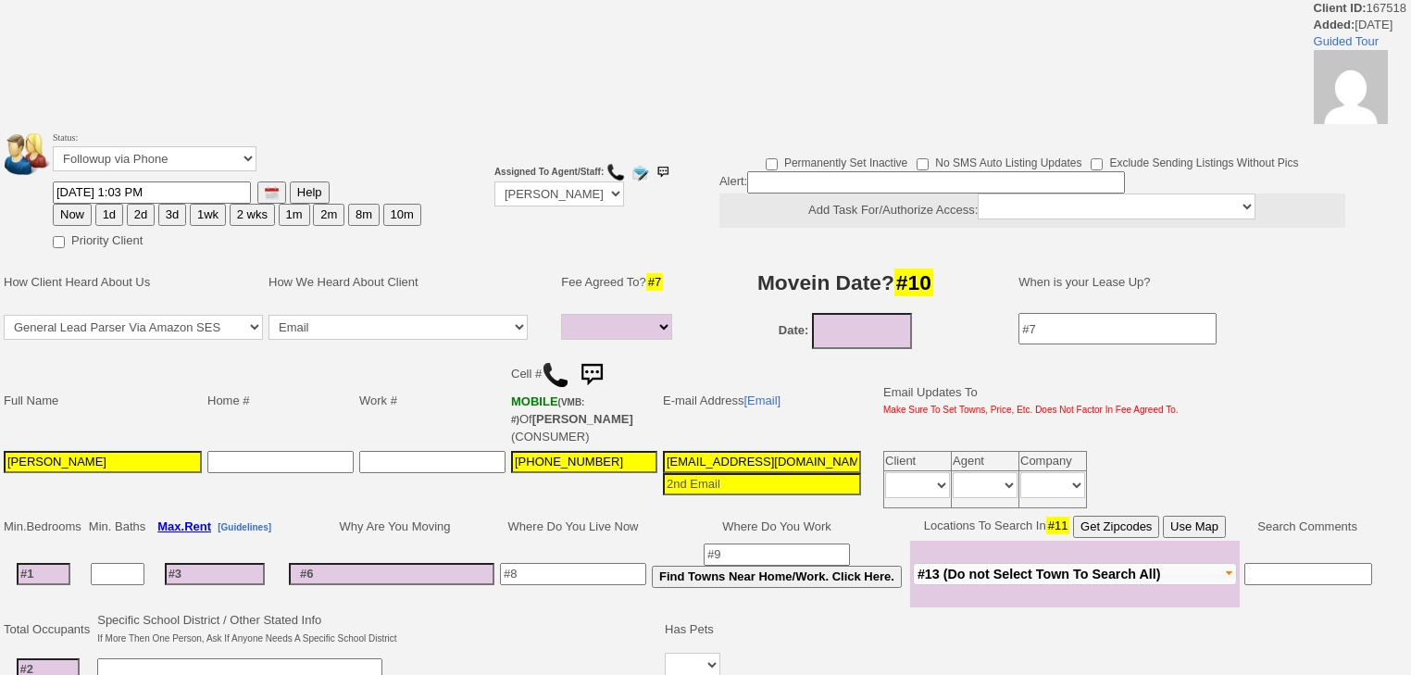
select select
drag, startPoint x: 167, startPoint y: 158, endPoint x: 167, endPoint y: 168, distance: 10.2
click at [167, 158] on select "Followup via Phone Followup via Email Followup When Section 8 Property Found De…" at bounding box center [155, 158] width 204 height 25
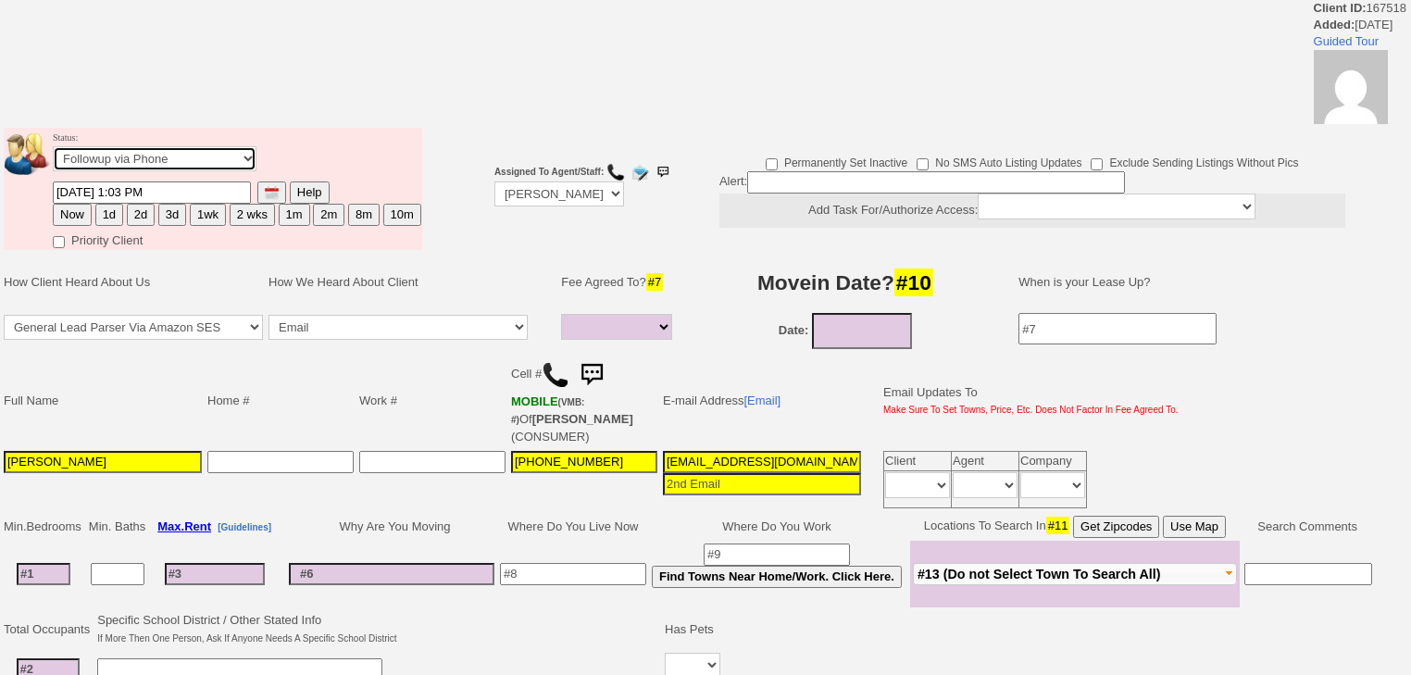
select select "Inactive"
click at [53, 152] on select "Followup via Phone Followup via Email Followup When Section 8 Property Found De…" at bounding box center [155, 158] width 204 height 25
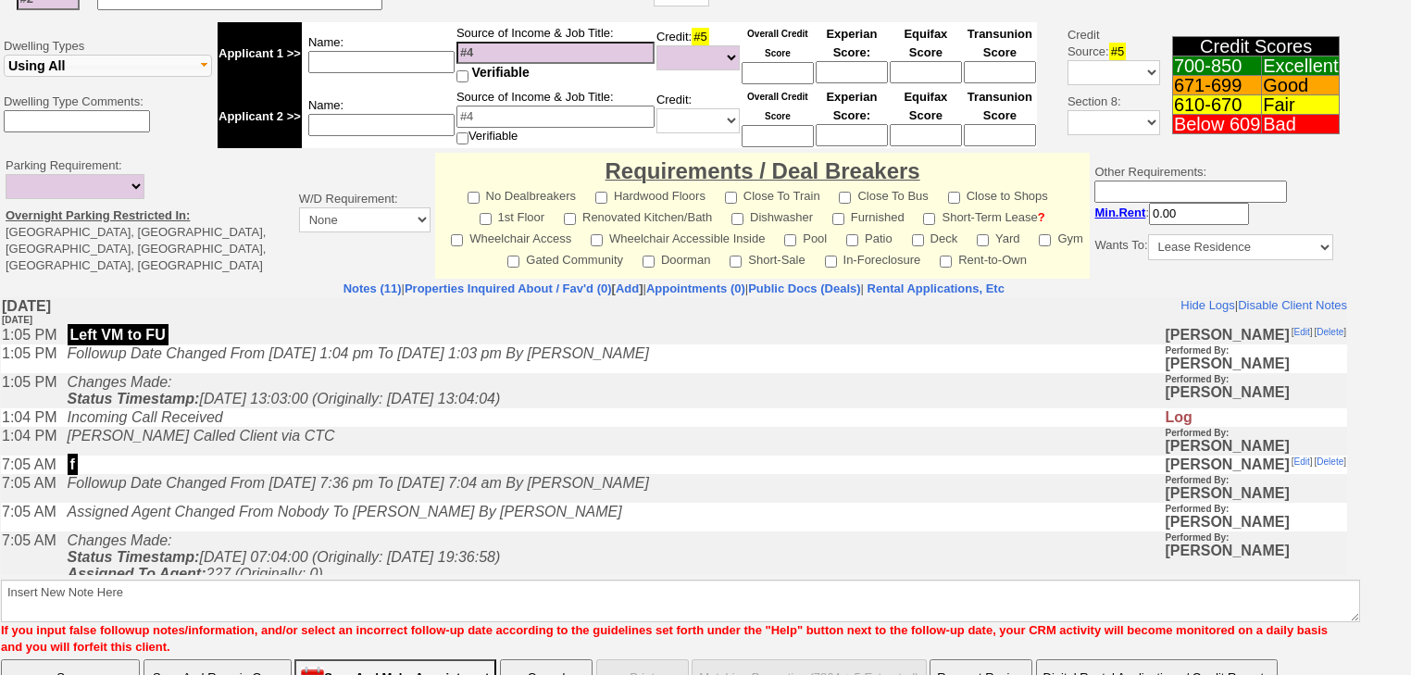
scroll to position [707, 0]
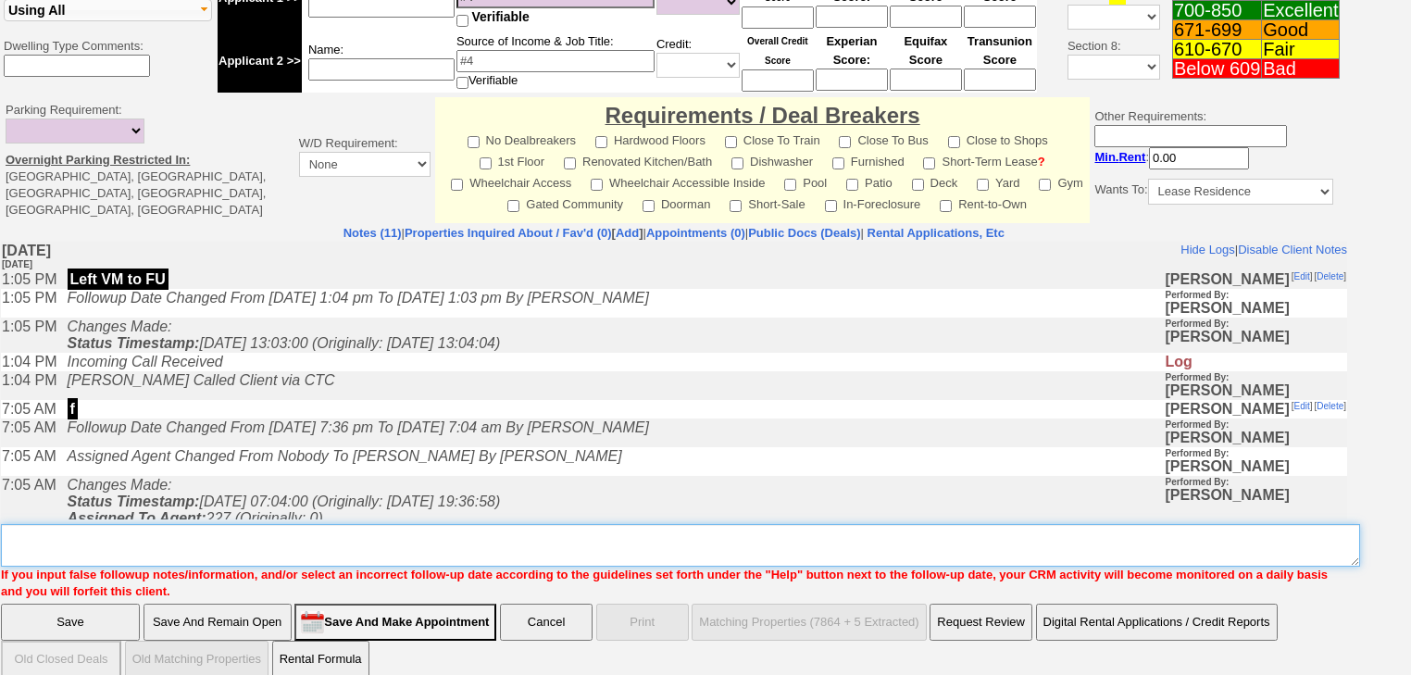
click at [87, 524] on textarea "Insert New Note Here" at bounding box center [680, 545] width 1359 height 43
paste textarea "never heard back from client"
type textarea "never heard back from client"
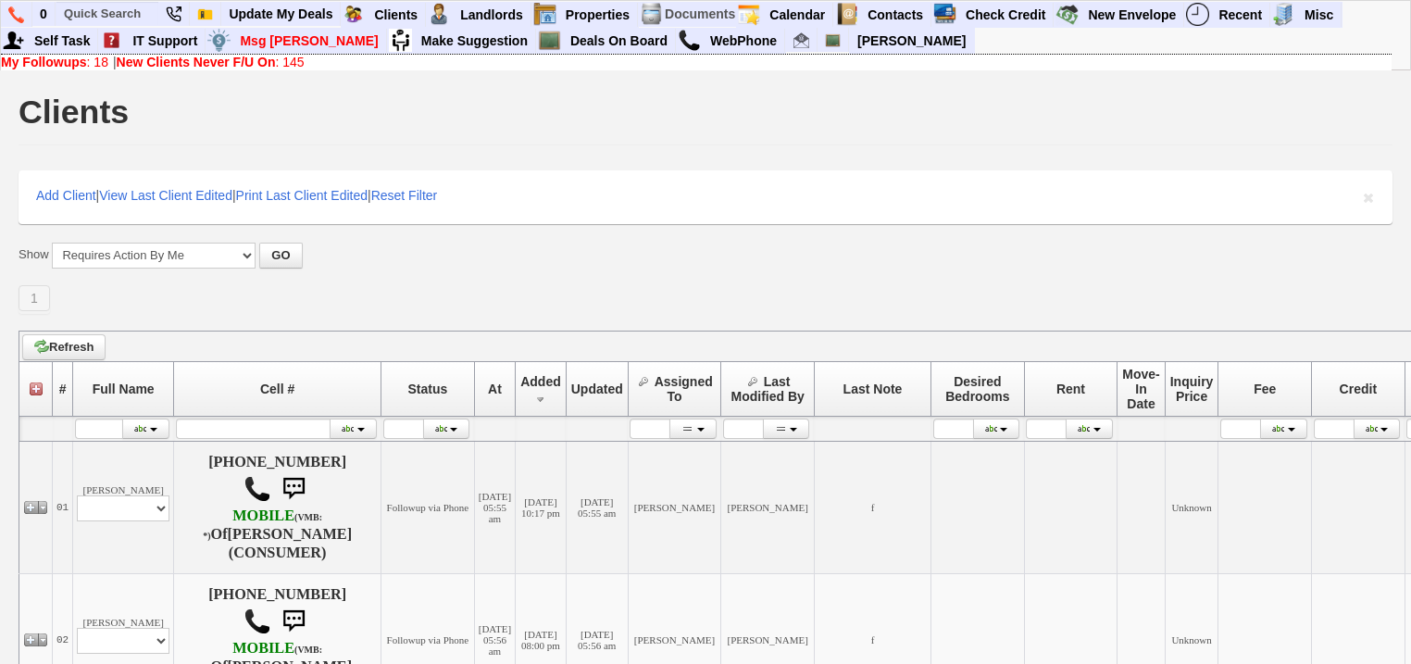
scroll to position [1217, 0]
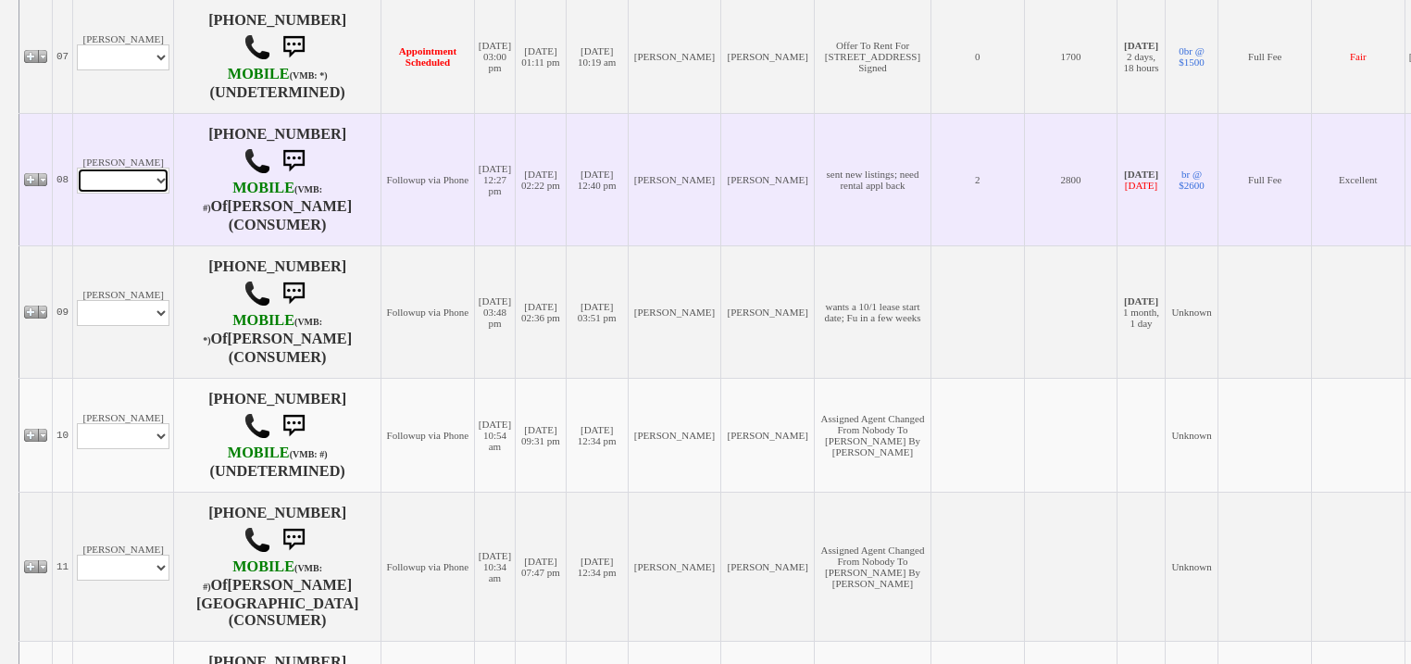
click at [156, 193] on select "Profile Edit Print Email Externally (Will Not Be Tracked In CRM) Closed Deals" at bounding box center [123, 181] width 93 height 26
select select "ChangeURL,/crm/custom/edit_client_form.php?redirect=%2Fcrm%2Fclients.php&id=167…"
click at [77, 193] on select "Profile Edit Print Email Externally (Will Not Be Tracked In CRM) Closed Deals" at bounding box center [123, 181] width 93 height 26
select select
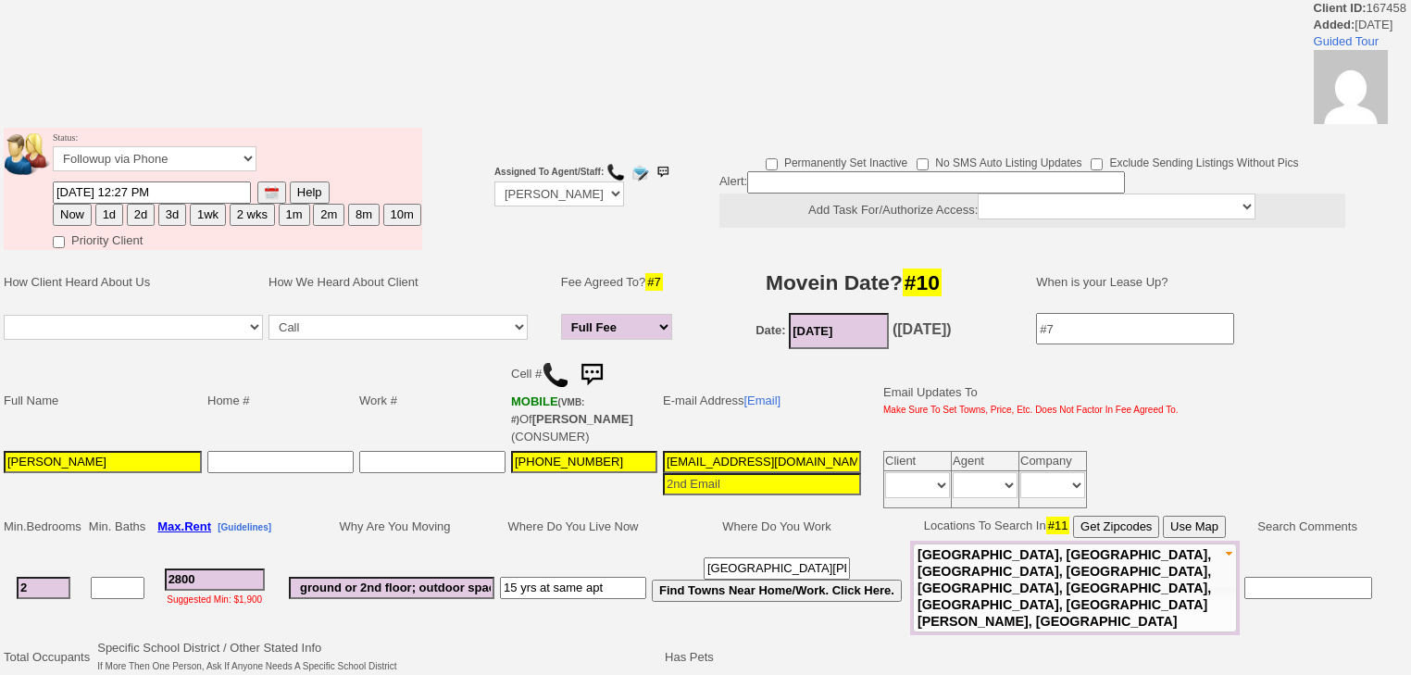
click at [175, 213] on tbody "Status: Followup via Phone Followup via Email Followup When Section 8 Property …" at bounding box center [213, 189] width 418 height 122
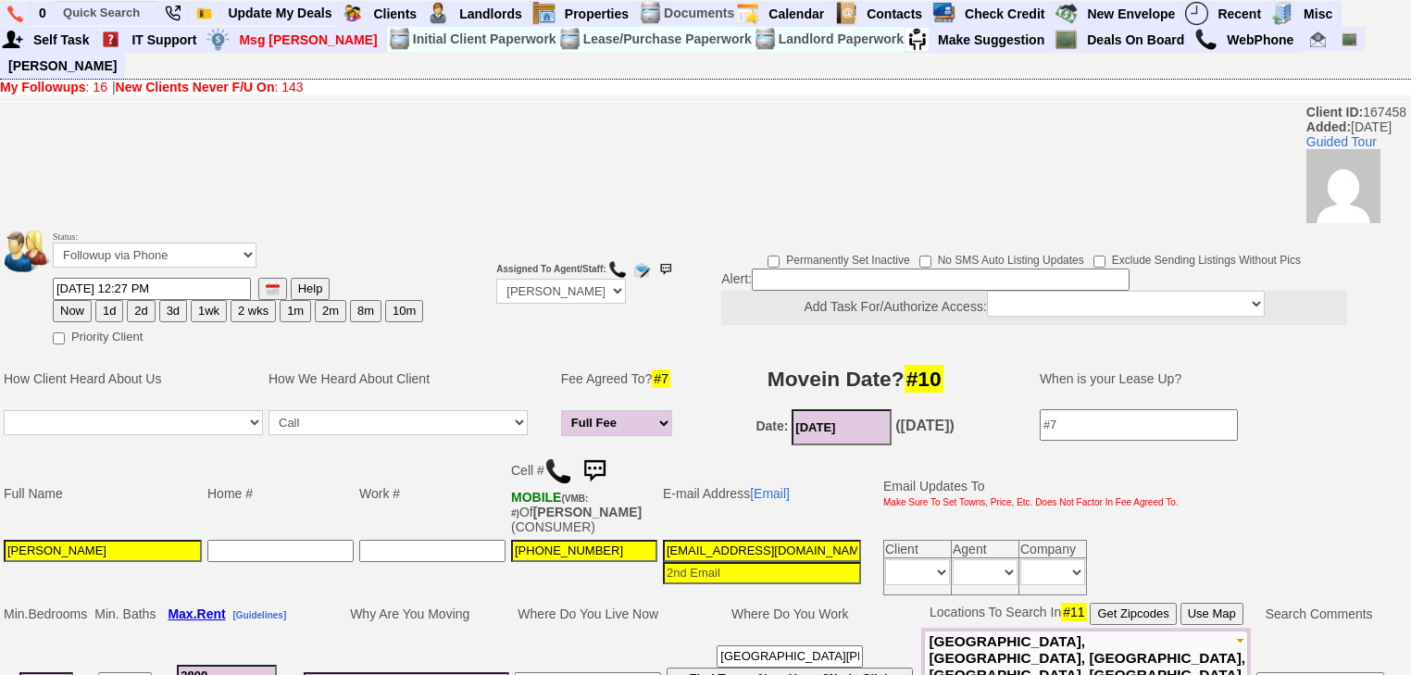
click at [175, 300] on button "3d" at bounding box center [173, 311] width 28 height 22
type input "09/01/2025 05:57 AM"
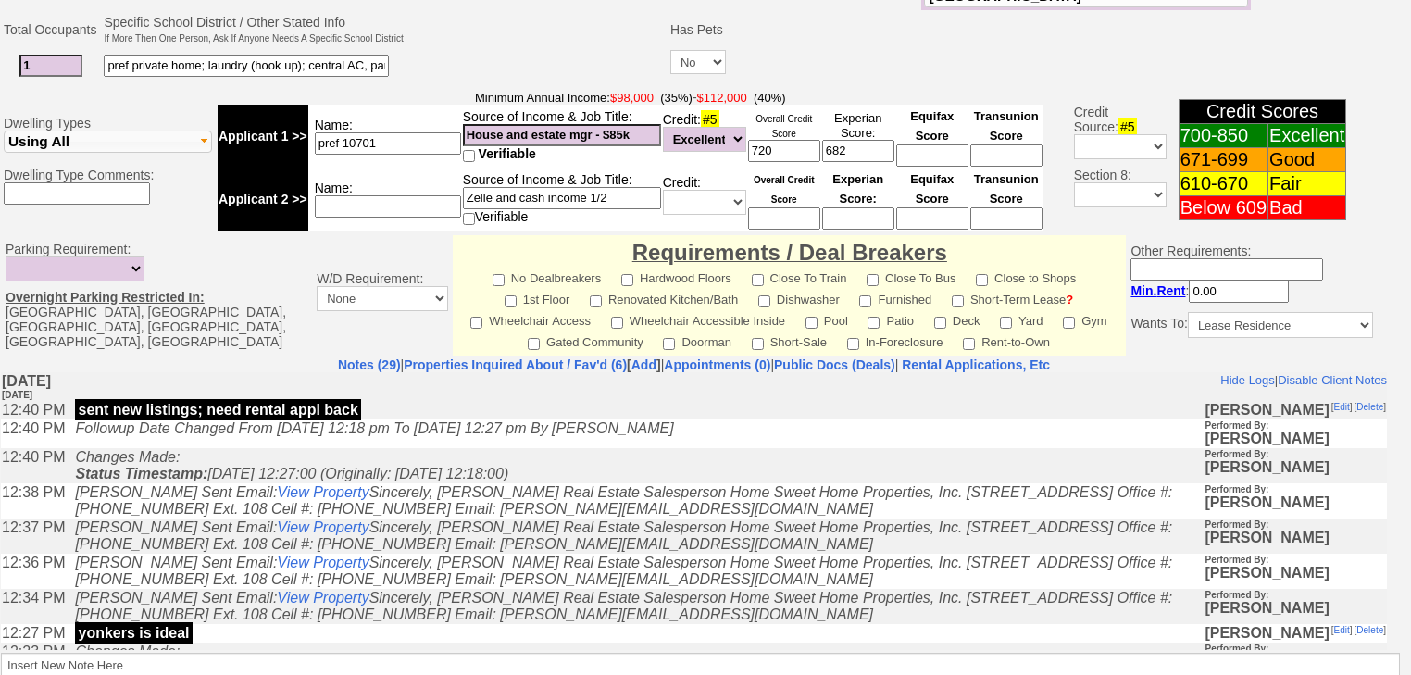
scroll to position [819, 0]
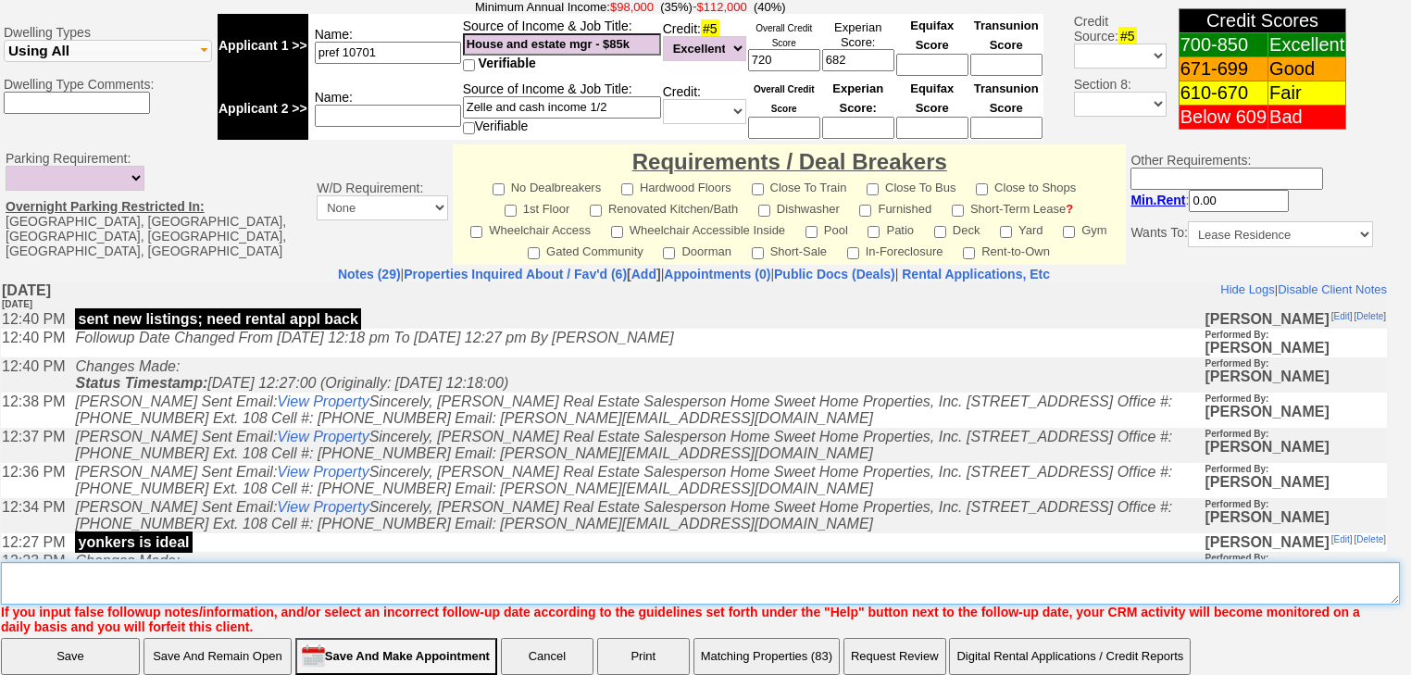
click at [29, 562] on textarea "Insert New Note Here" at bounding box center [700, 583] width 1399 height 43
type textarea "f"
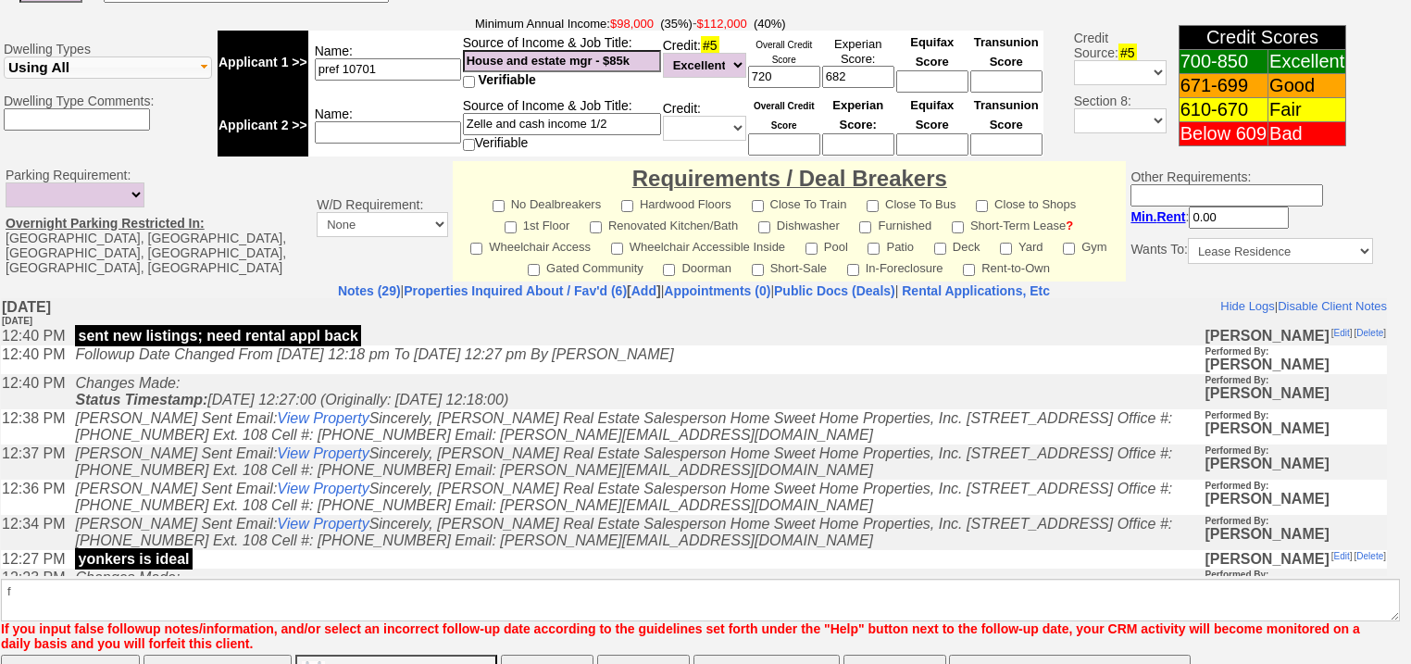
click at [64, 655] on input "Save" at bounding box center [70, 673] width 139 height 37
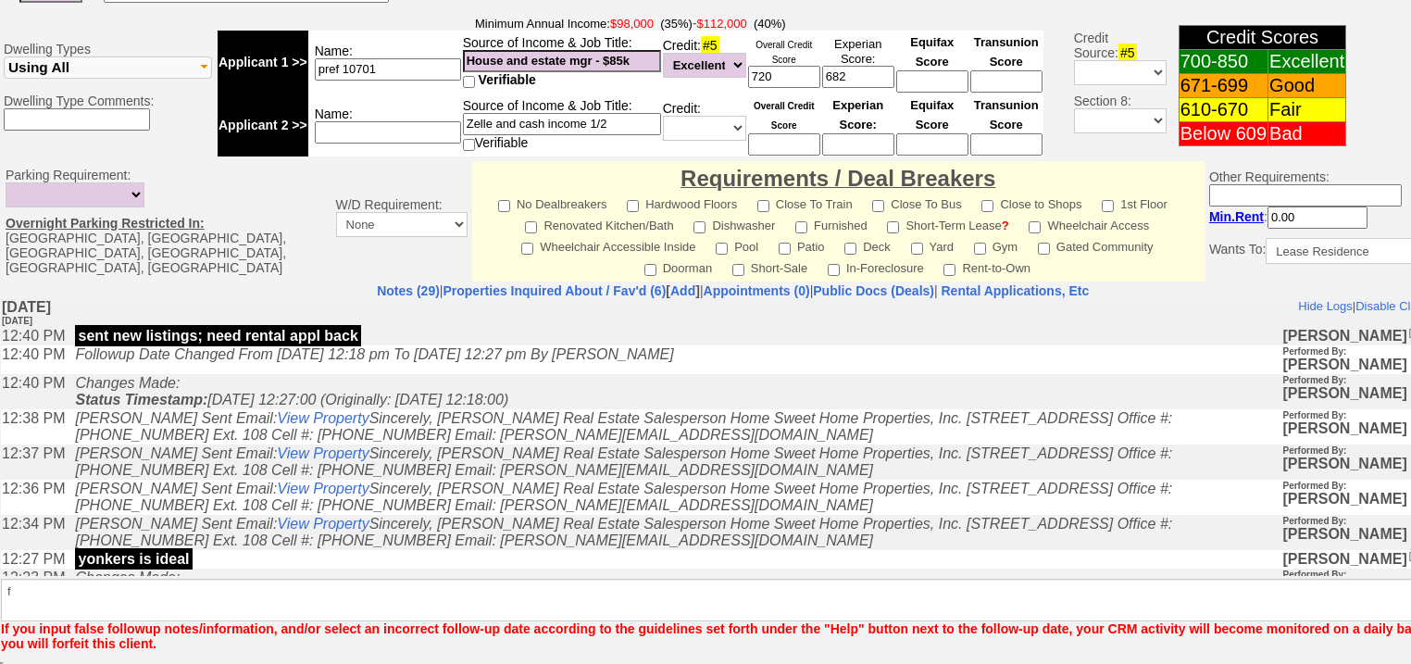
scroll to position [738, 0]
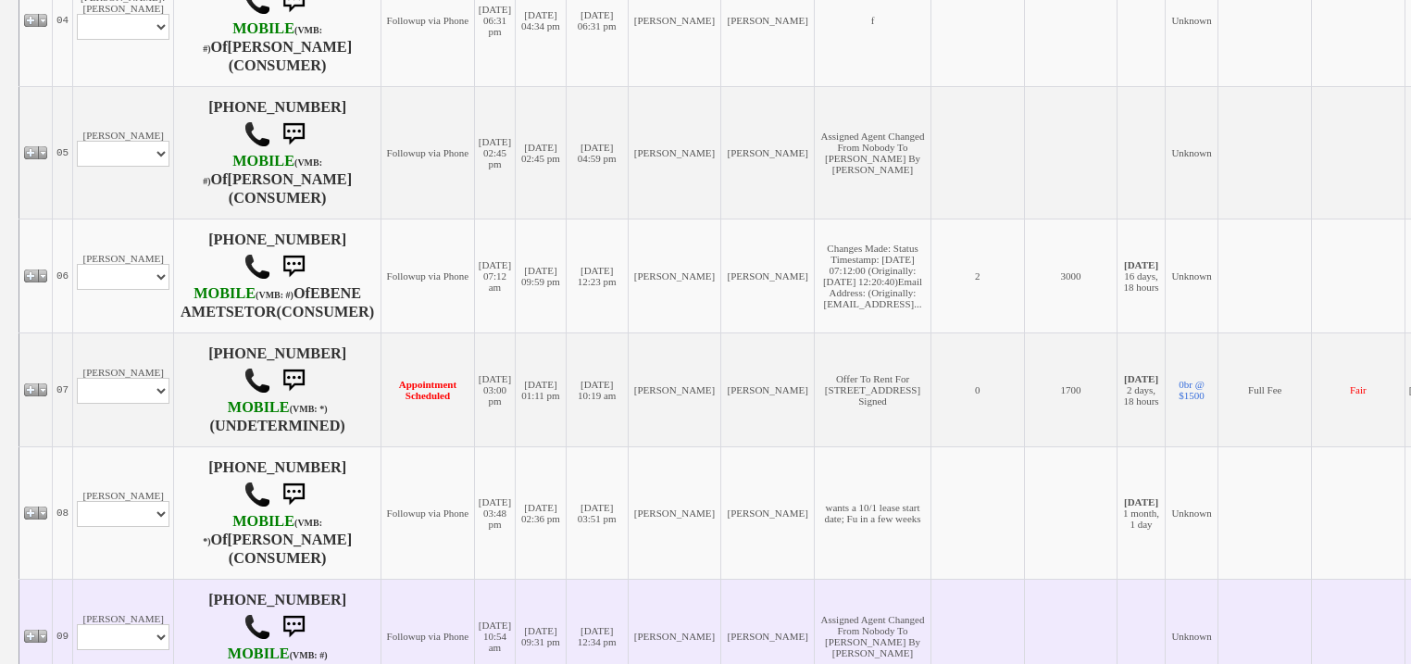
scroll to position [1185, 0]
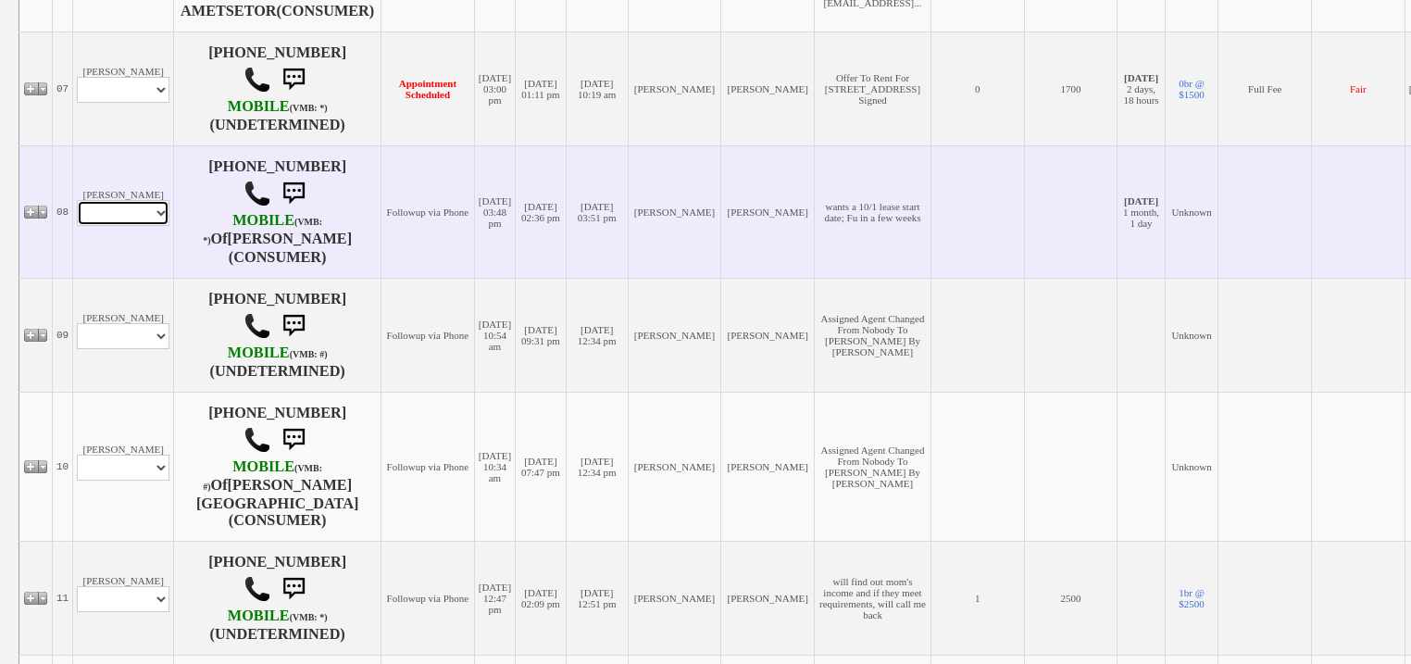
click at [136, 226] on select "Profile Edit Print Closed Deals" at bounding box center [123, 213] width 93 height 26
click at [144, 226] on select "Profile Edit Print Closed Deals" at bounding box center [123, 213] width 93 height 26
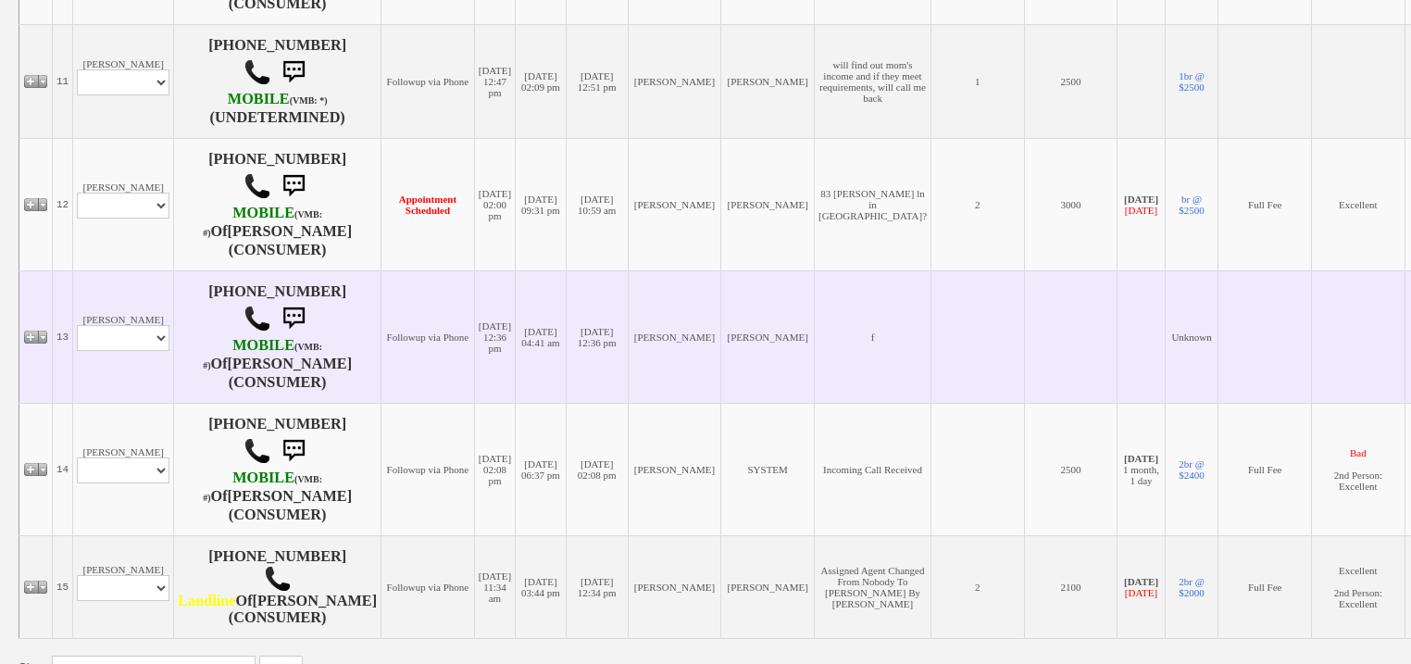
scroll to position [1703, 0]
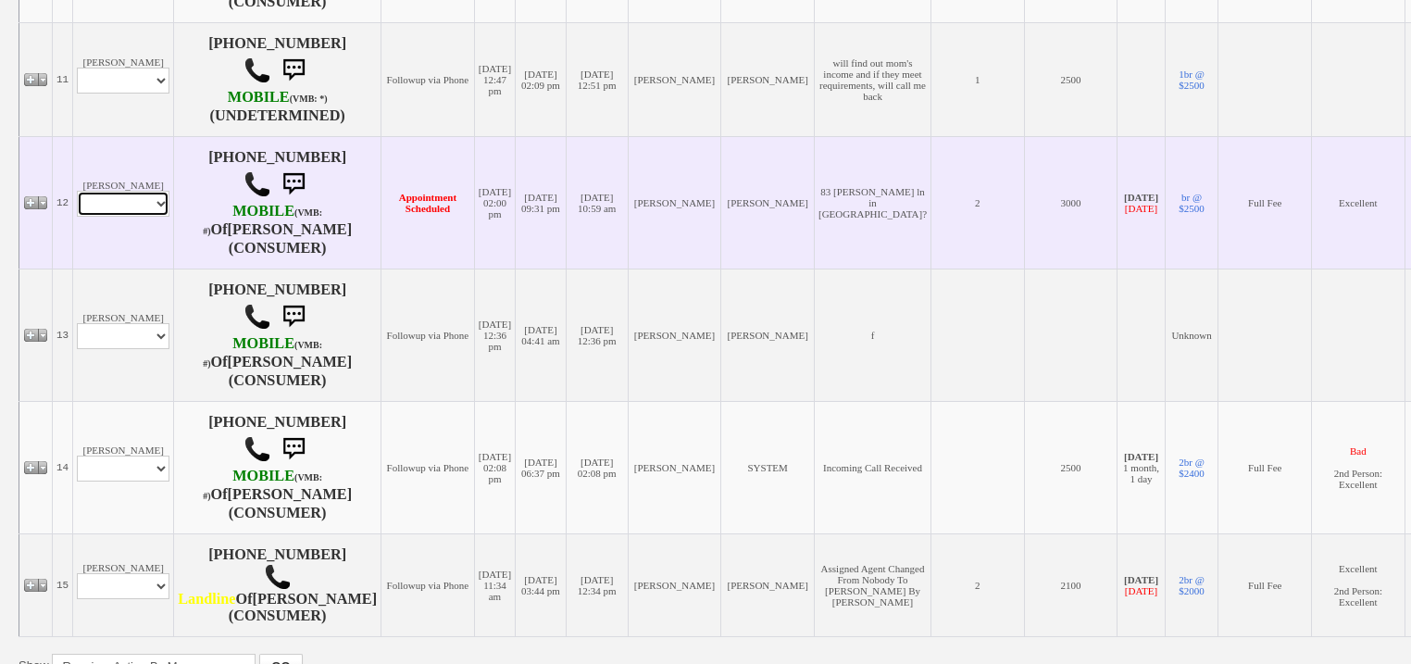
click at [141, 211] on select "Profile Edit Print Email Externally (Will Not Be Tracked In CRM) Closed Deals" at bounding box center [123, 204] width 93 height 26
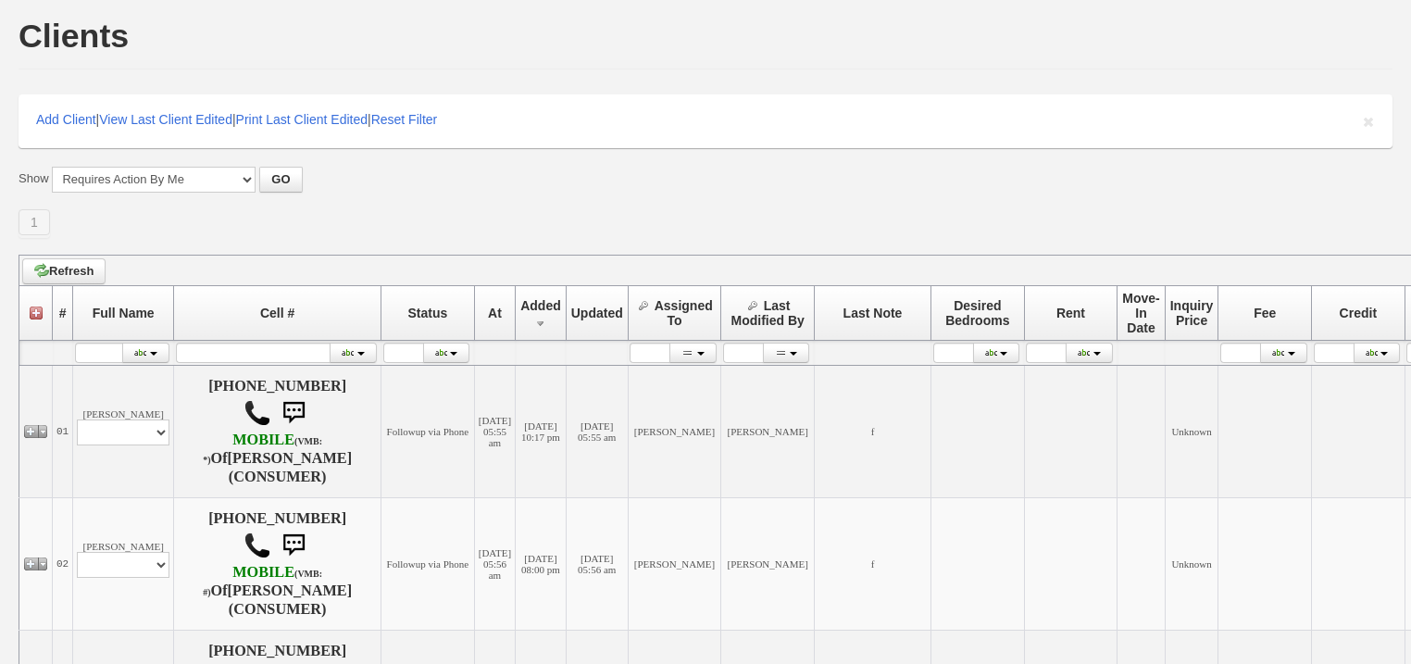
scroll to position [0, 0]
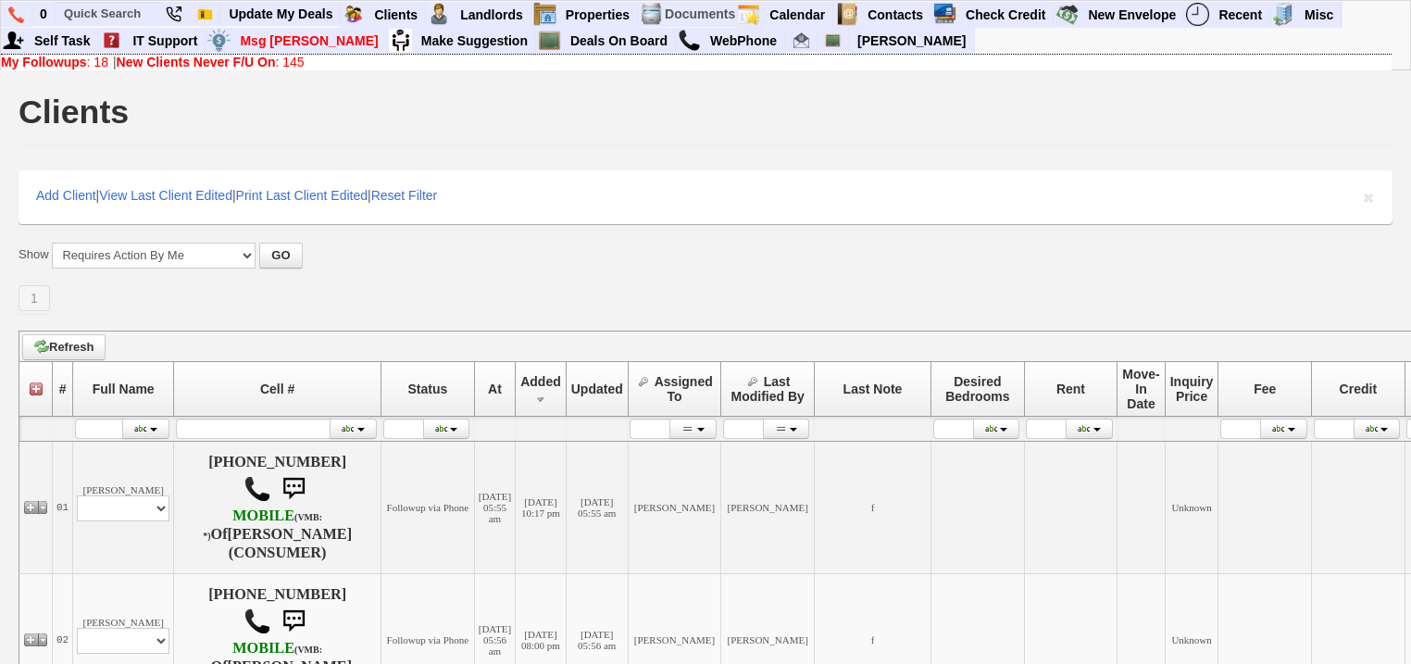
click at [206, 66] on b "New Clients Never F/U On" at bounding box center [196, 62] width 159 height 15
